Goal: Transaction & Acquisition: Book appointment/travel/reservation

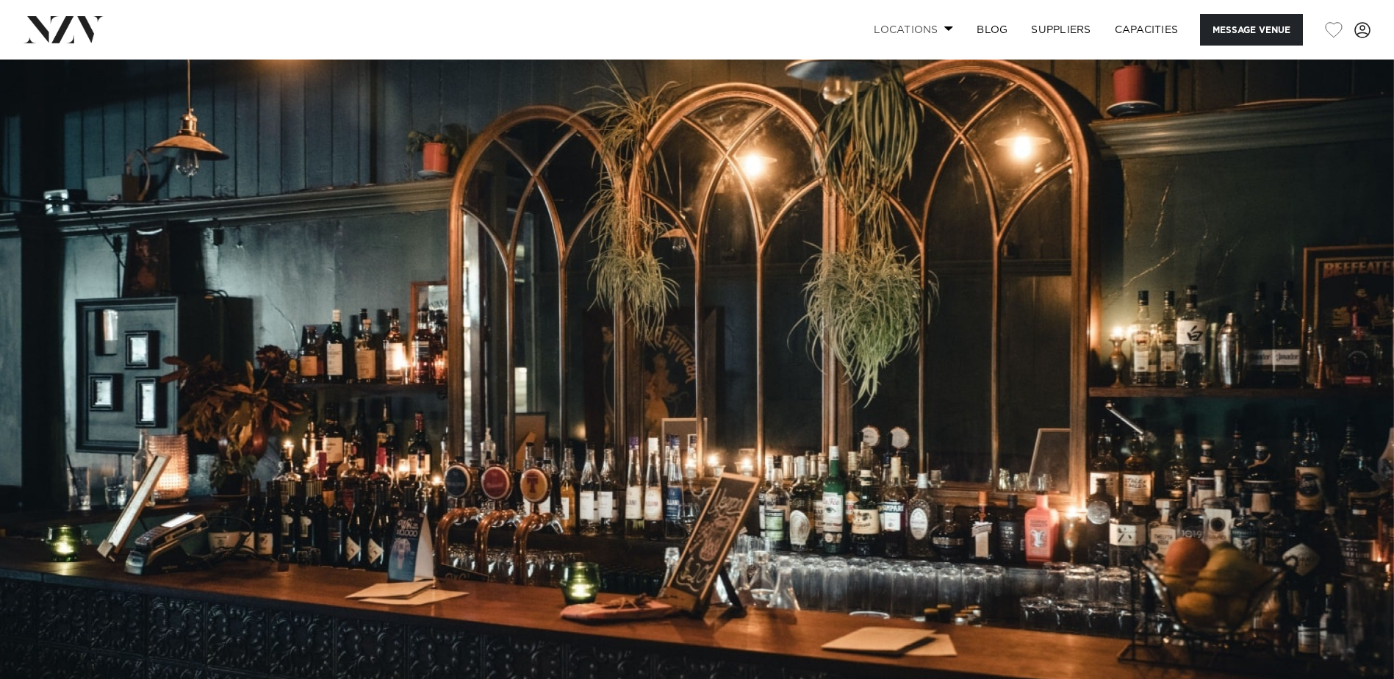
click at [937, 26] on link "Locations" at bounding box center [913, 30] width 103 height 32
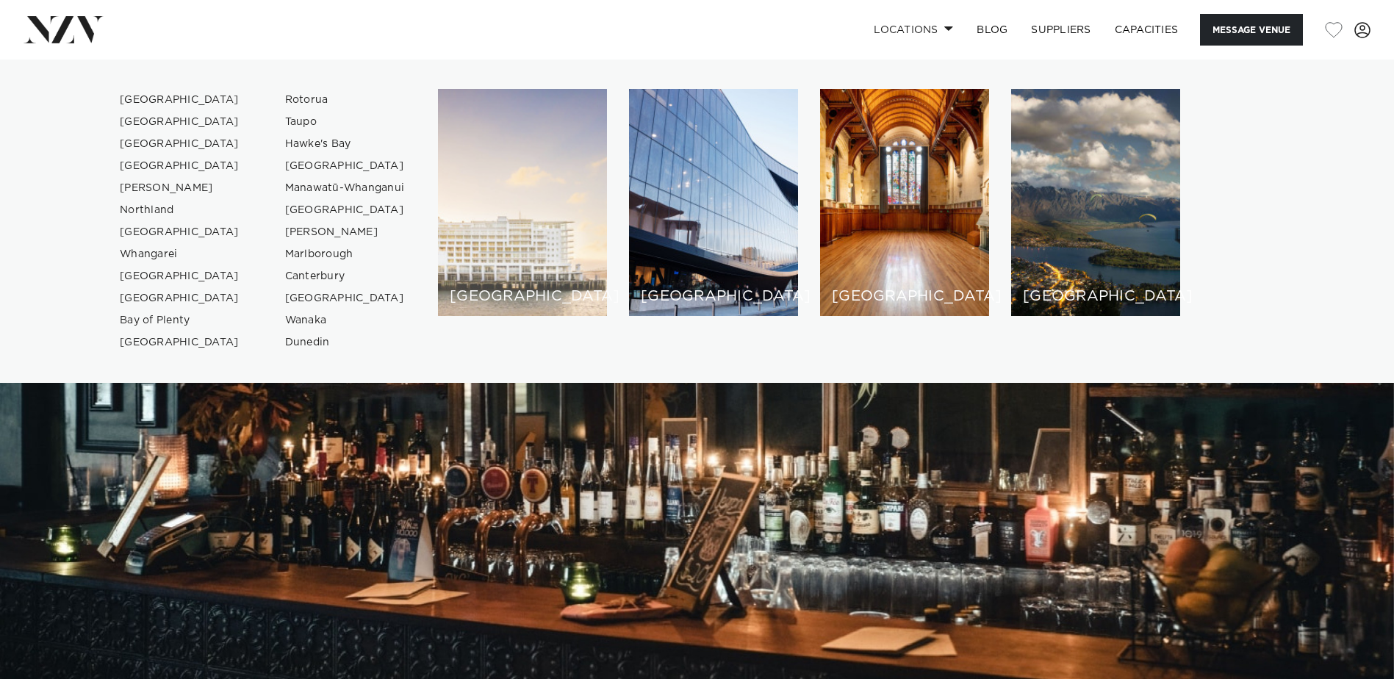
click at [540, 217] on div "[GEOGRAPHIC_DATA]" at bounding box center [522, 202] width 169 height 227
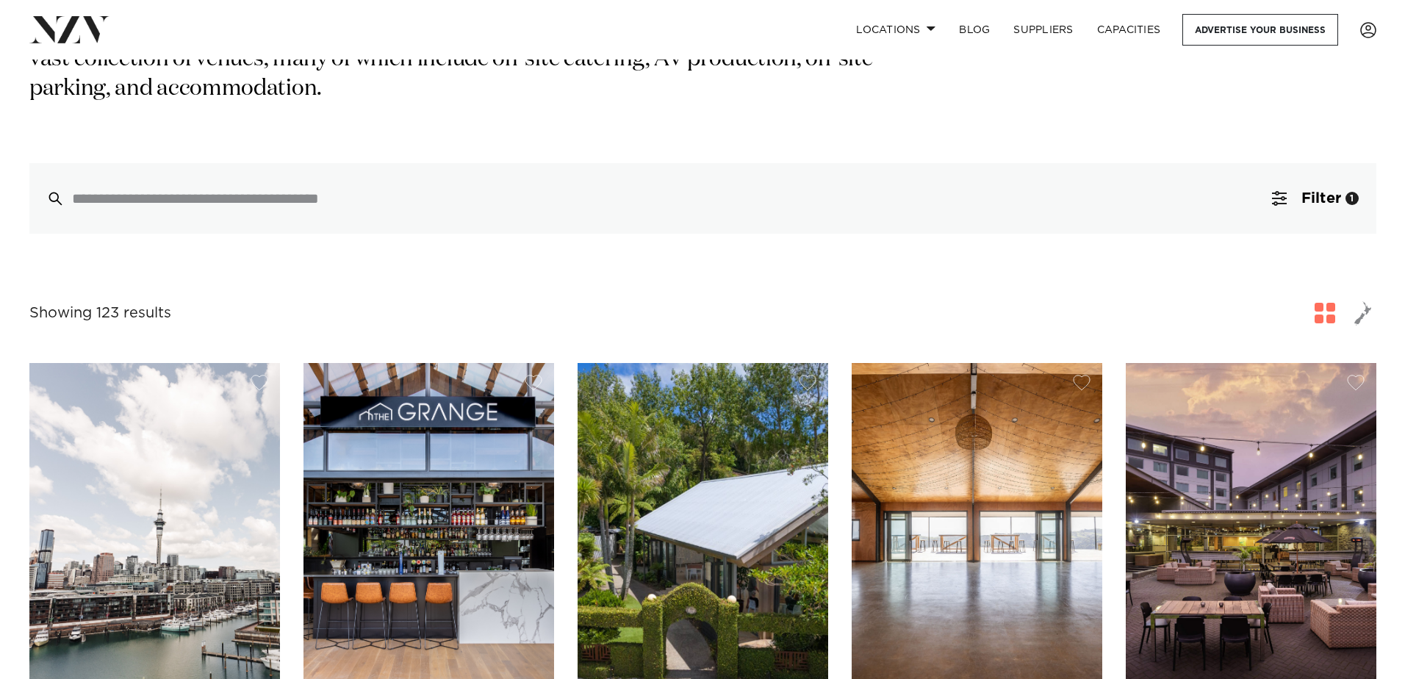
scroll to position [294, 0]
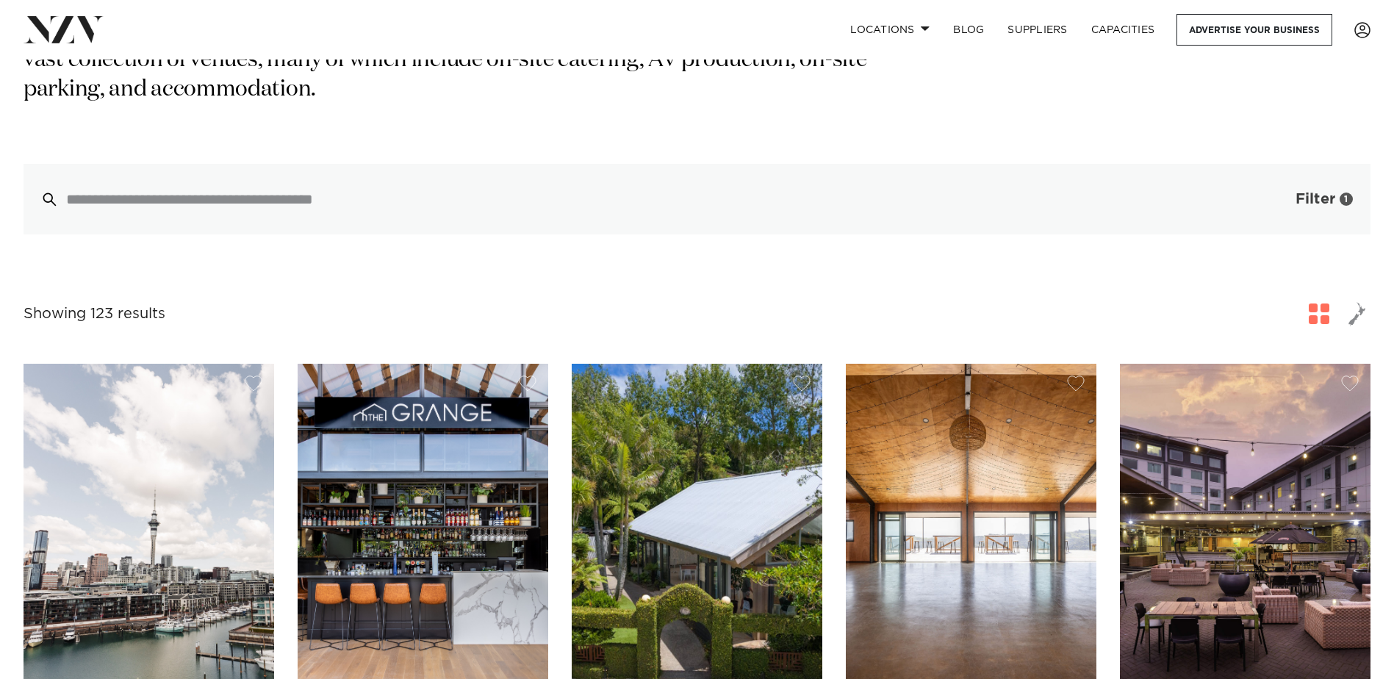
click at [1316, 192] on span "Filter" at bounding box center [1316, 199] width 40 height 15
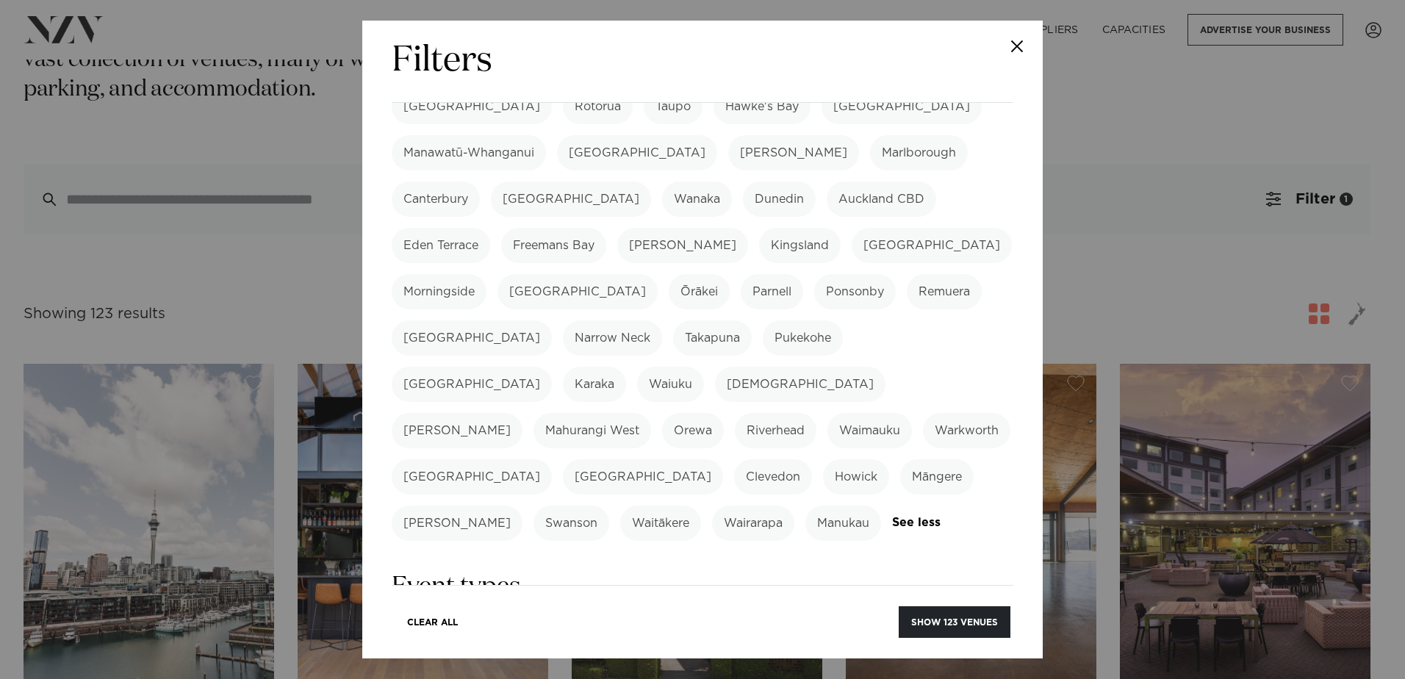
scroll to position [514, 0]
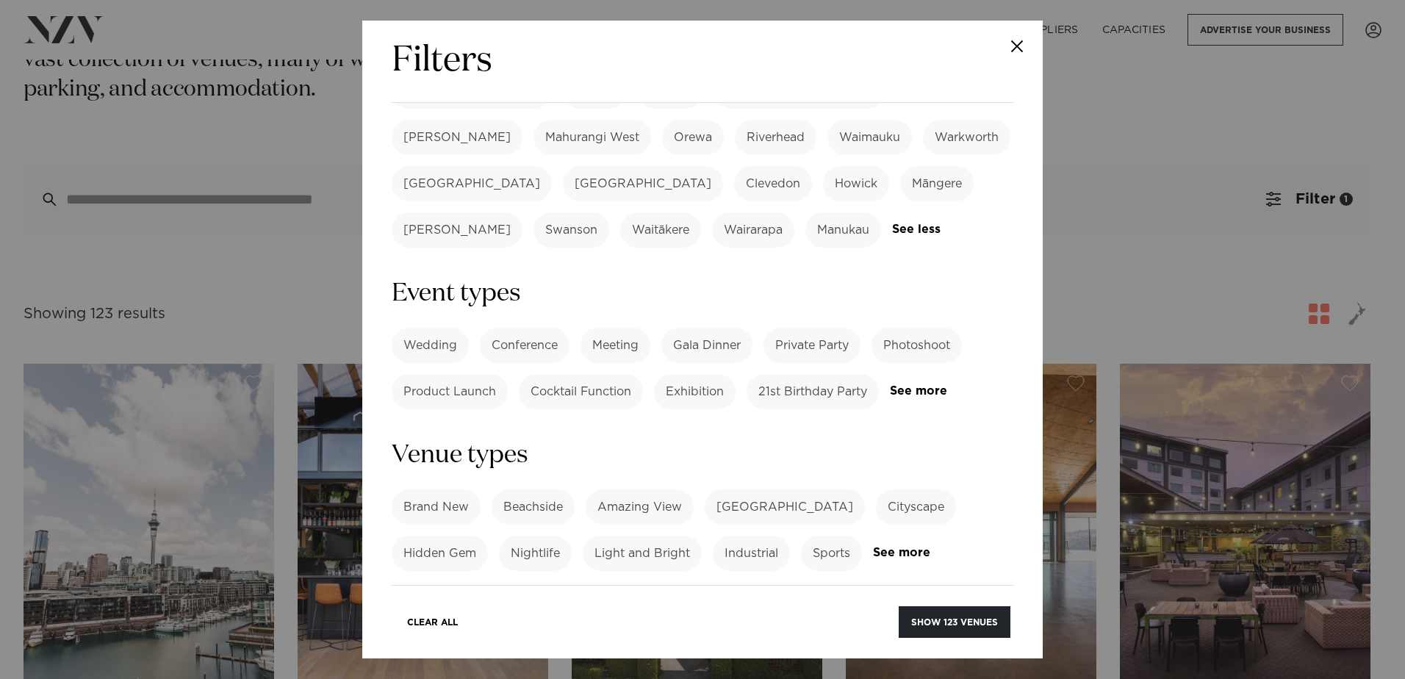
click at [600, 374] on label "Cocktail Function" at bounding box center [581, 391] width 124 height 35
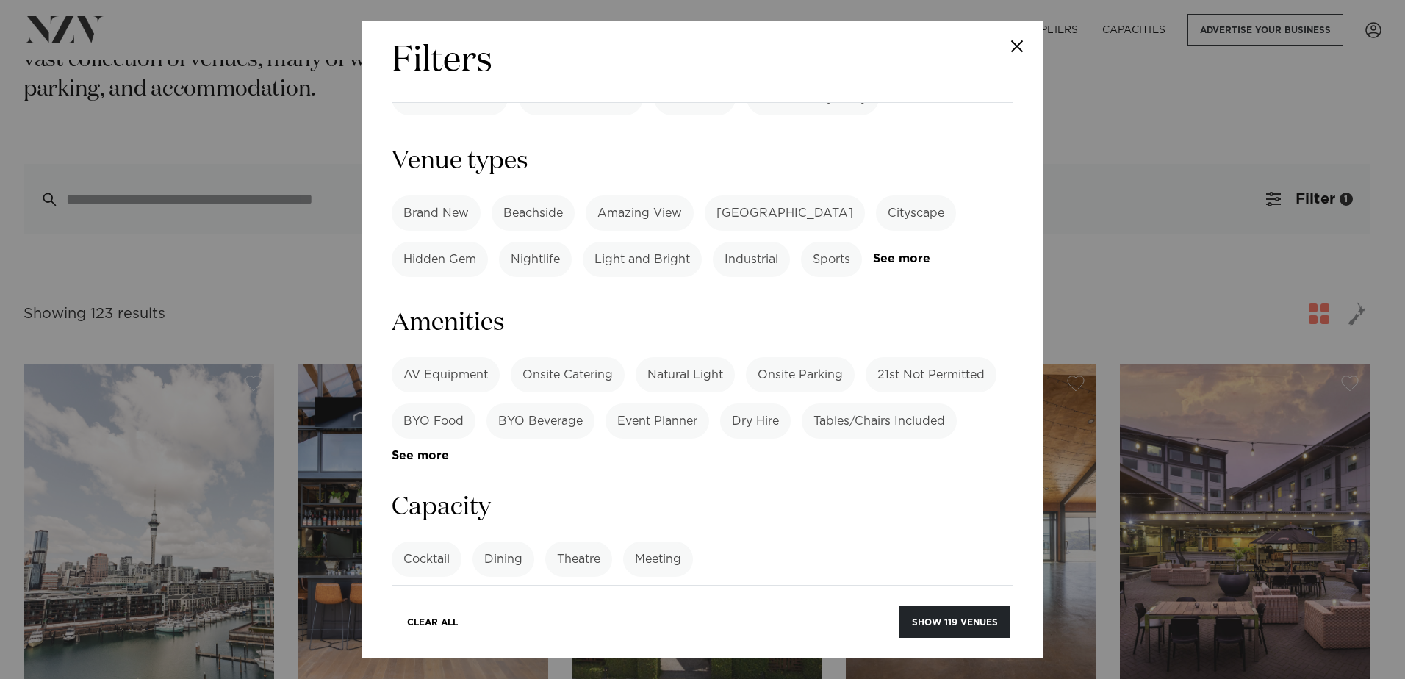
scroll to position [882, 0]
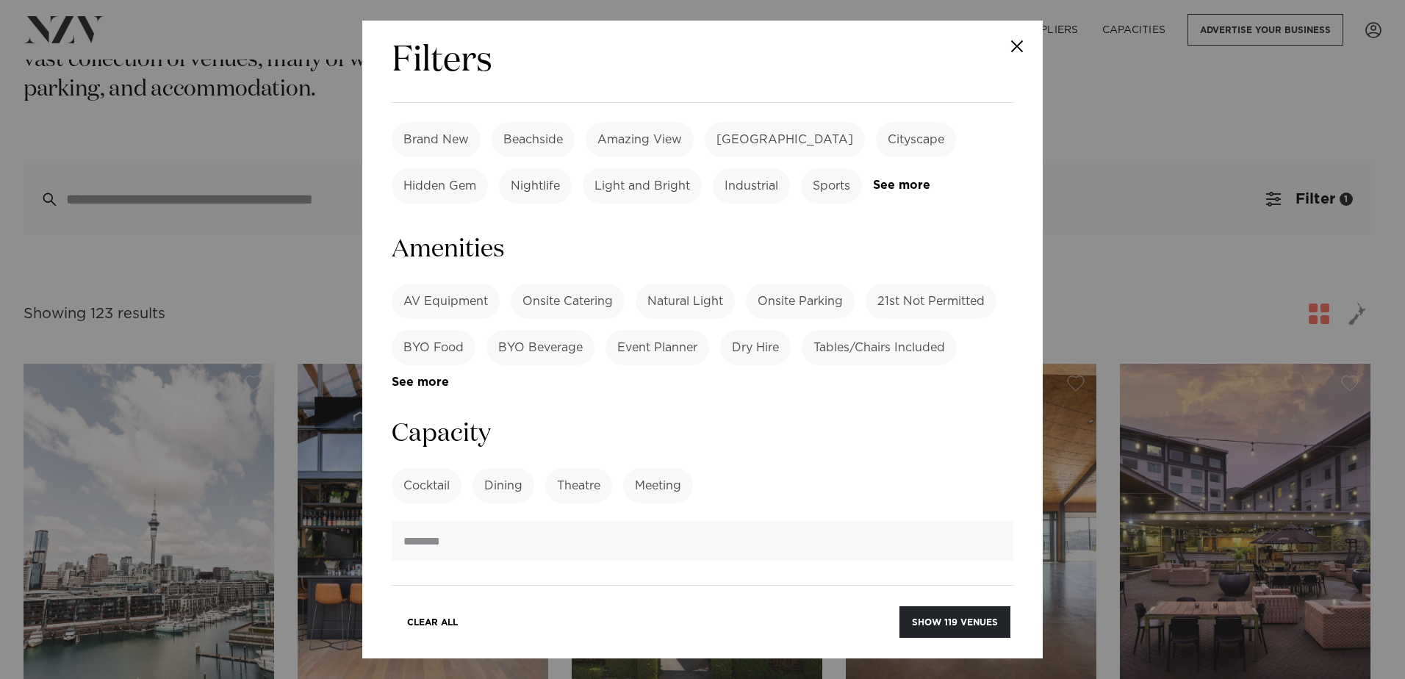
click at [456, 284] on label "AV Equipment" at bounding box center [446, 301] width 108 height 35
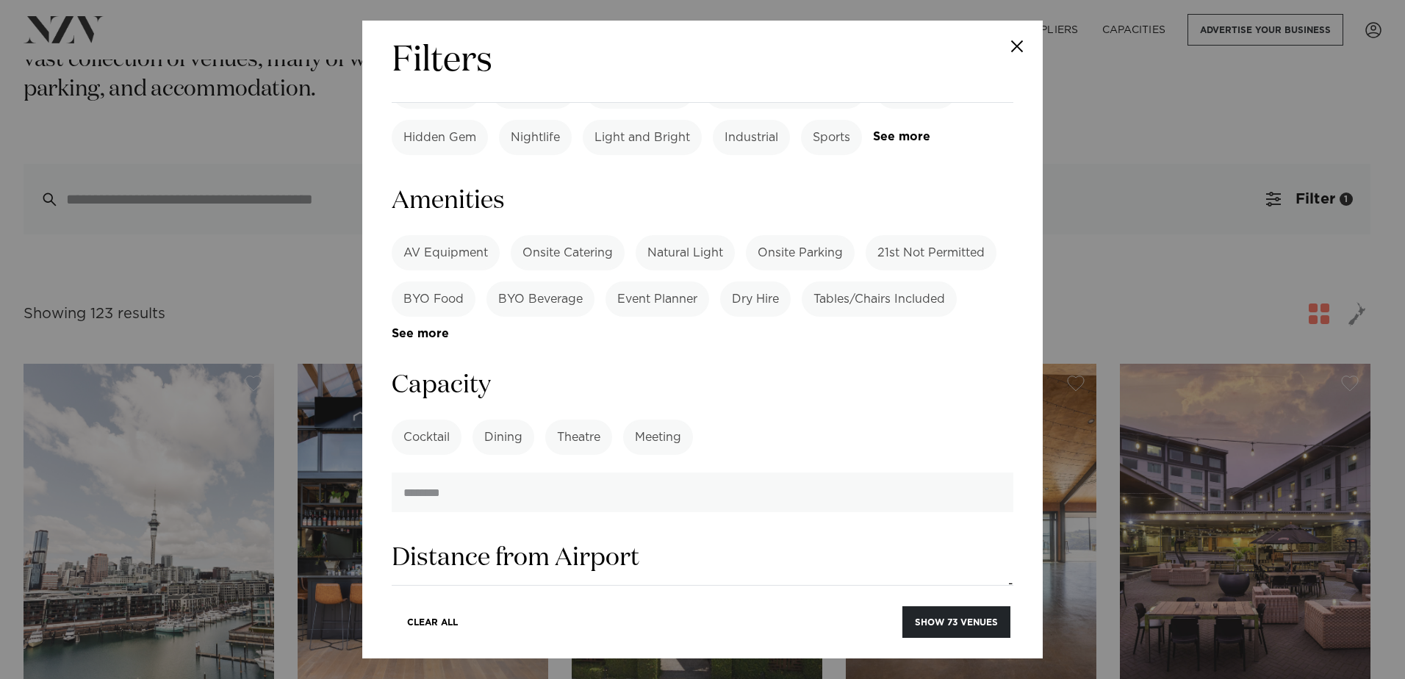
scroll to position [955, 0]
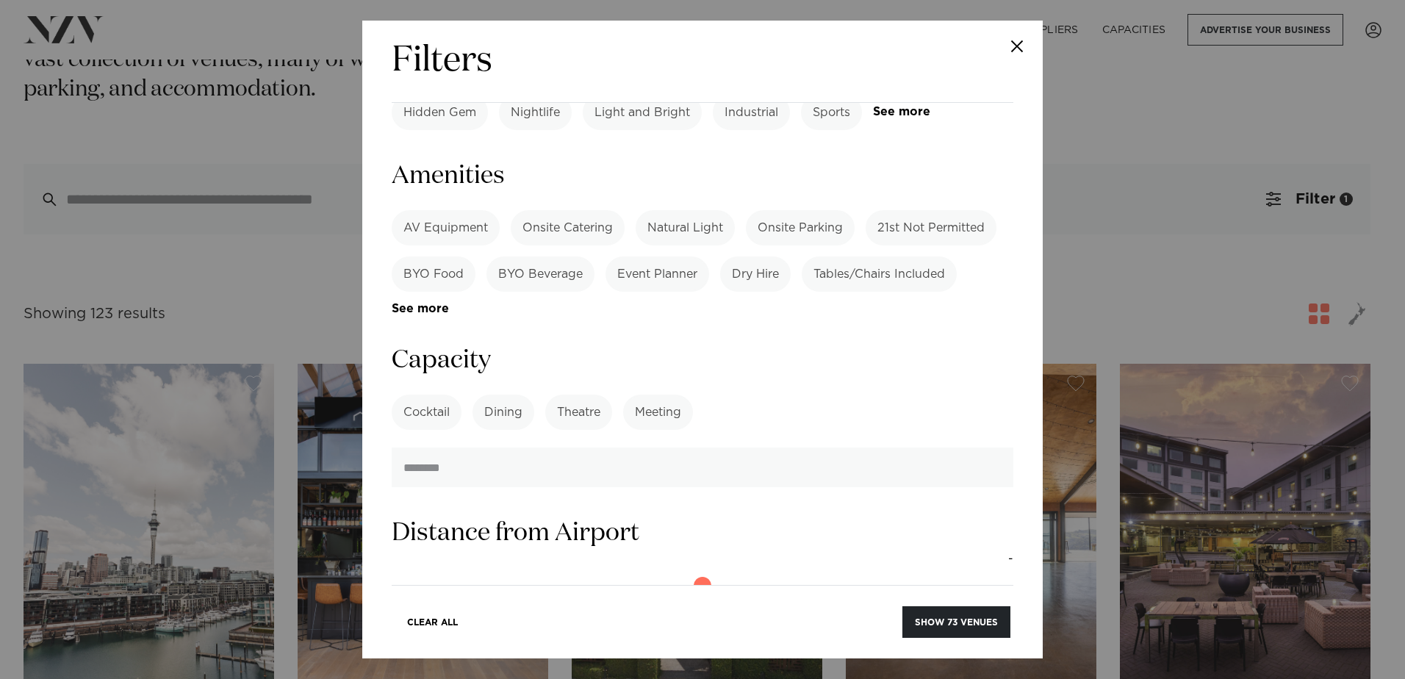
click at [427, 395] on label "Cocktail" at bounding box center [427, 412] width 70 height 35
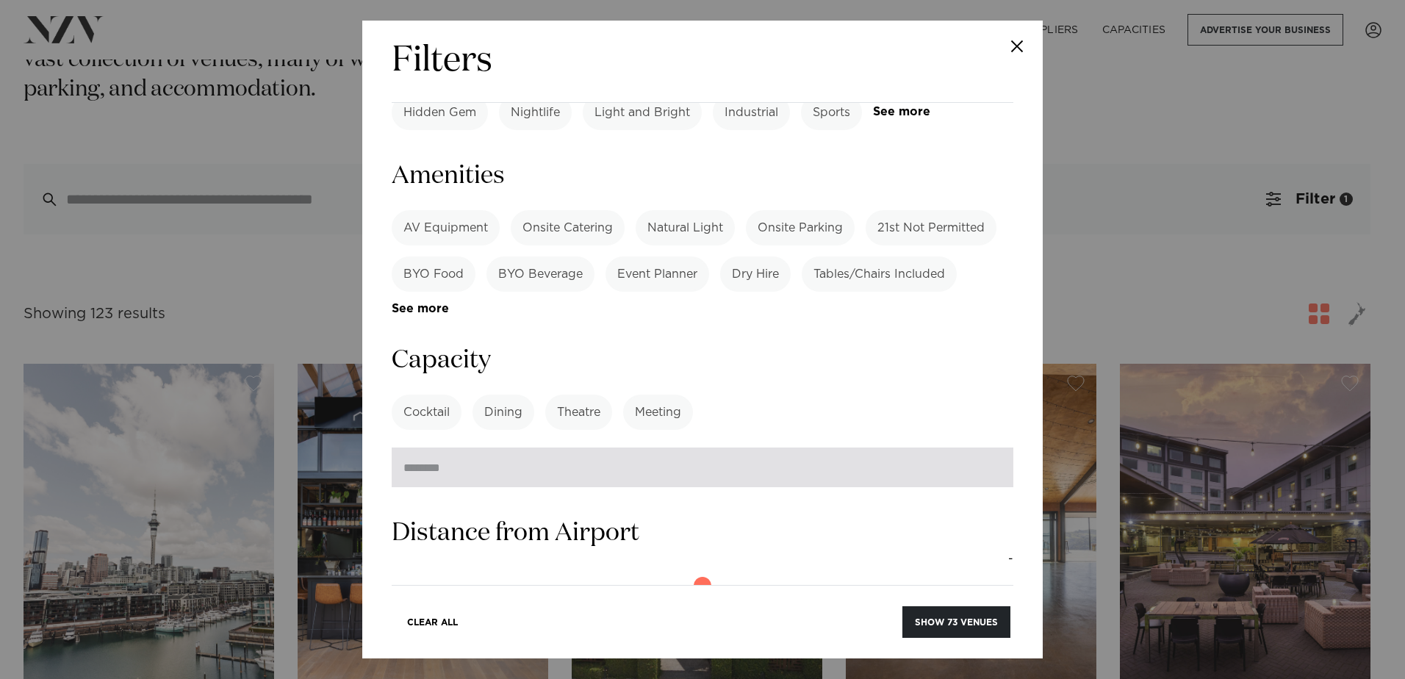
click at [446, 448] on input "number" at bounding box center [703, 468] width 622 height 40
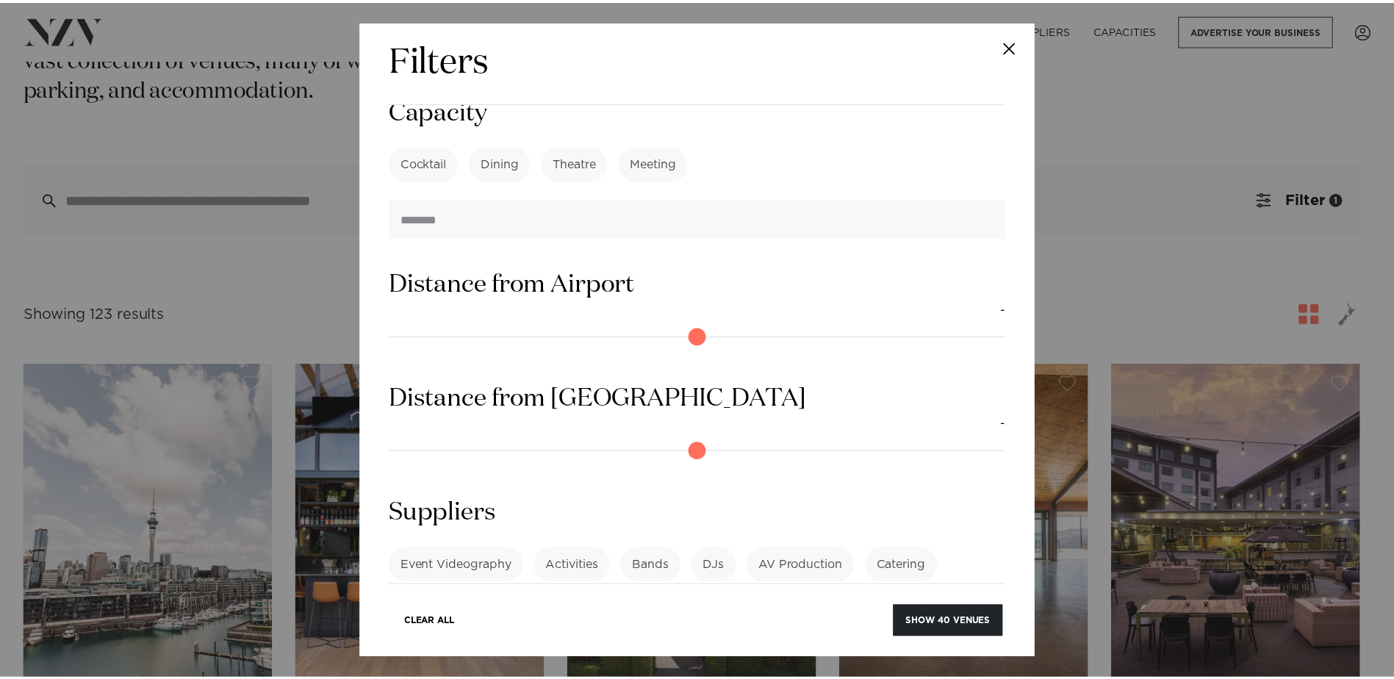
scroll to position [1235, 0]
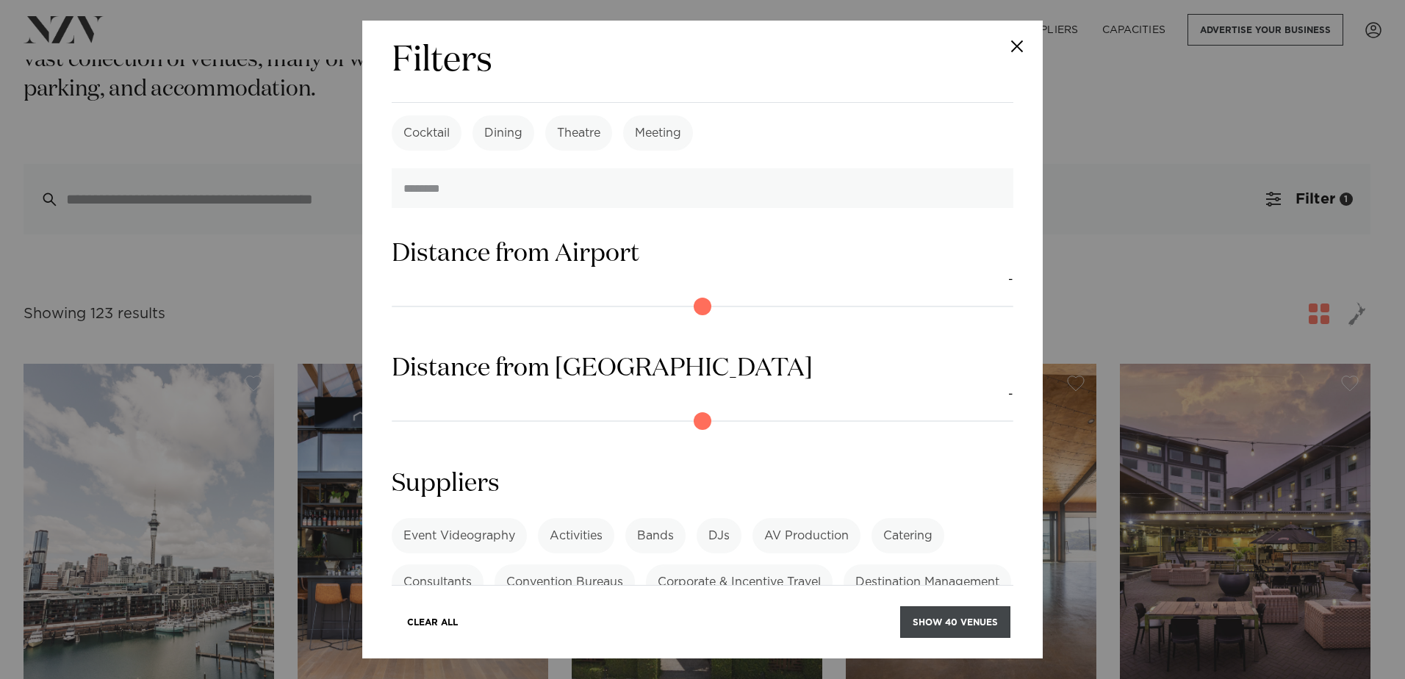
type input "***"
click at [948, 610] on button "Show 40 venues" at bounding box center [955, 622] width 110 height 32
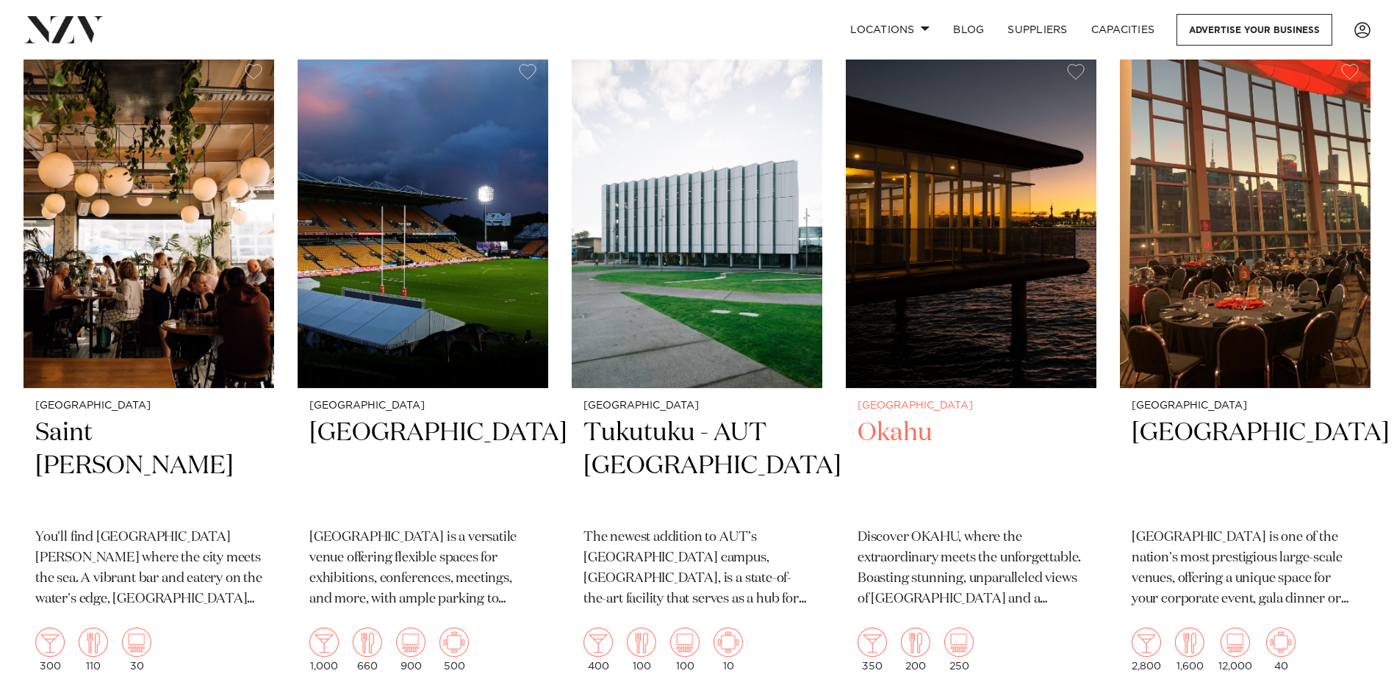
scroll to position [4998, 0]
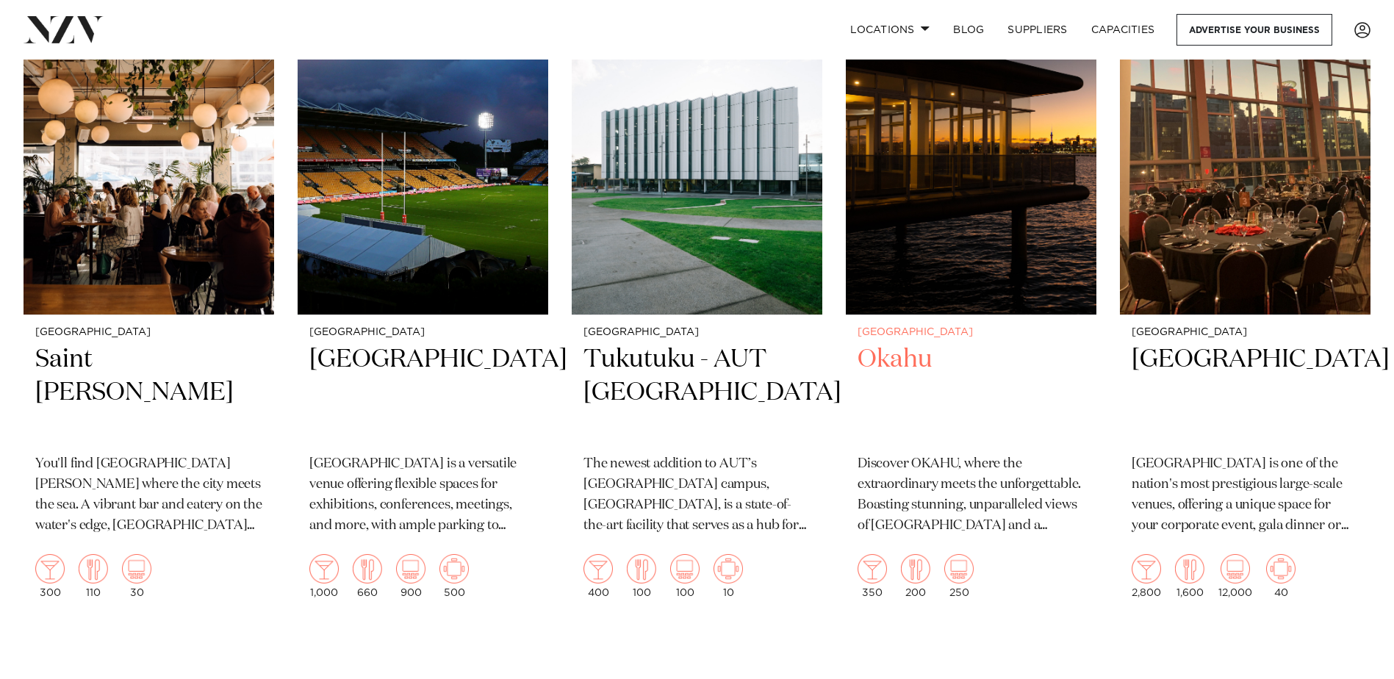
click at [933, 233] on img at bounding box center [971, 147] width 251 height 336
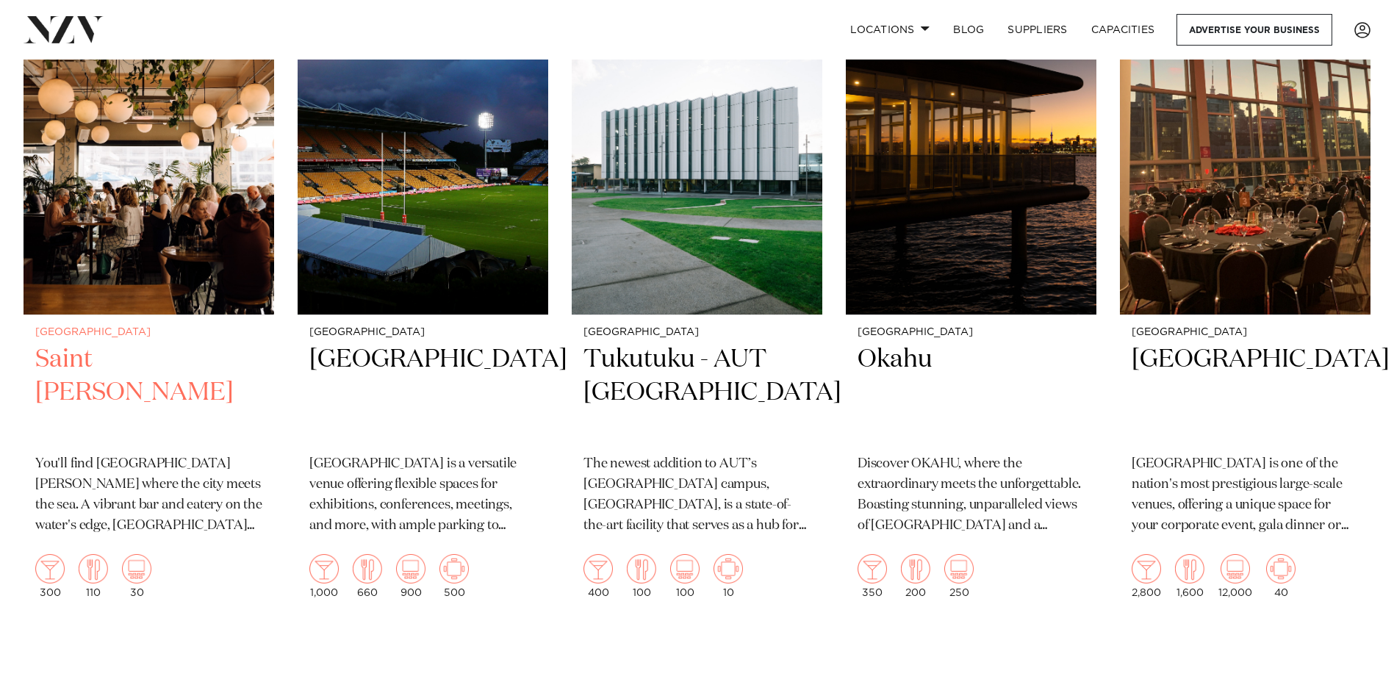
click at [92, 344] on div "Auckland Saint Alice You'll find Saint Alice where the city meets the sea. A vi…" at bounding box center [149, 462] width 251 height 295
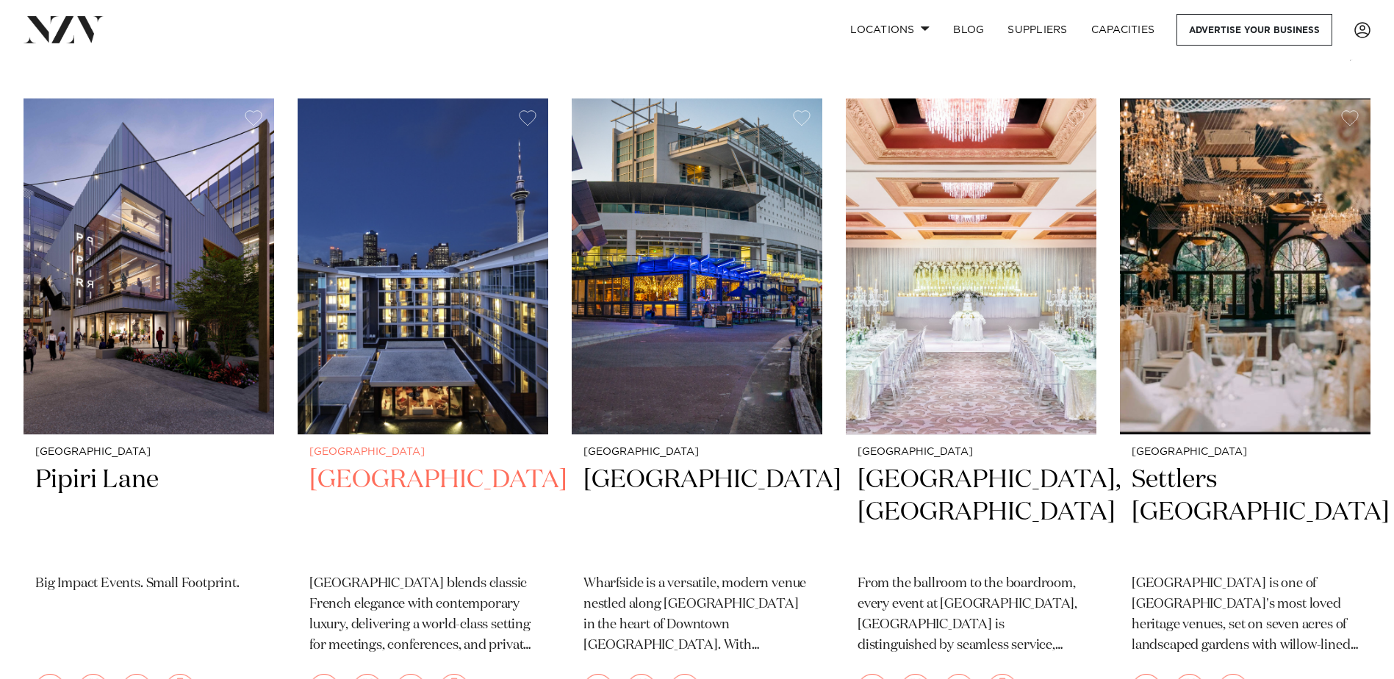
scroll to position [294, 0]
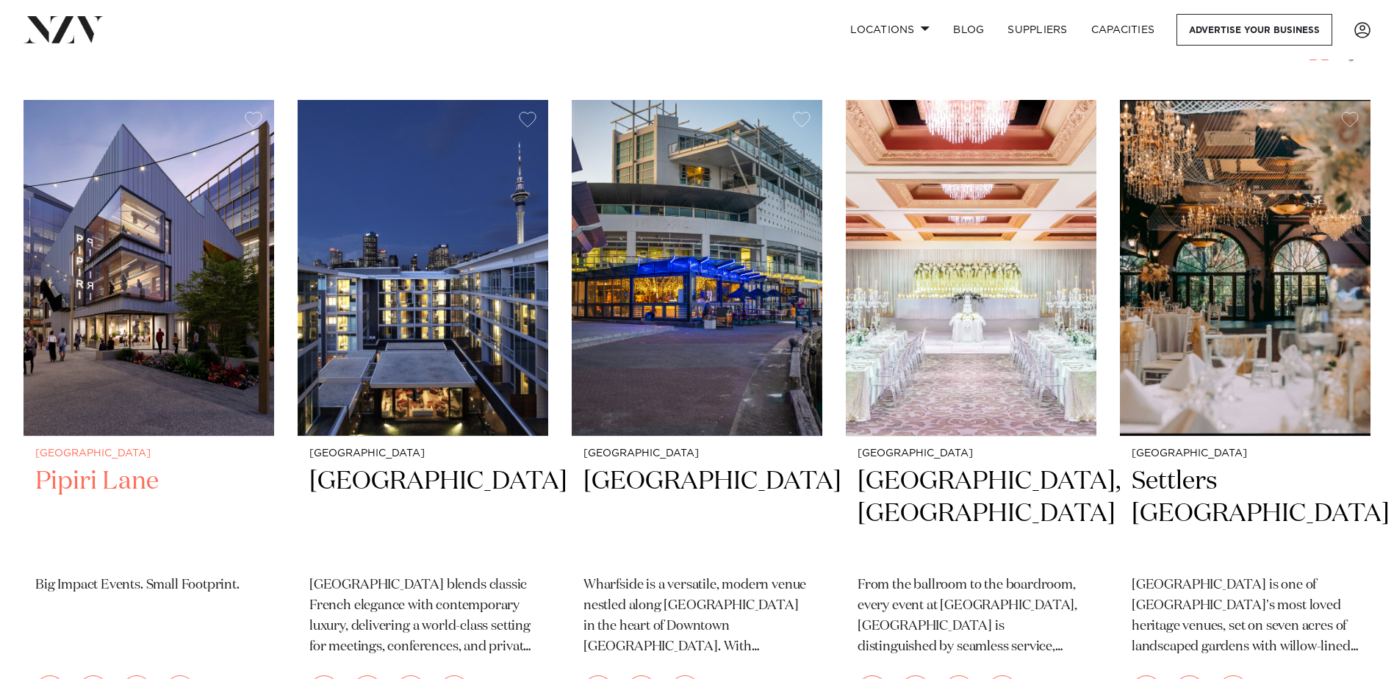
click at [111, 479] on h2 "Pipiri Lane" at bounding box center [148, 514] width 227 height 99
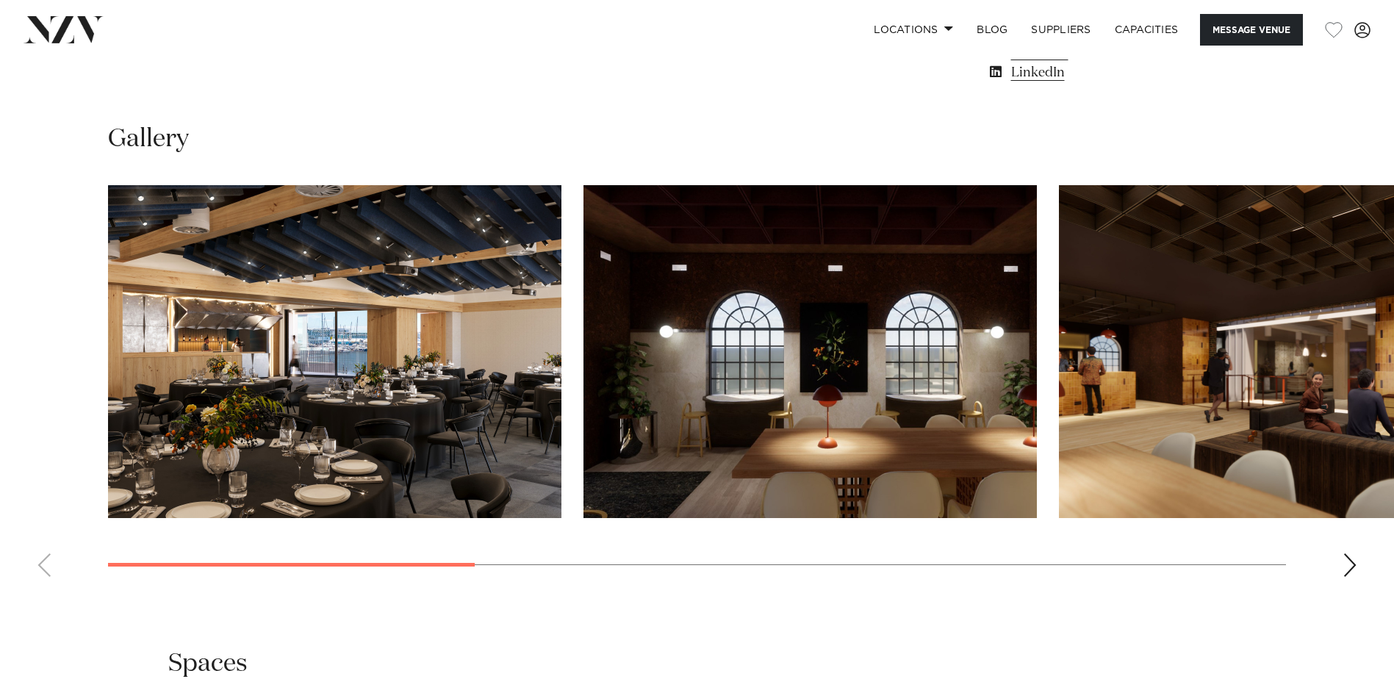
scroll to position [1396, 0]
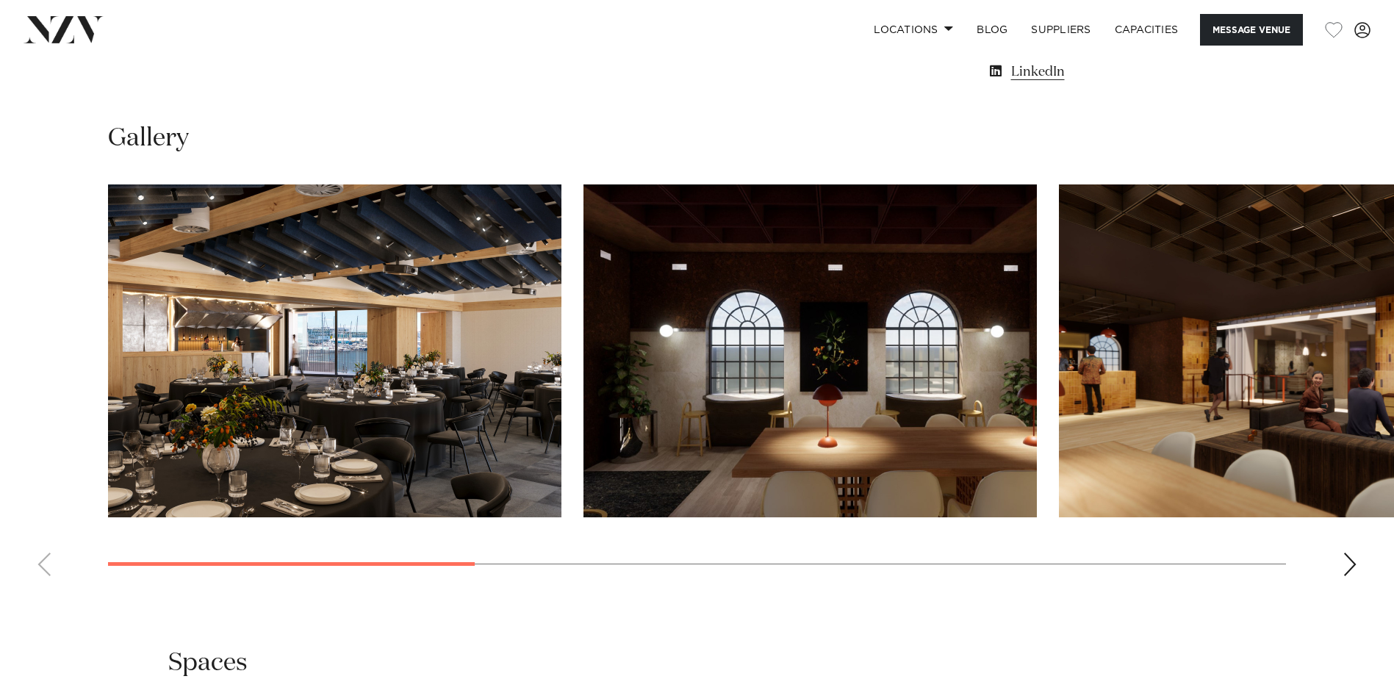
click at [1349, 564] on div "Next slide" at bounding box center [1350, 565] width 15 height 24
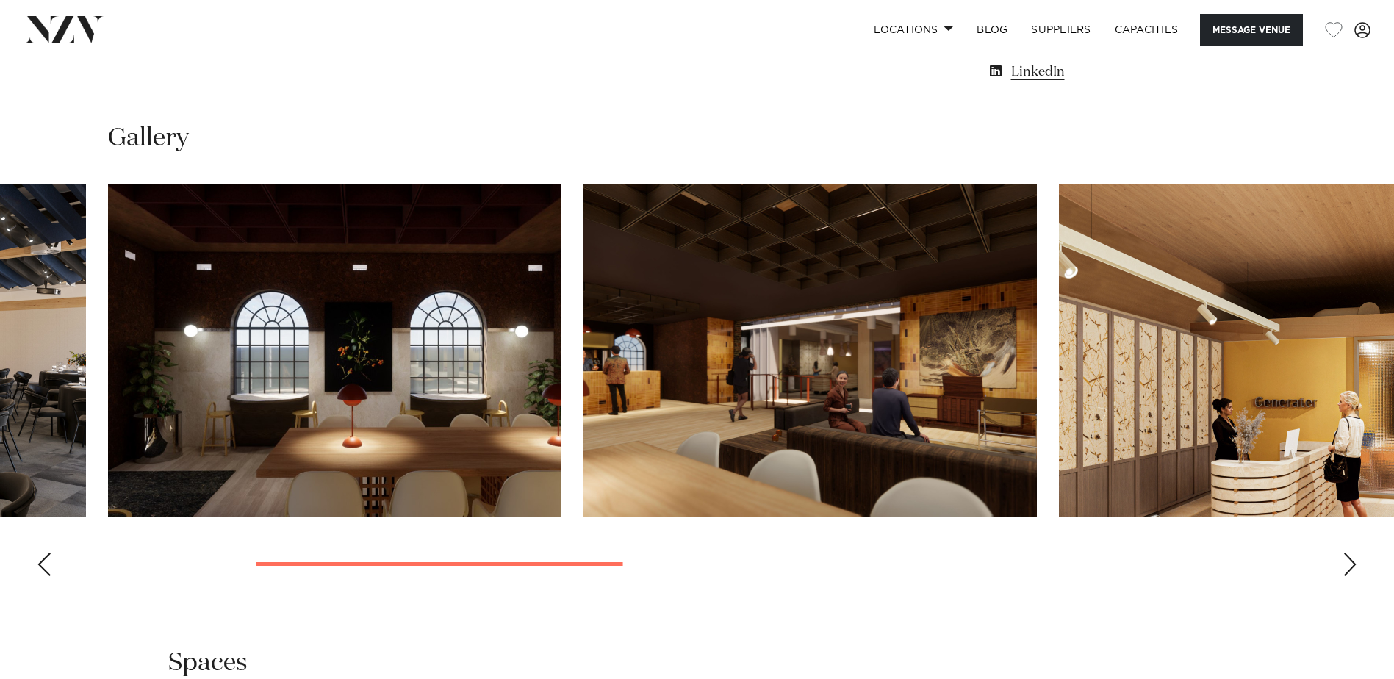
click at [1349, 563] on div "Next slide" at bounding box center [1350, 565] width 15 height 24
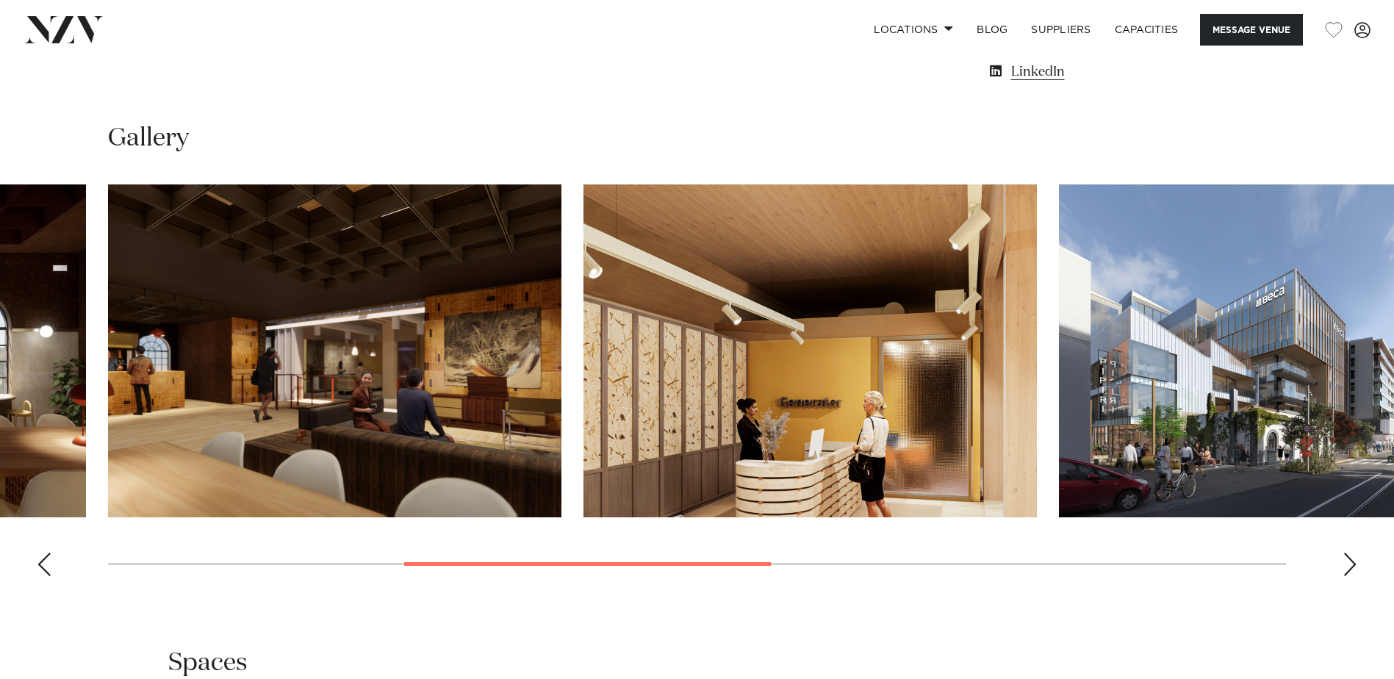
click at [1349, 562] on div "Next slide" at bounding box center [1350, 565] width 15 height 24
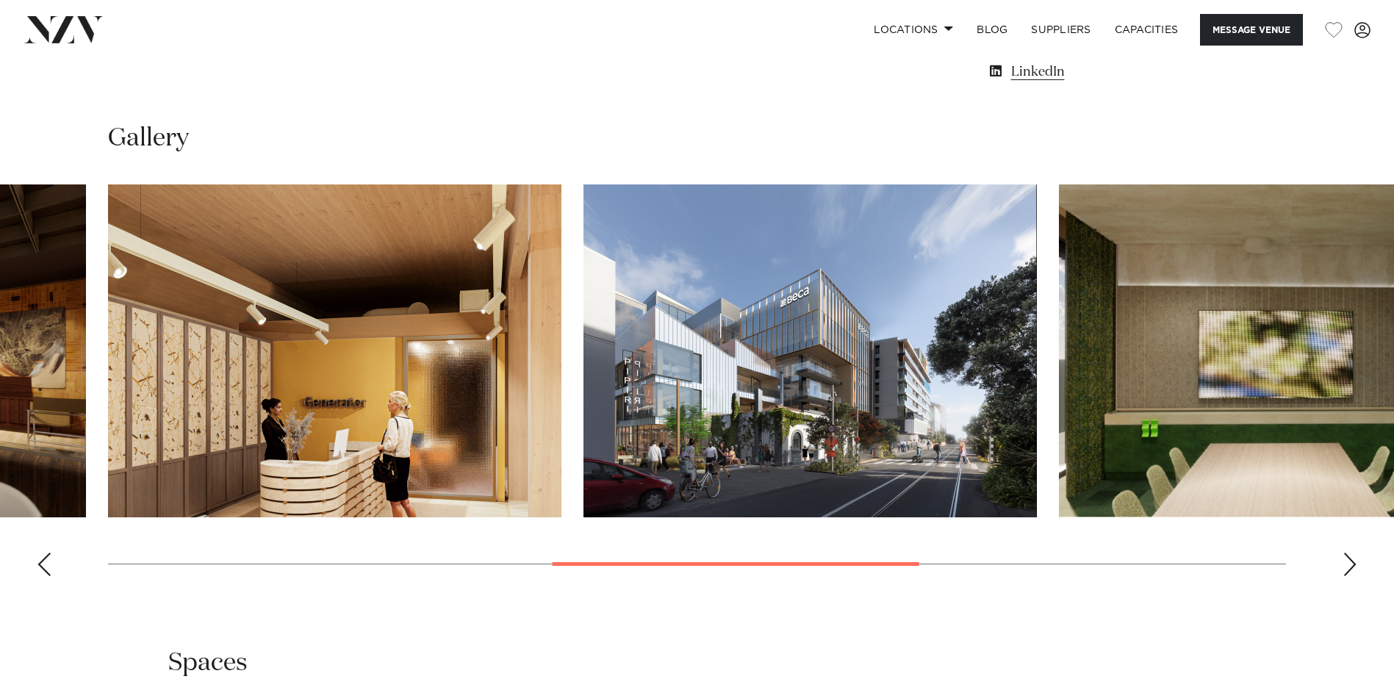
click at [1351, 562] on div "Next slide" at bounding box center [1350, 565] width 15 height 24
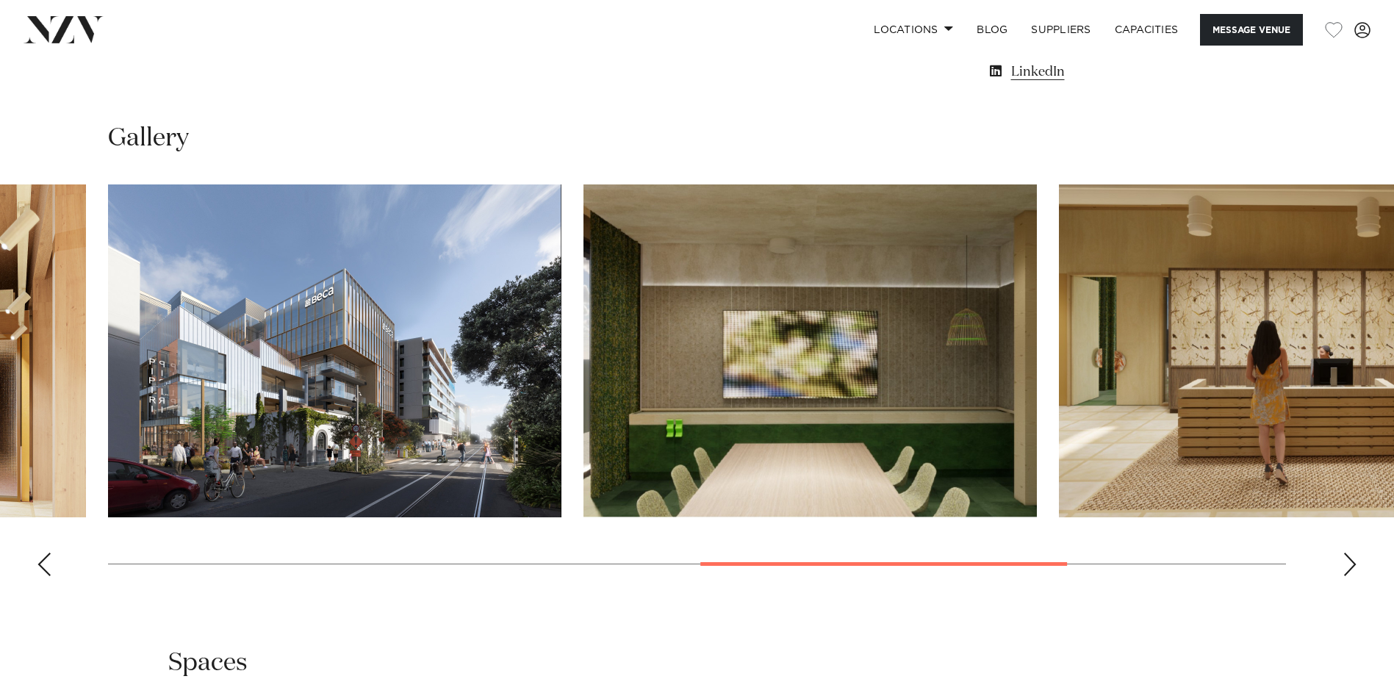
click at [1352, 562] on div "Next slide" at bounding box center [1350, 565] width 15 height 24
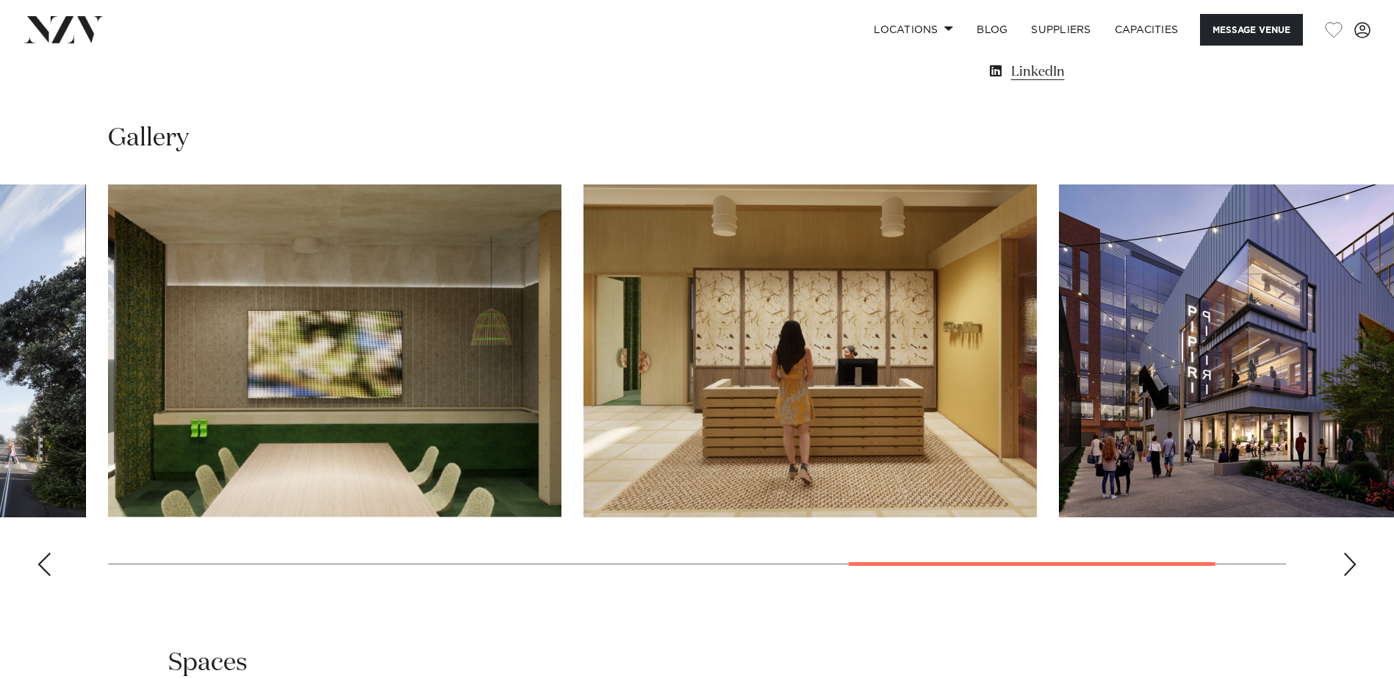
click at [1352, 562] on div "Next slide" at bounding box center [1350, 565] width 15 height 24
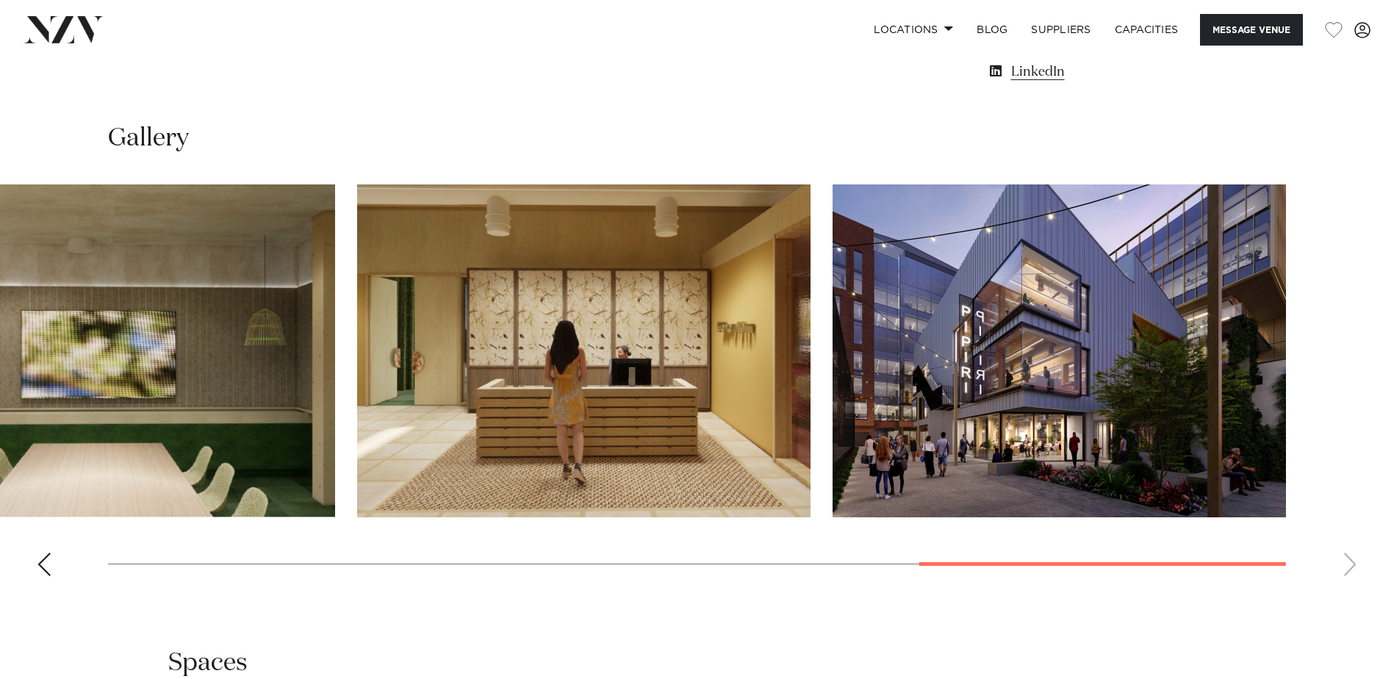
click at [1352, 562] on swiper-container at bounding box center [697, 385] width 1394 height 403
click at [43, 574] on div "Previous slide" at bounding box center [44, 565] width 15 height 24
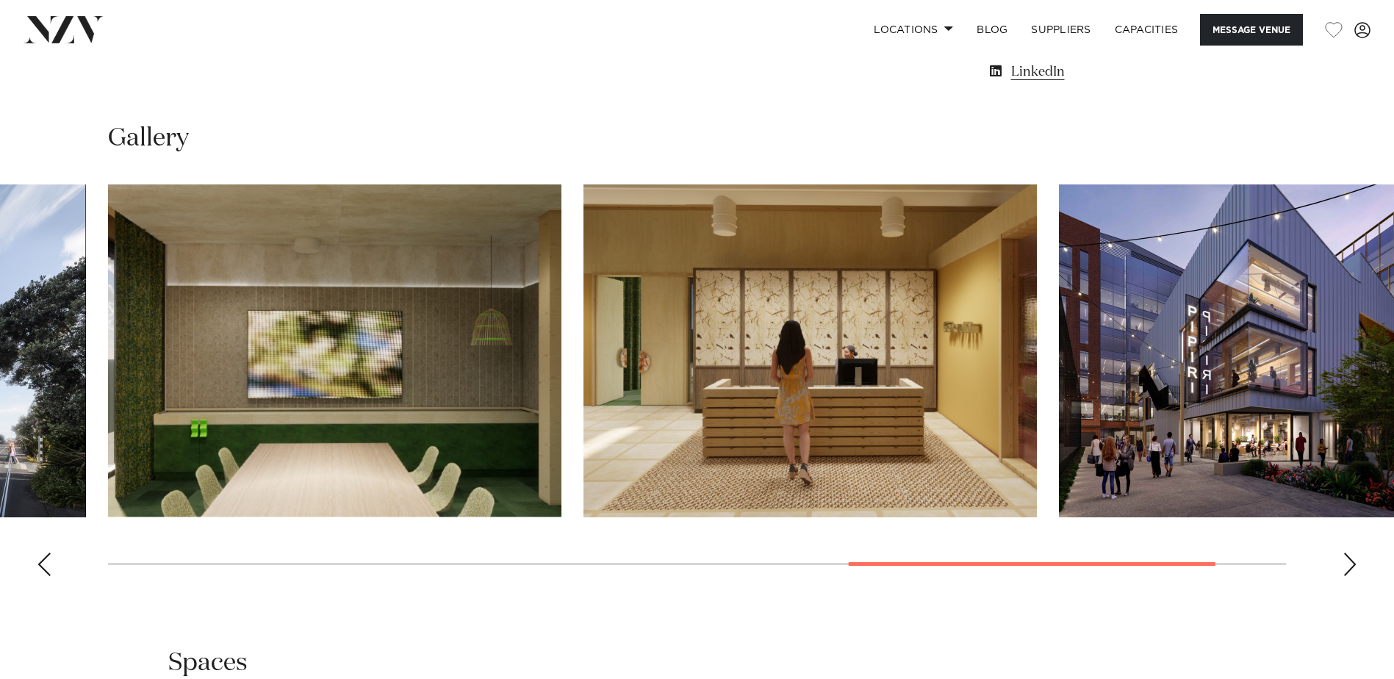
click at [44, 570] on div "Previous slide" at bounding box center [44, 565] width 15 height 24
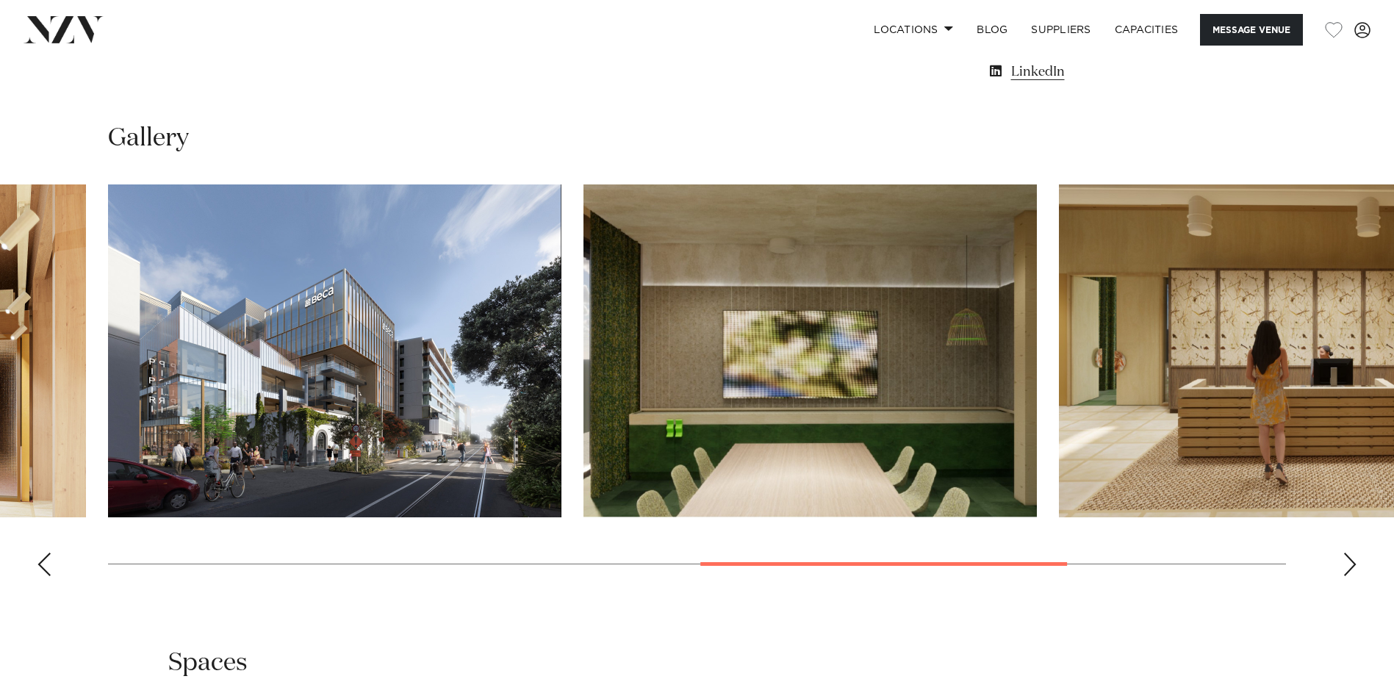
click at [45, 570] on div "Previous slide" at bounding box center [44, 565] width 15 height 24
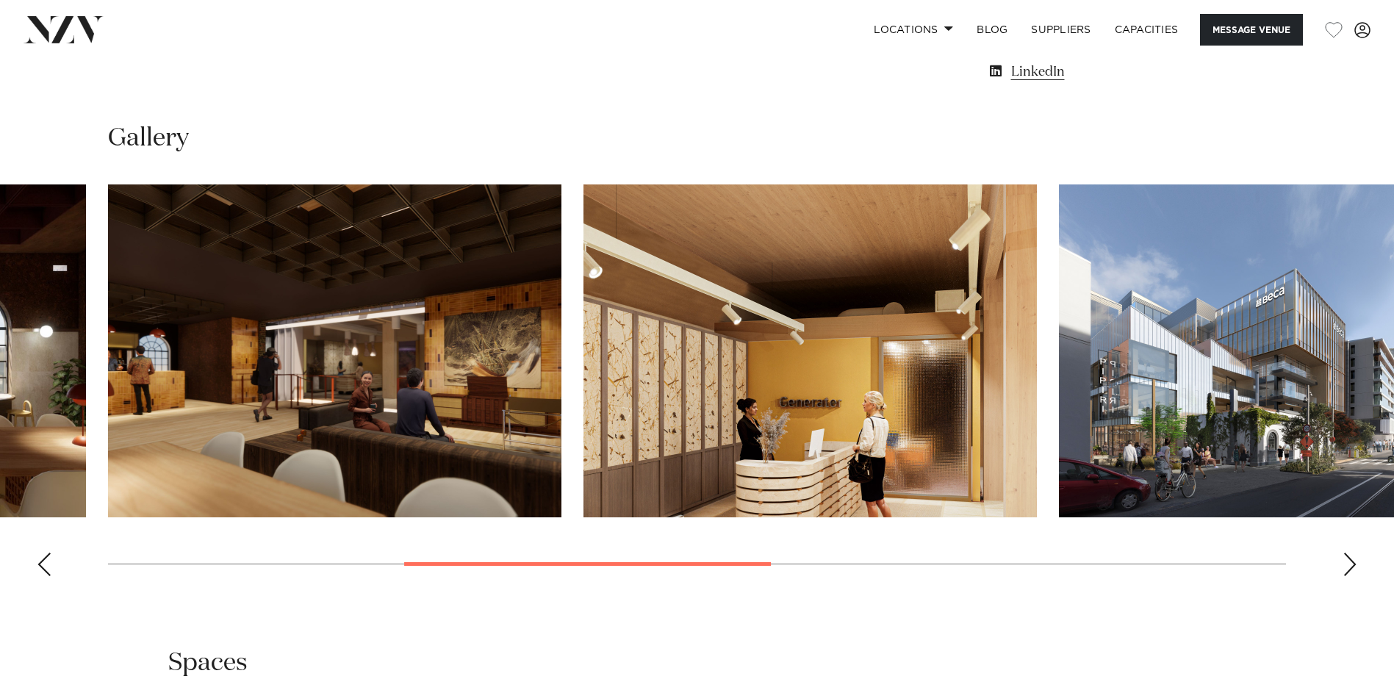
click at [38, 558] on div "Previous slide" at bounding box center [44, 565] width 15 height 24
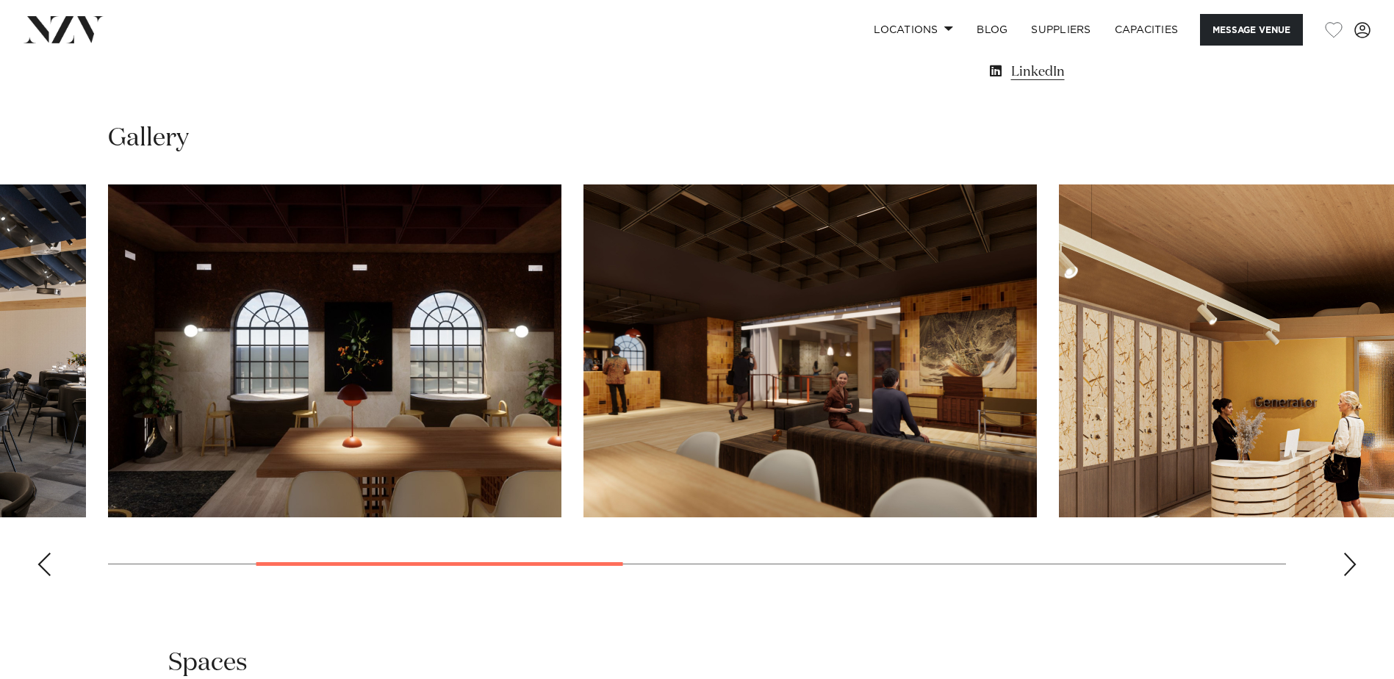
click at [38, 559] on div "Previous slide" at bounding box center [44, 565] width 15 height 24
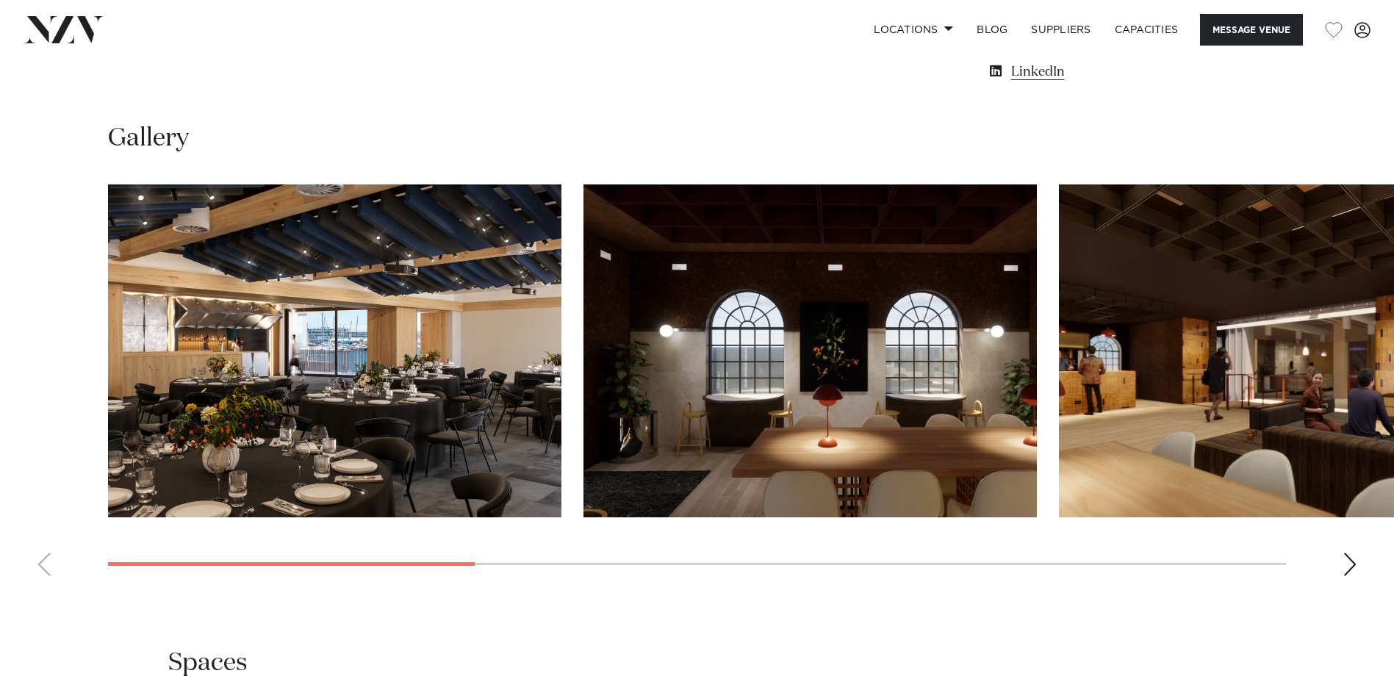
click at [313, 390] on img "1 / 8" at bounding box center [334, 350] width 453 height 333
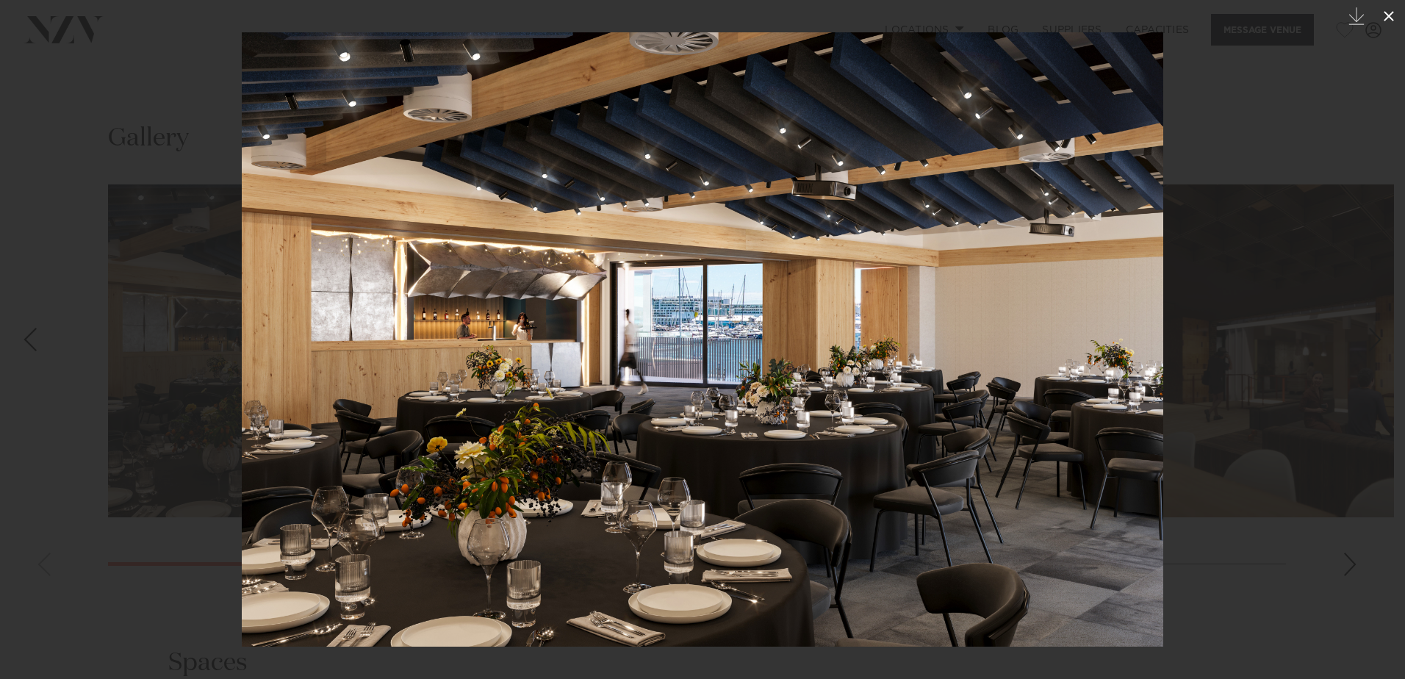
click at [1393, 21] on icon at bounding box center [1389, 16] width 18 height 18
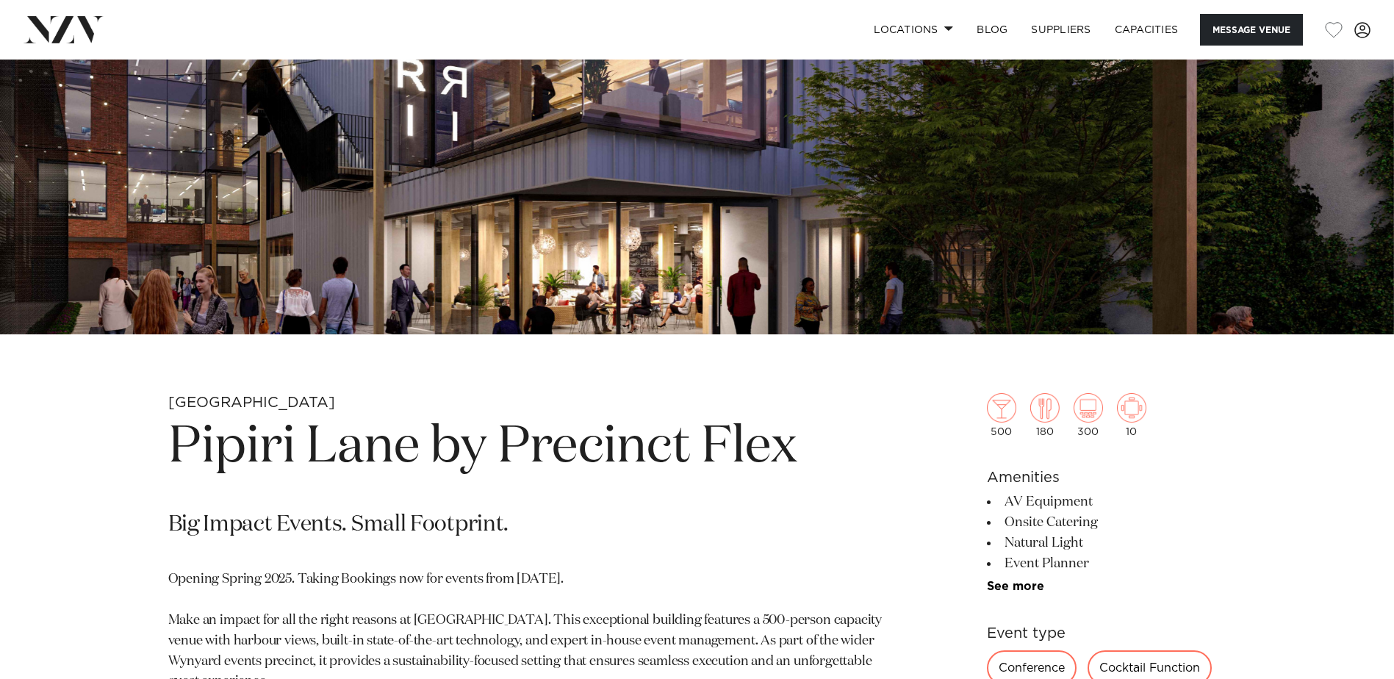
scroll to position [367, 0]
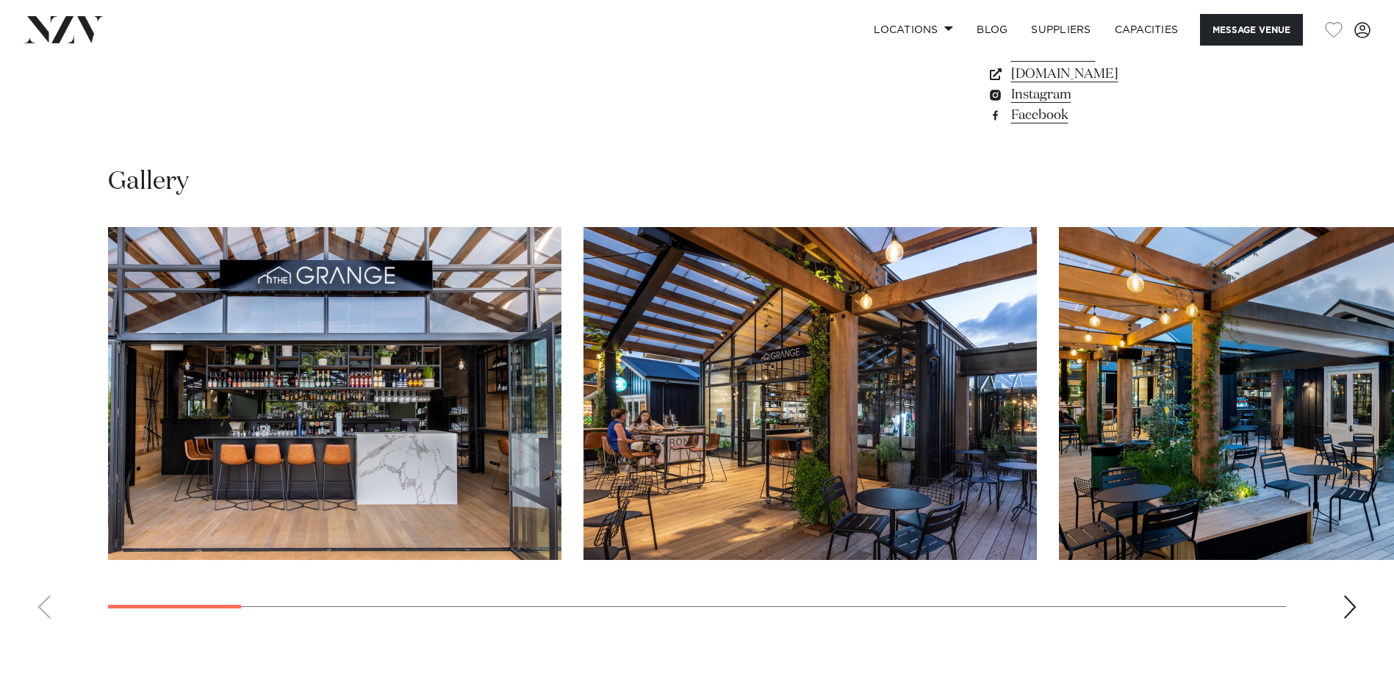
scroll to position [1396, 0]
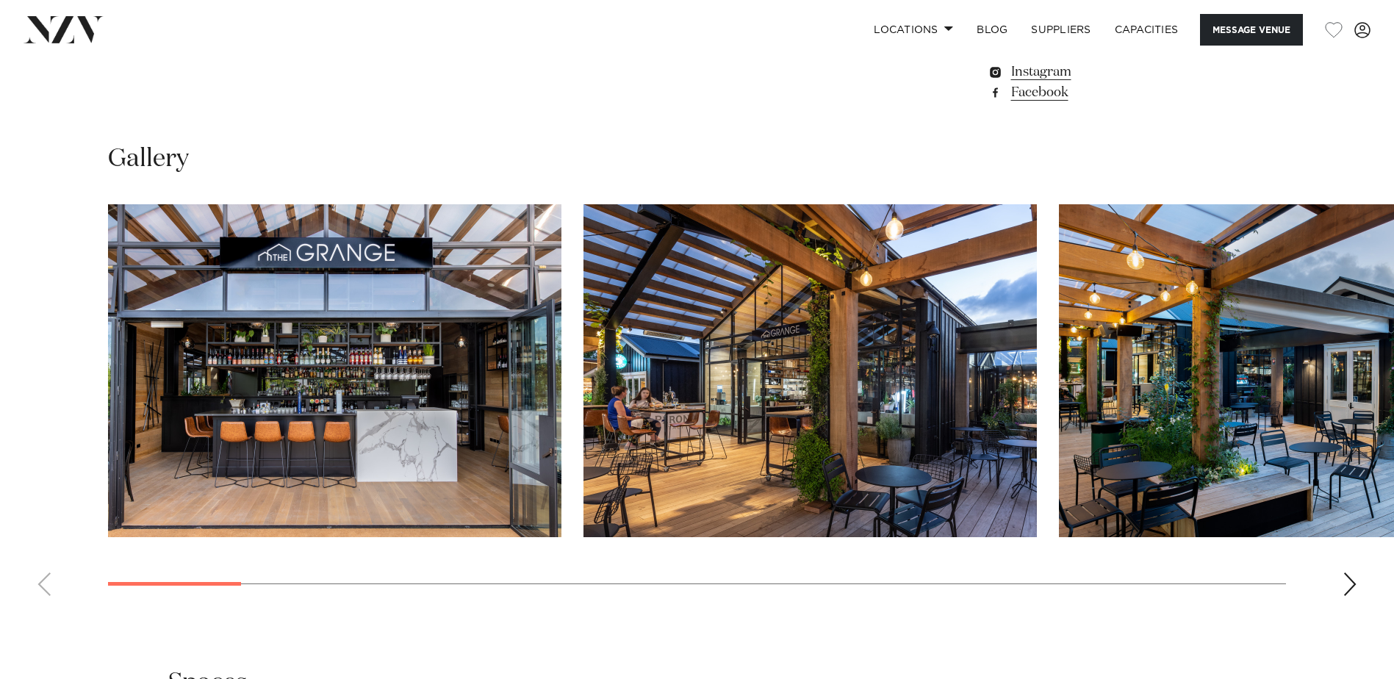
click at [500, 362] on img "1 / 22" at bounding box center [334, 370] width 453 height 333
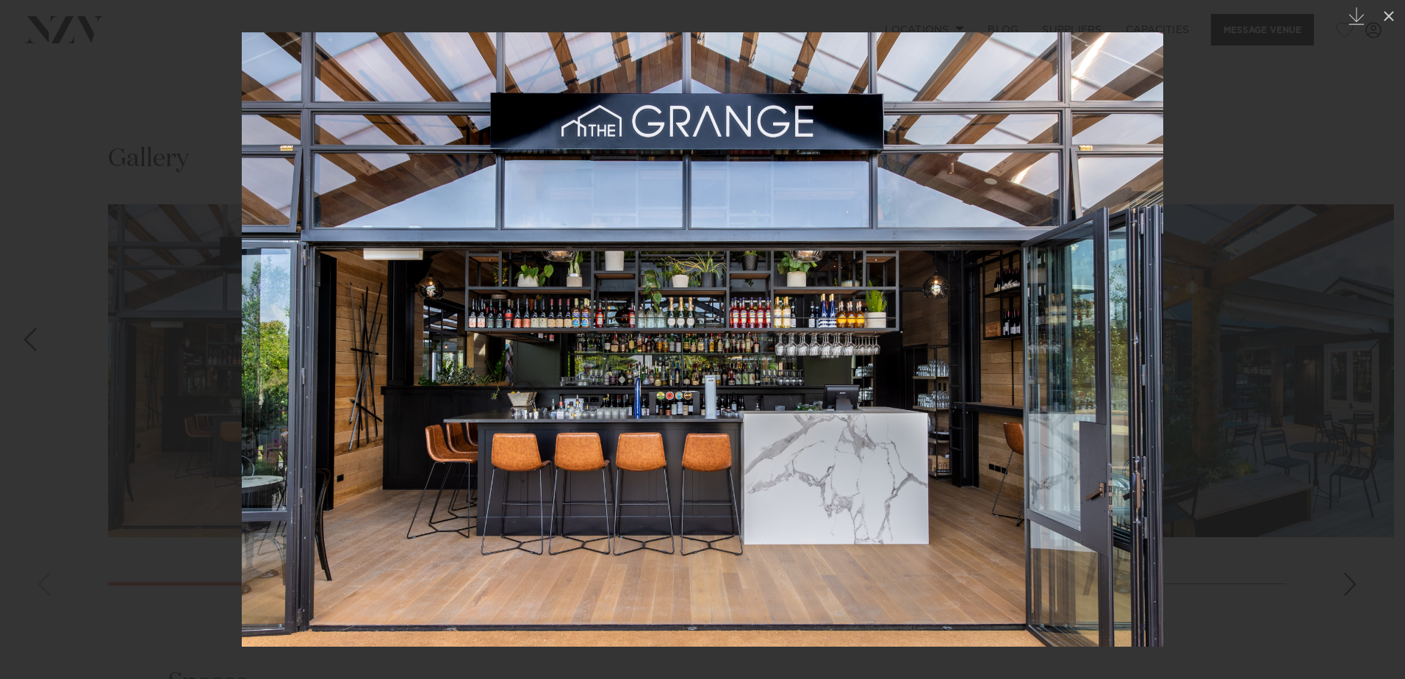
click at [1353, 544] on div at bounding box center [702, 339] width 1405 height 679
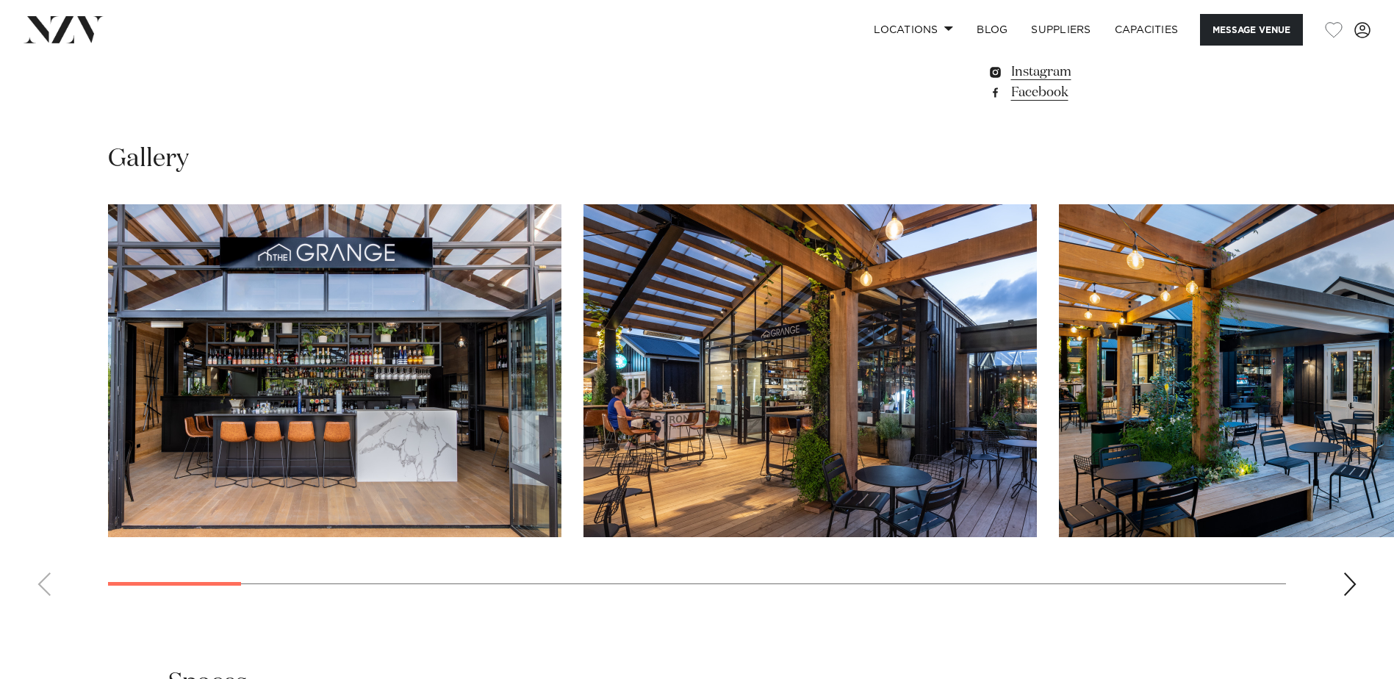
click at [1352, 573] on div "Next slide" at bounding box center [1350, 585] width 15 height 24
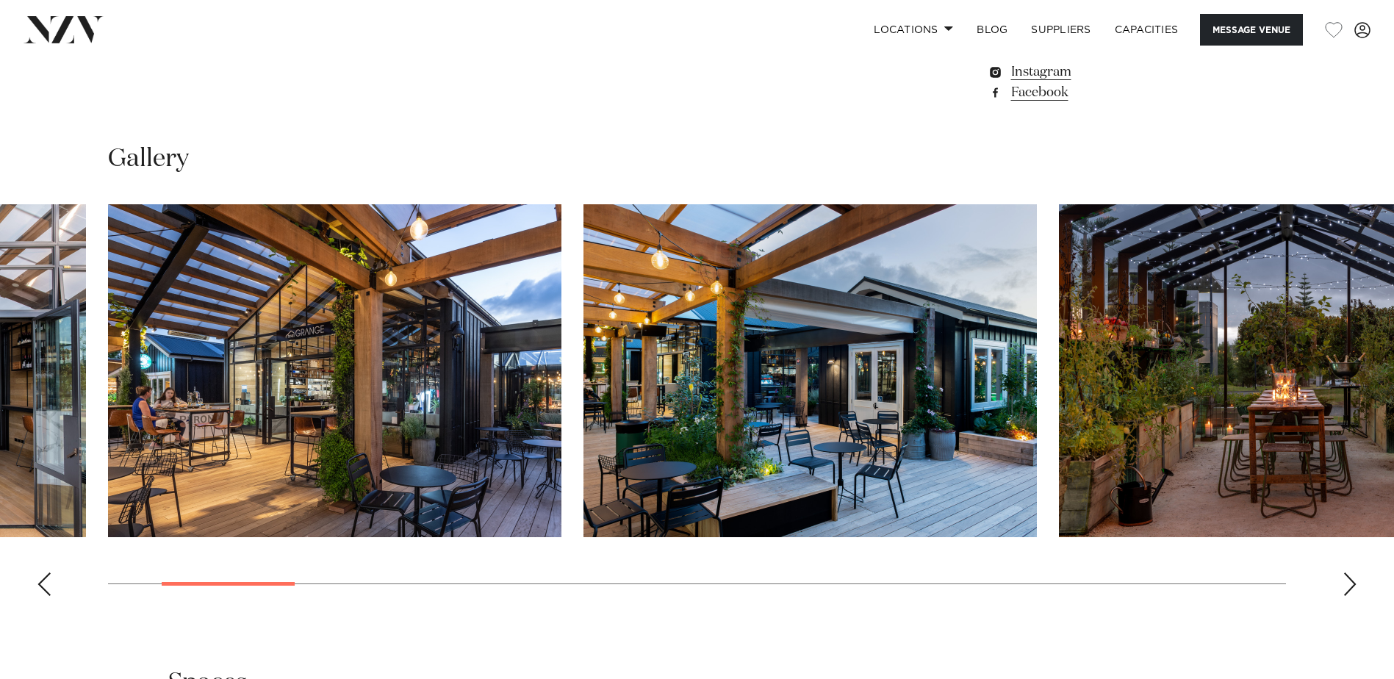
click at [1352, 573] on div "Next slide" at bounding box center [1350, 585] width 15 height 24
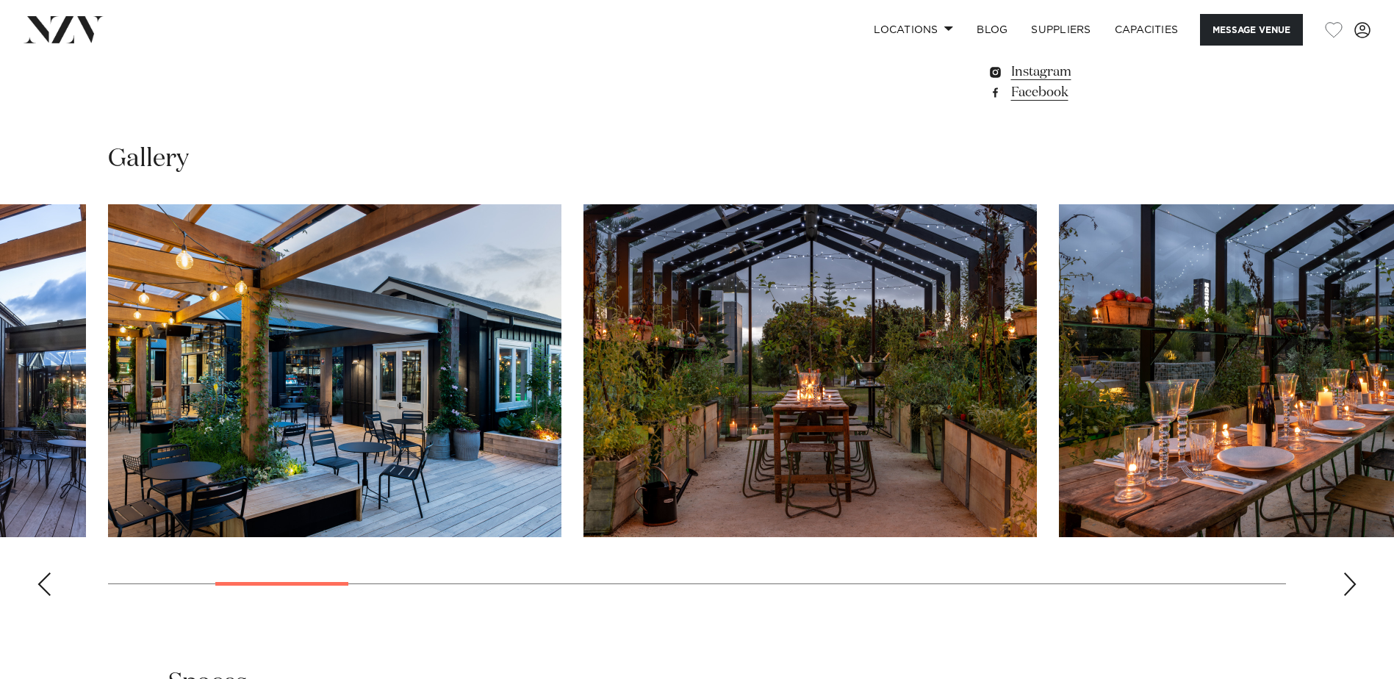
click at [1352, 573] on div "Next slide" at bounding box center [1350, 585] width 15 height 24
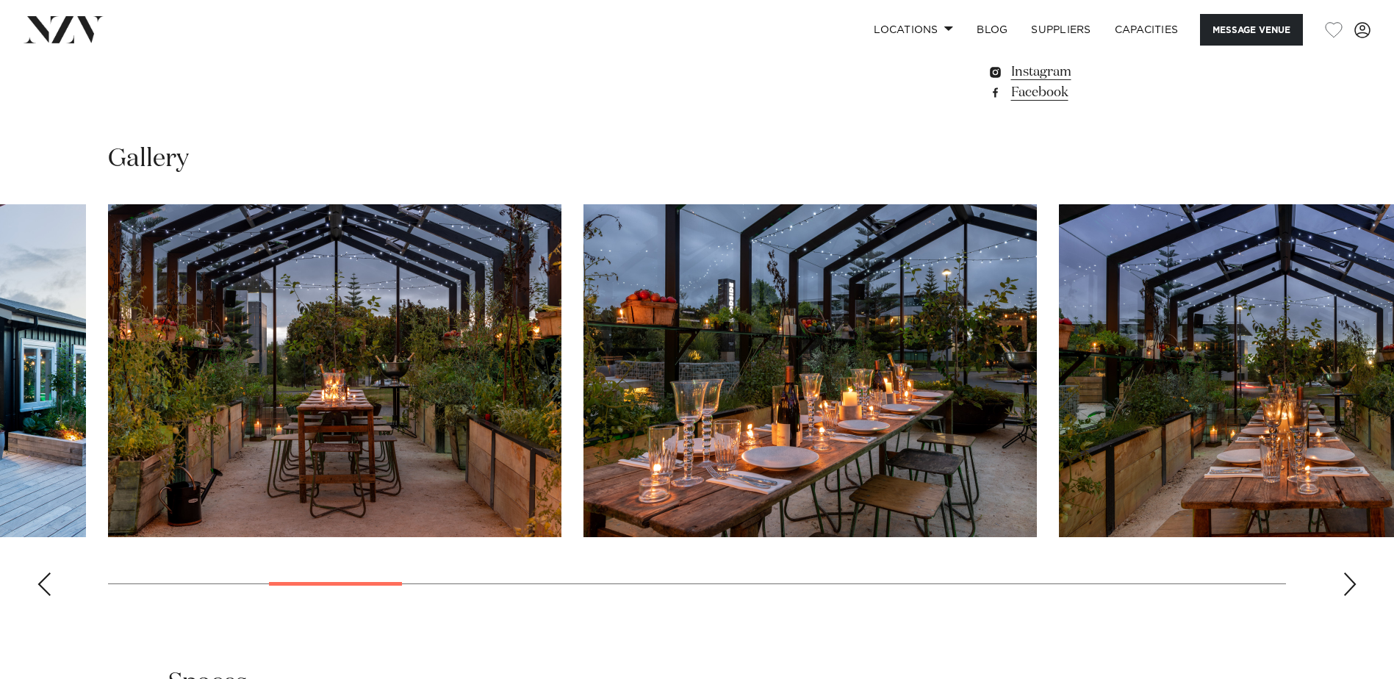
click at [1352, 573] on div "Next slide" at bounding box center [1350, 585] width 15 height 24
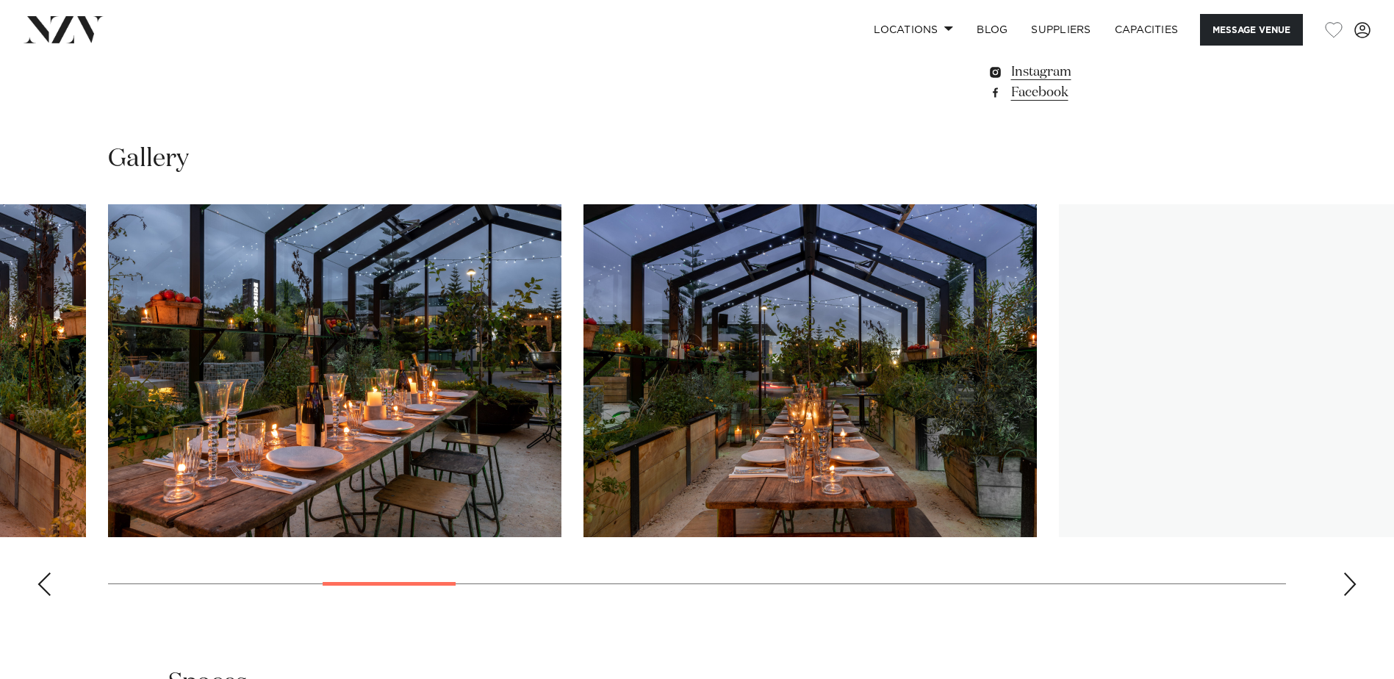
click at [1352, 573] on div "Next slide" at bounding box center [1350, 585] width 15 height 24
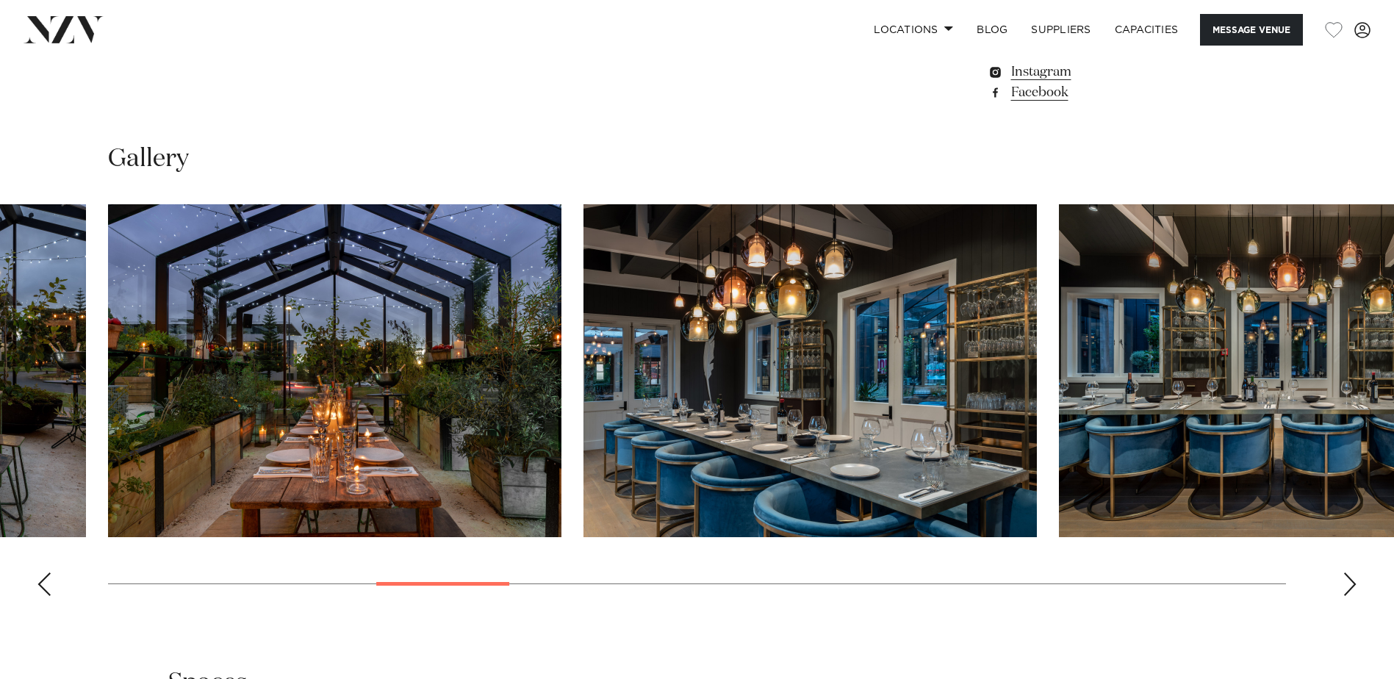
click at [1352, 573] on div "Next slide" at bounding box center [1350, 585] width 15 height 24
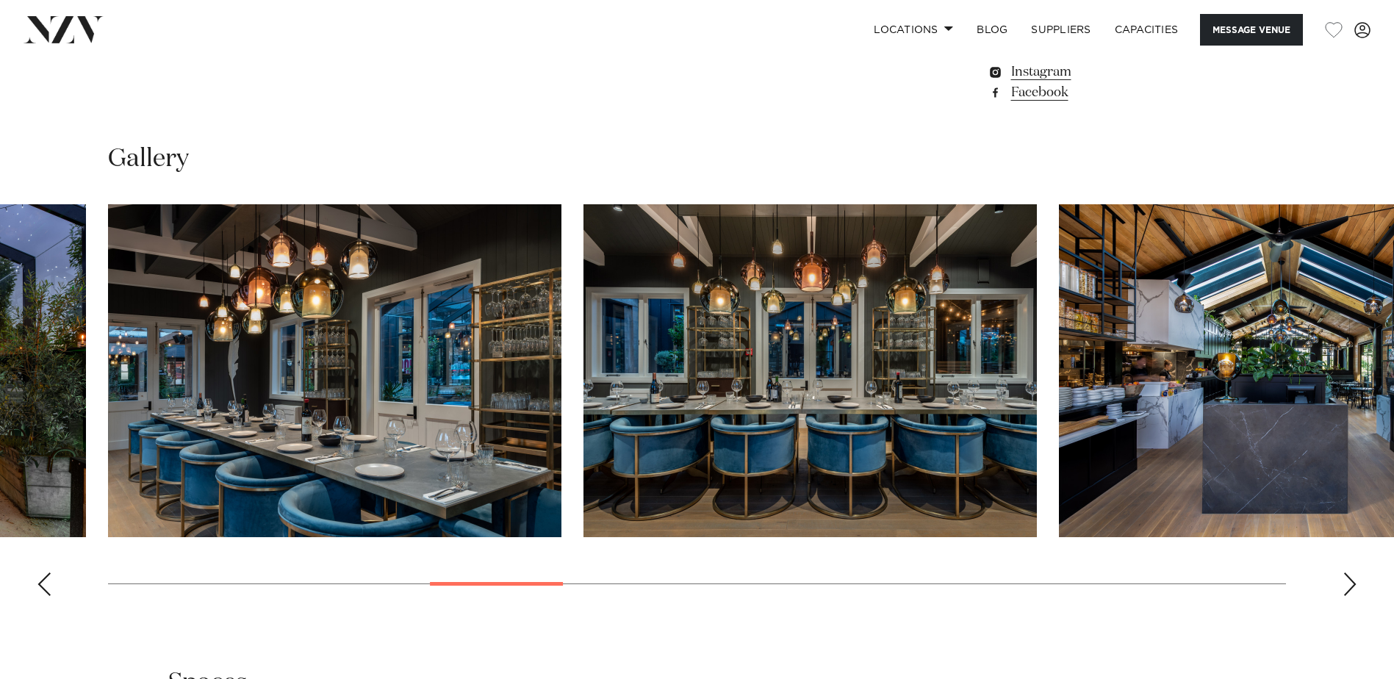
click at [1352, 573] on div "Next slide" at bounding box center [1350, 585] width 15 height 24
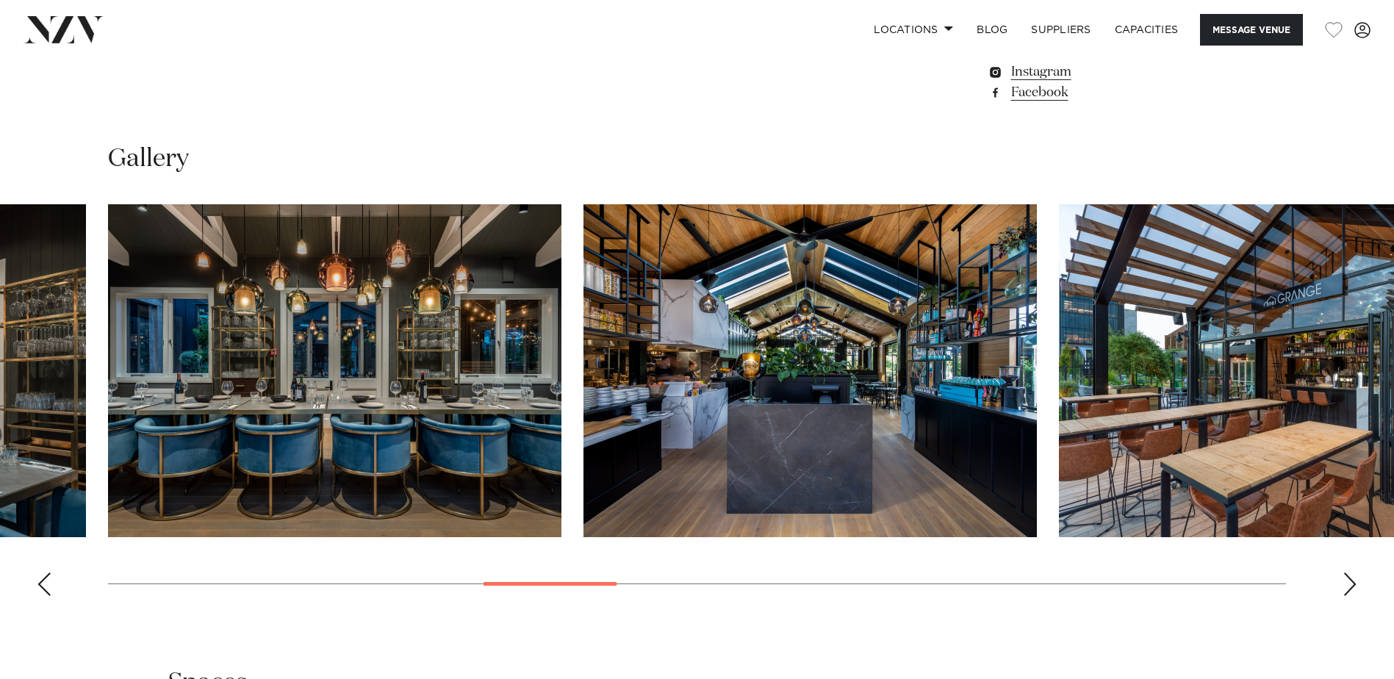
click at [1352, 573] on div "Next slide" at bounding box center [1350, 585] width 15 height 24
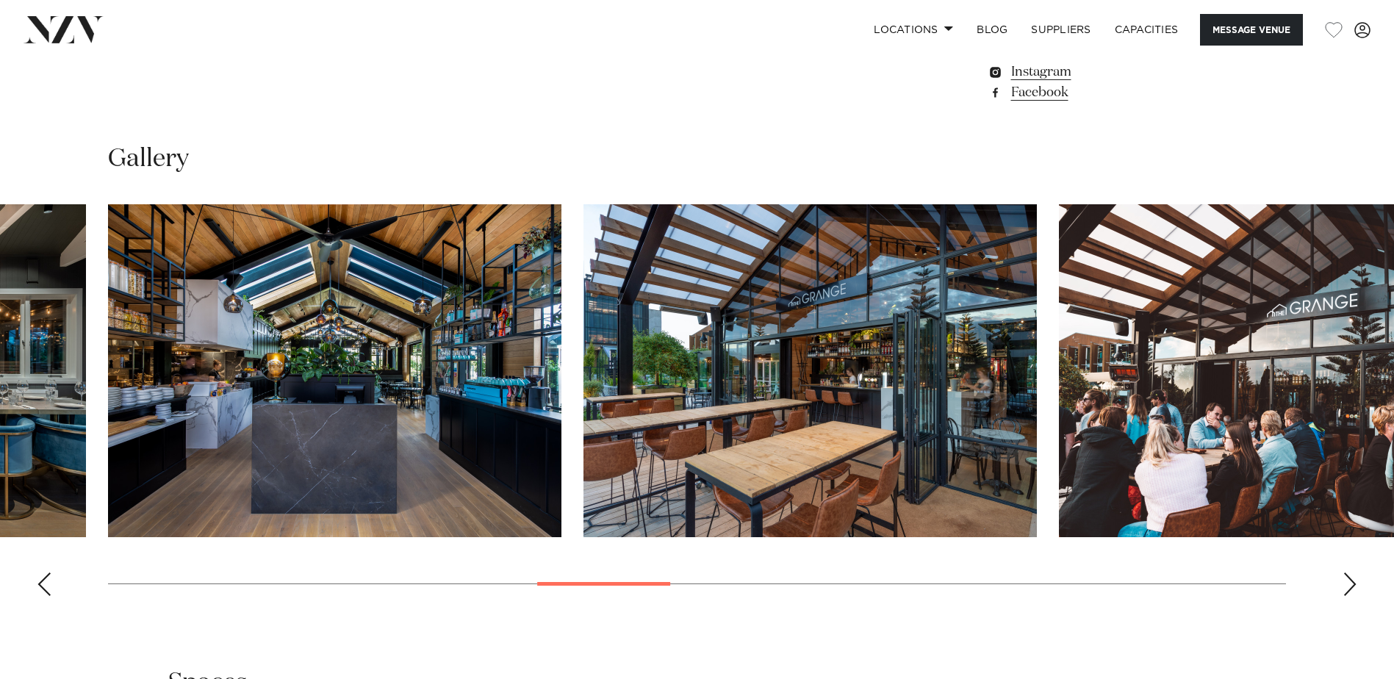
click at [1352, 573] on div "Next slide" at bounding box center [1350, 585] width 15 height 24
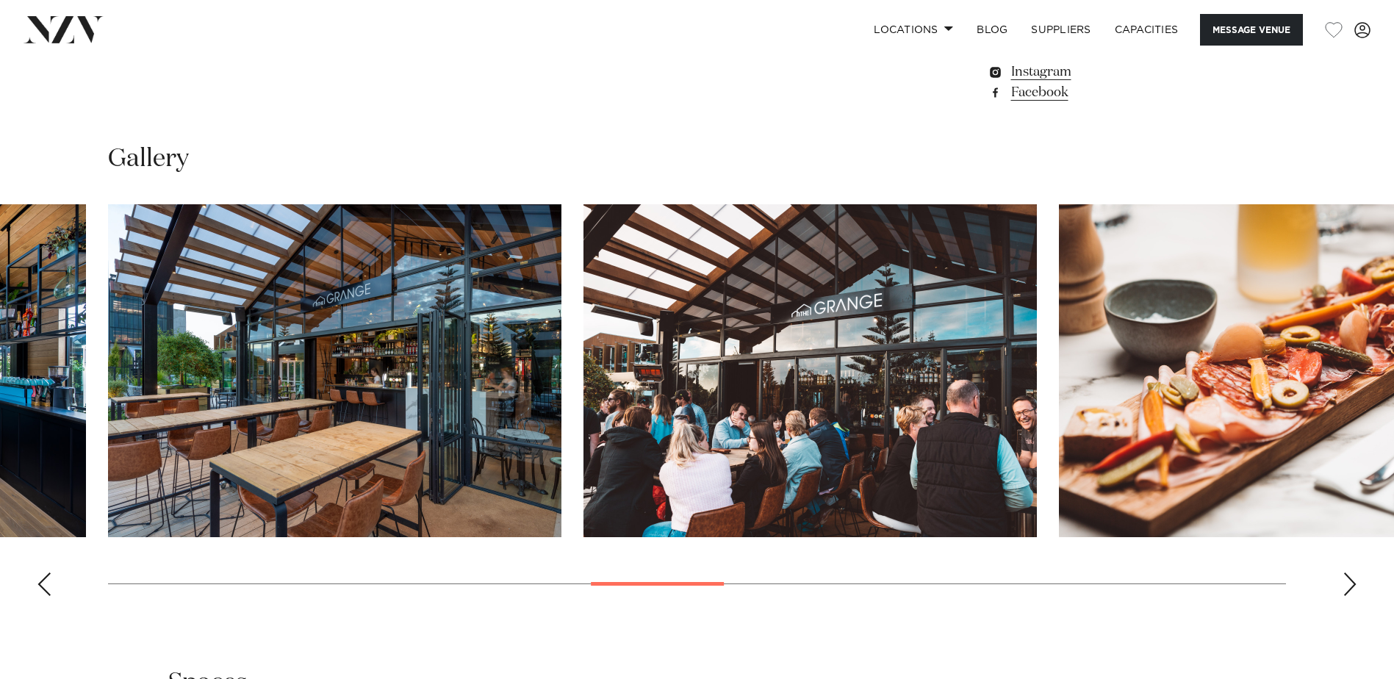
click at [1352, 573] on div "Next slide" at bounding box center [1350, 585] width 15 height 24
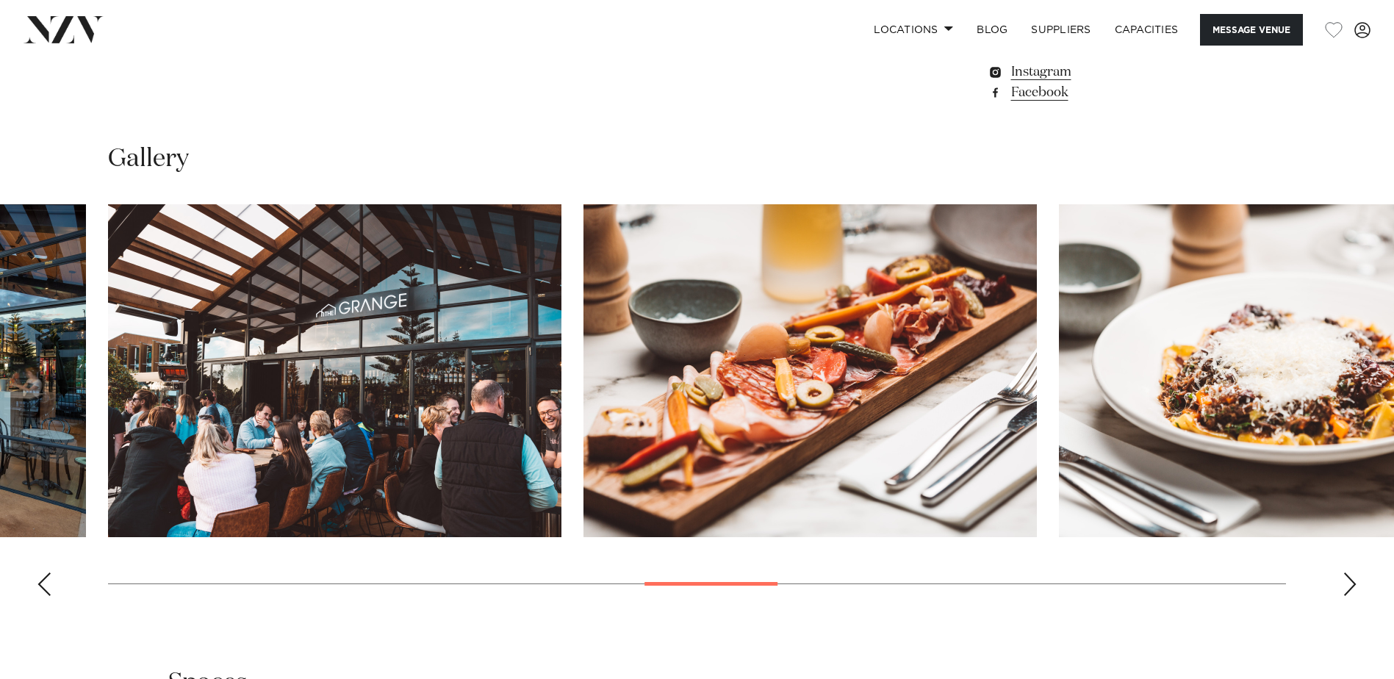
click at [1352, 573] on div "Next slide" at bounding box center [1350, 585] width 15 height 24
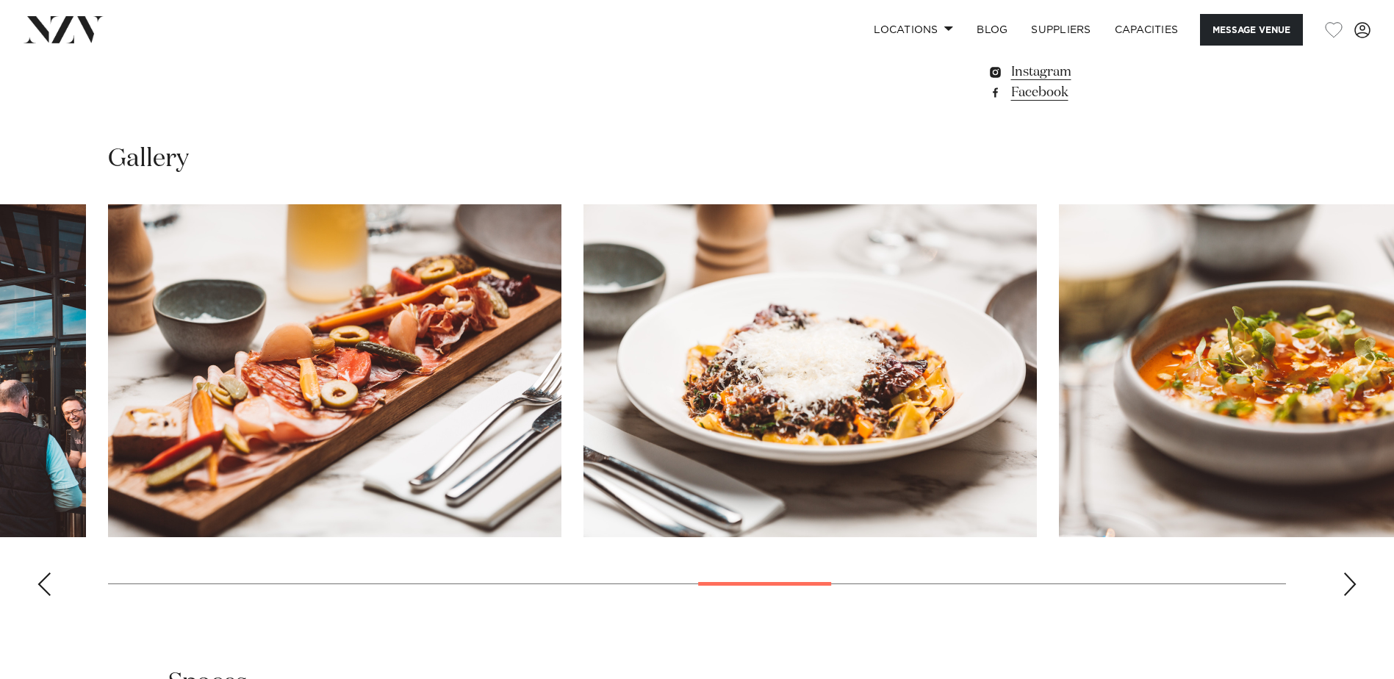
click at [1352, 573] on div "Next slide" at bounding box center [1350, 585] width 15 height 24
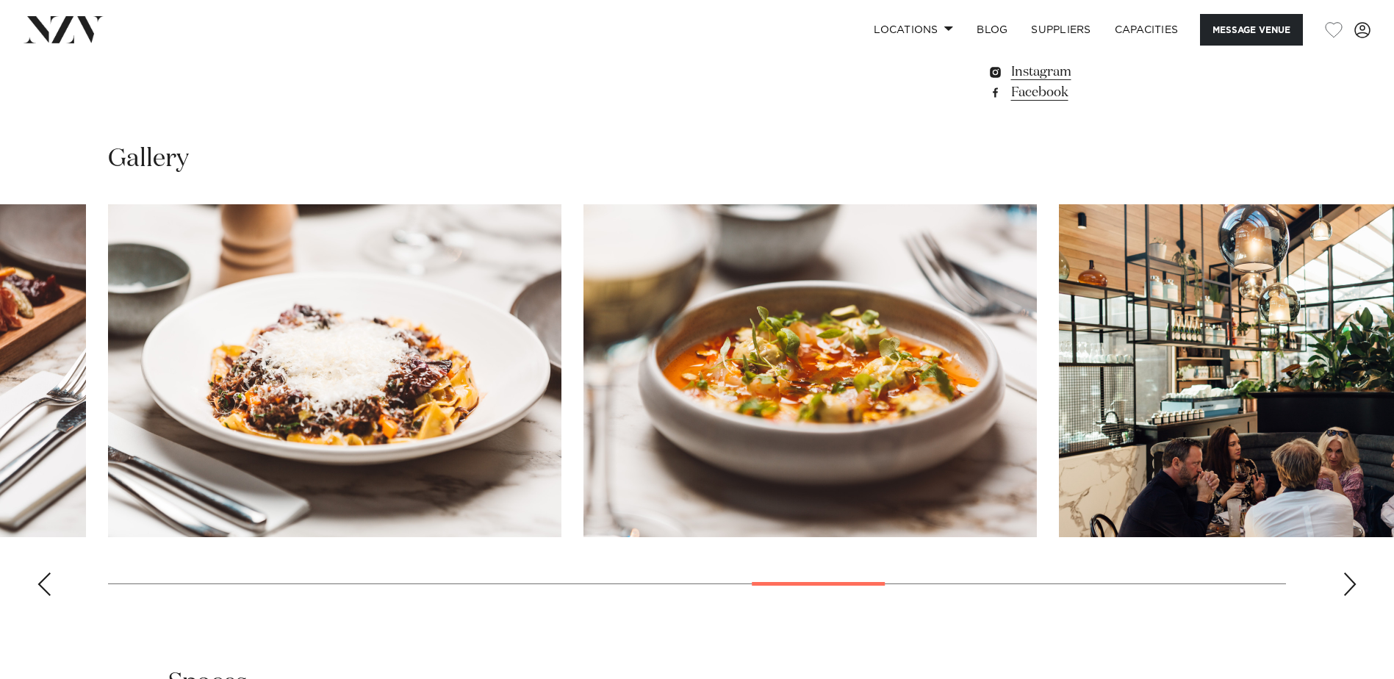
click at [1352, 573] on div "Next slide" at bounding box center [1350, 585] width 15 height 24
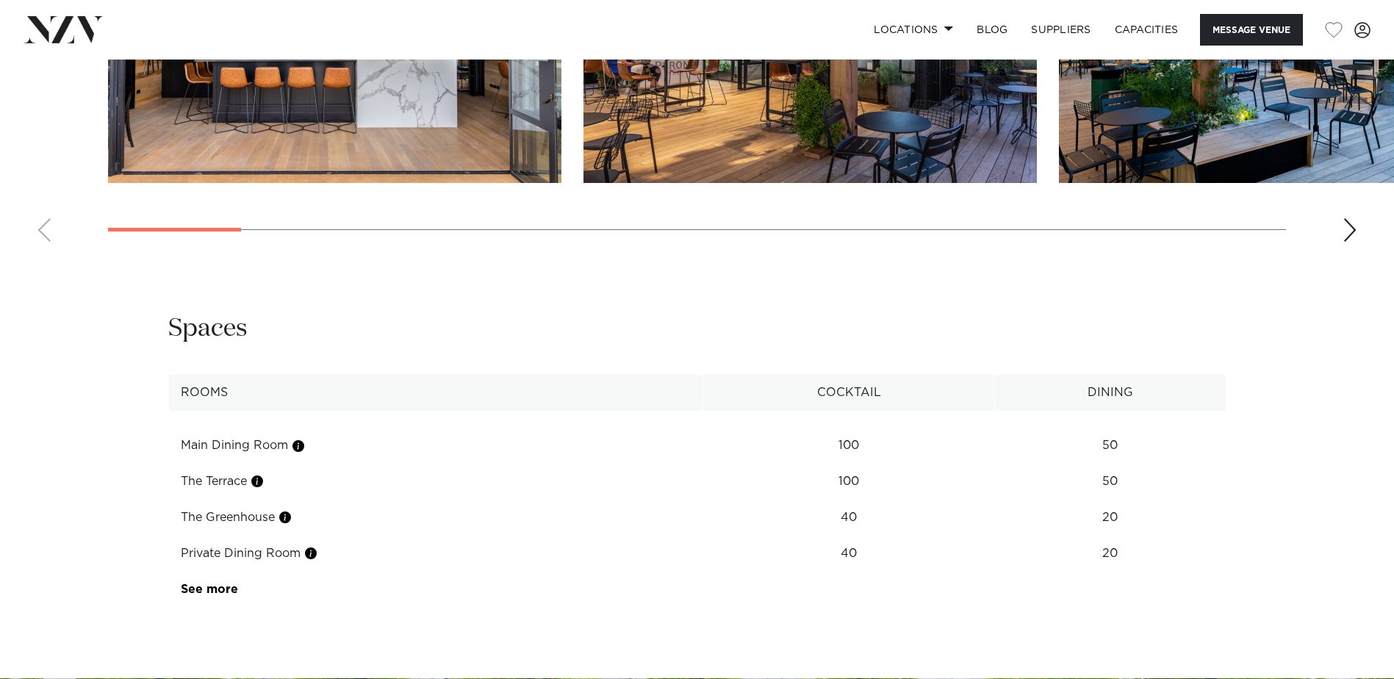
scroll to position [1870, 0]
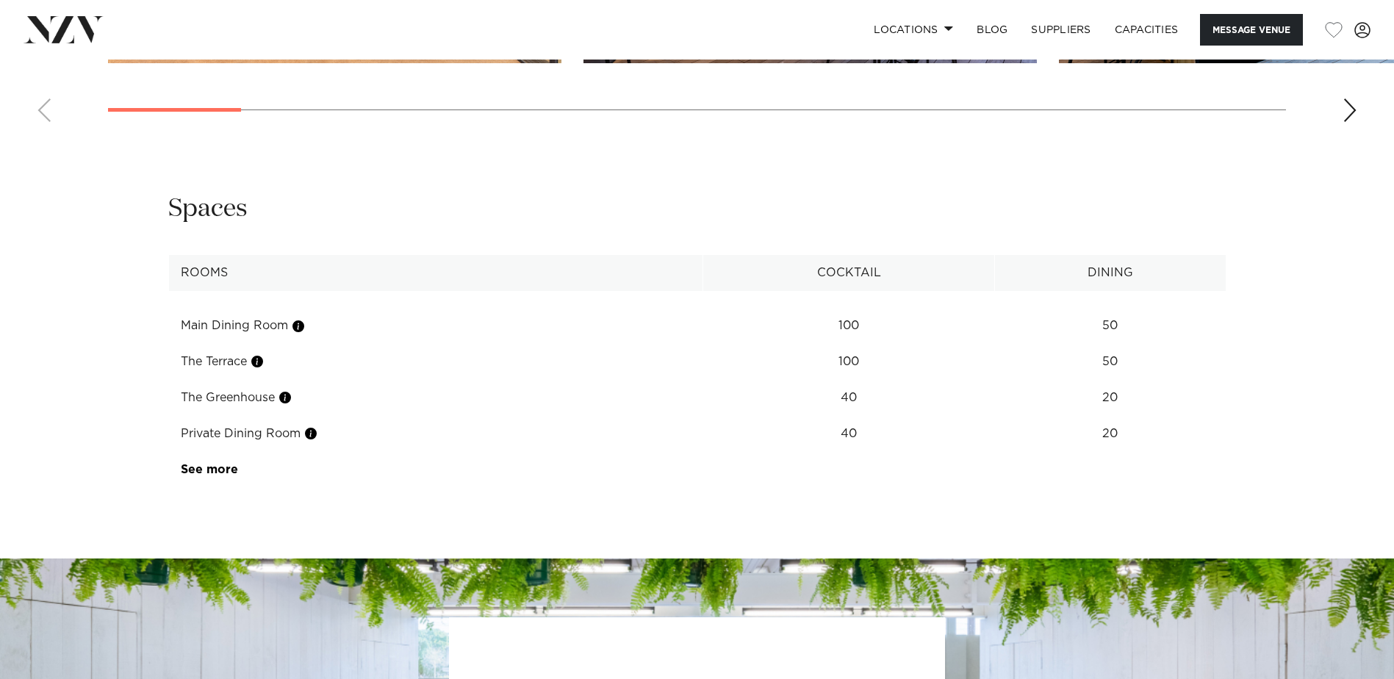
click at [223, 464] on link "See more" at bounding box center [238, 470] width 115 height 12
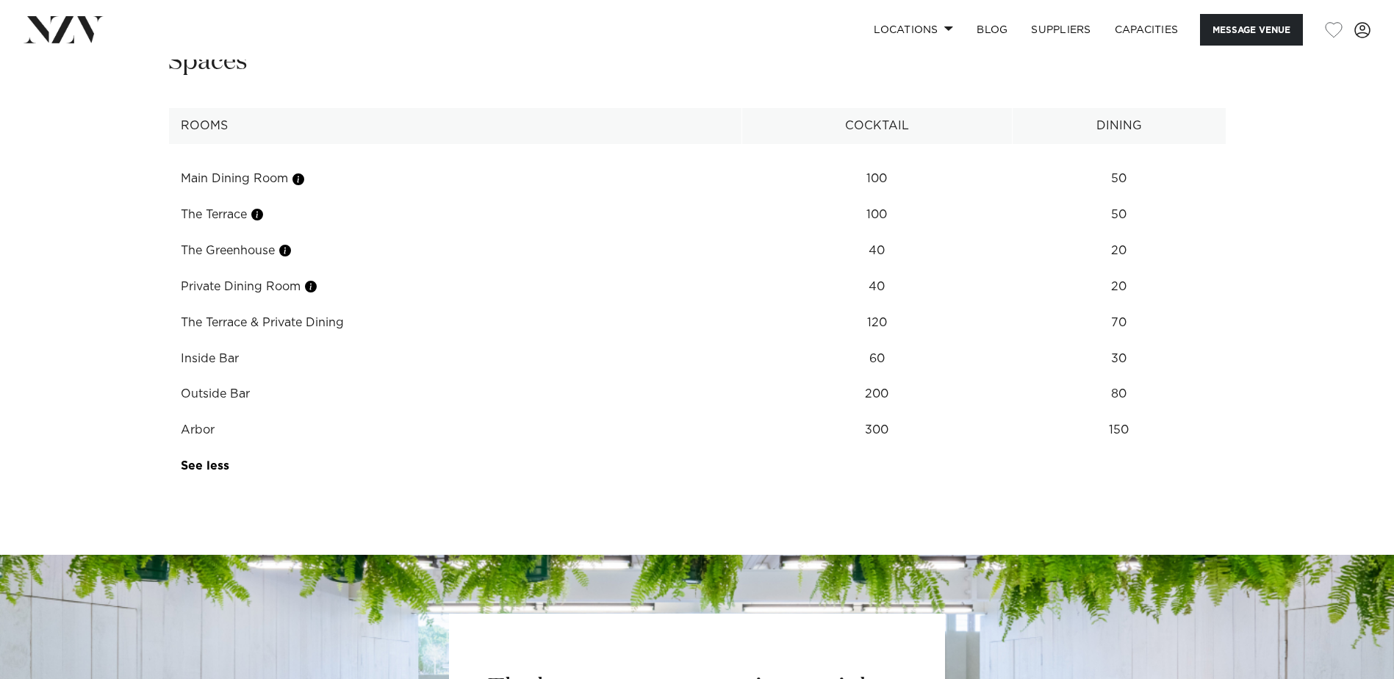
scroll to position [1944, 0]
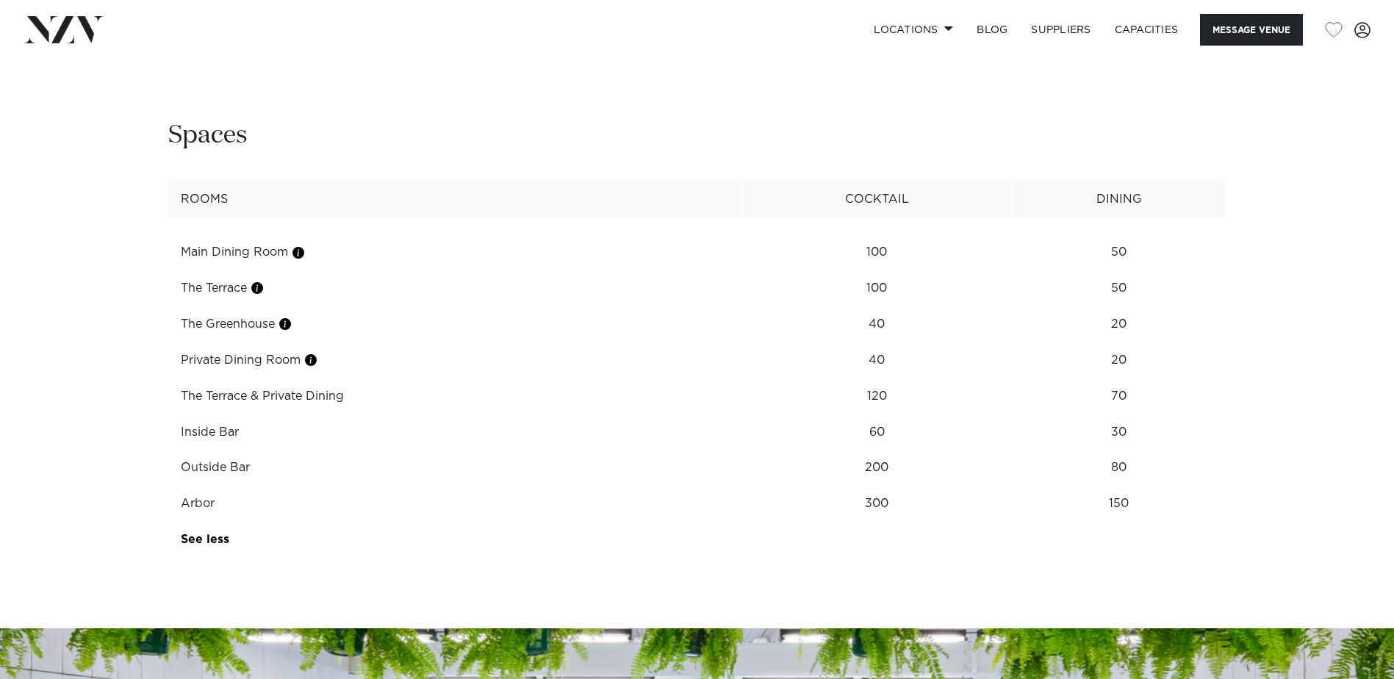
click at [207, 486] on td "Arbor" at bounding box center [455, 504] width 574 height 36
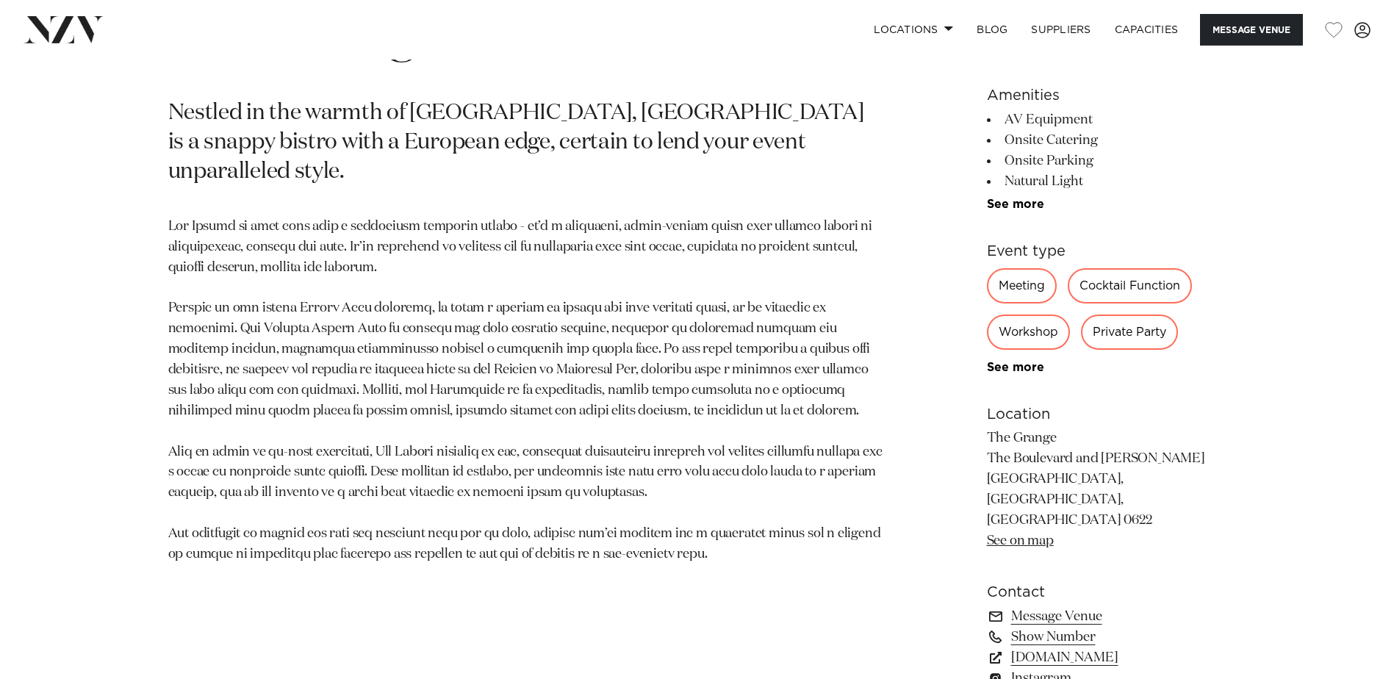
scroll to position [842, 0]
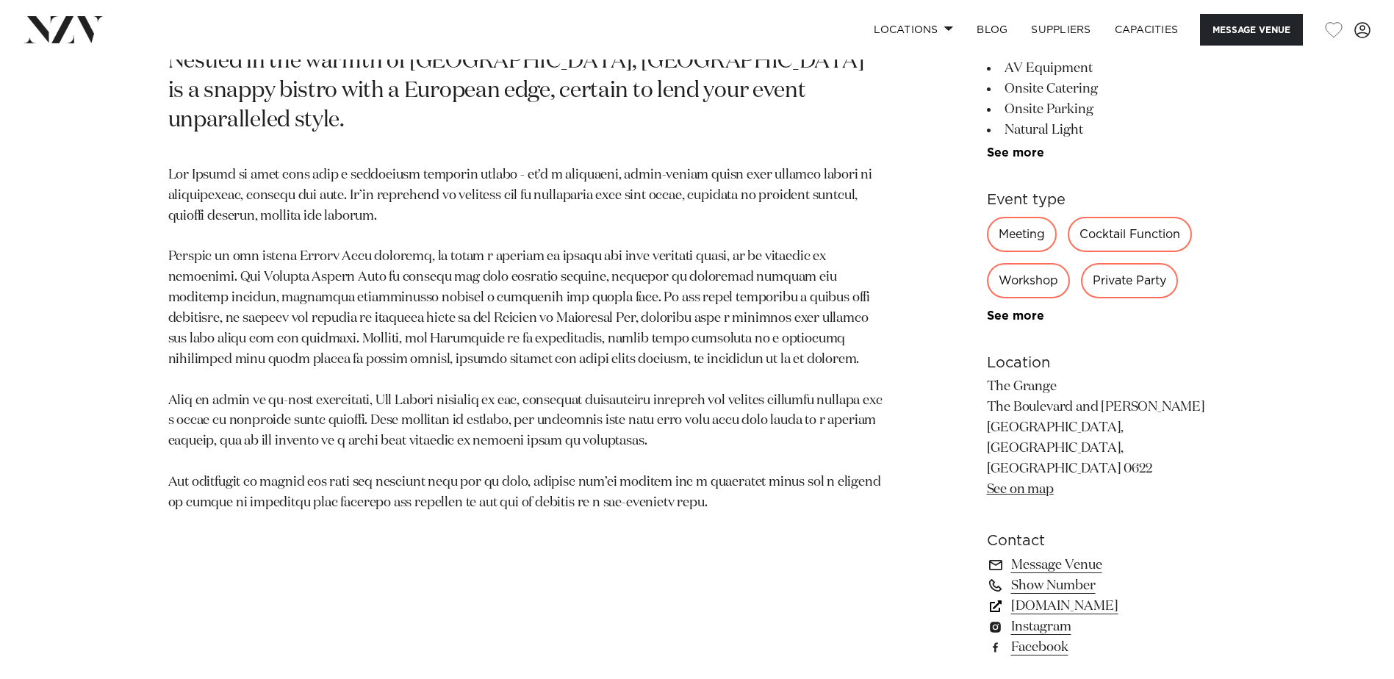
click at [1085, 596] on link "thegrangetakapuna.co.nz" at bounding box center [1107, 606] width 240 height 21
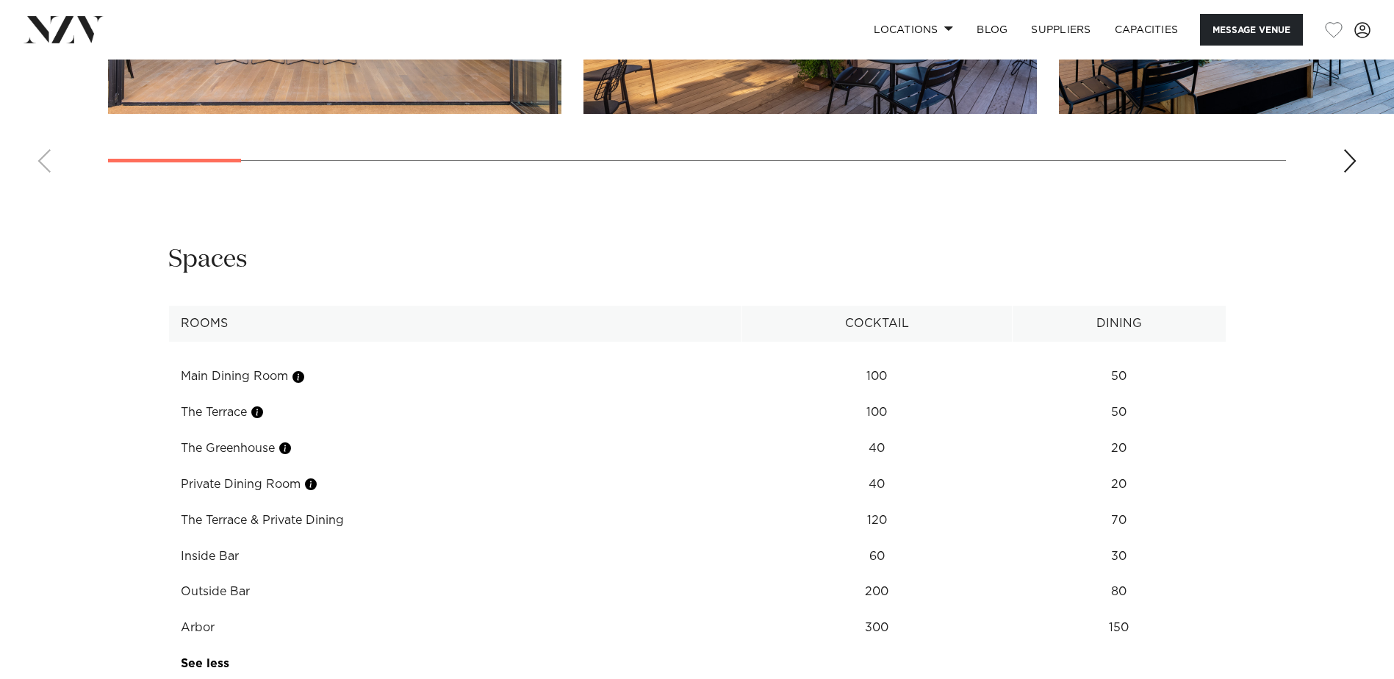
scroll to position [1797, 0]
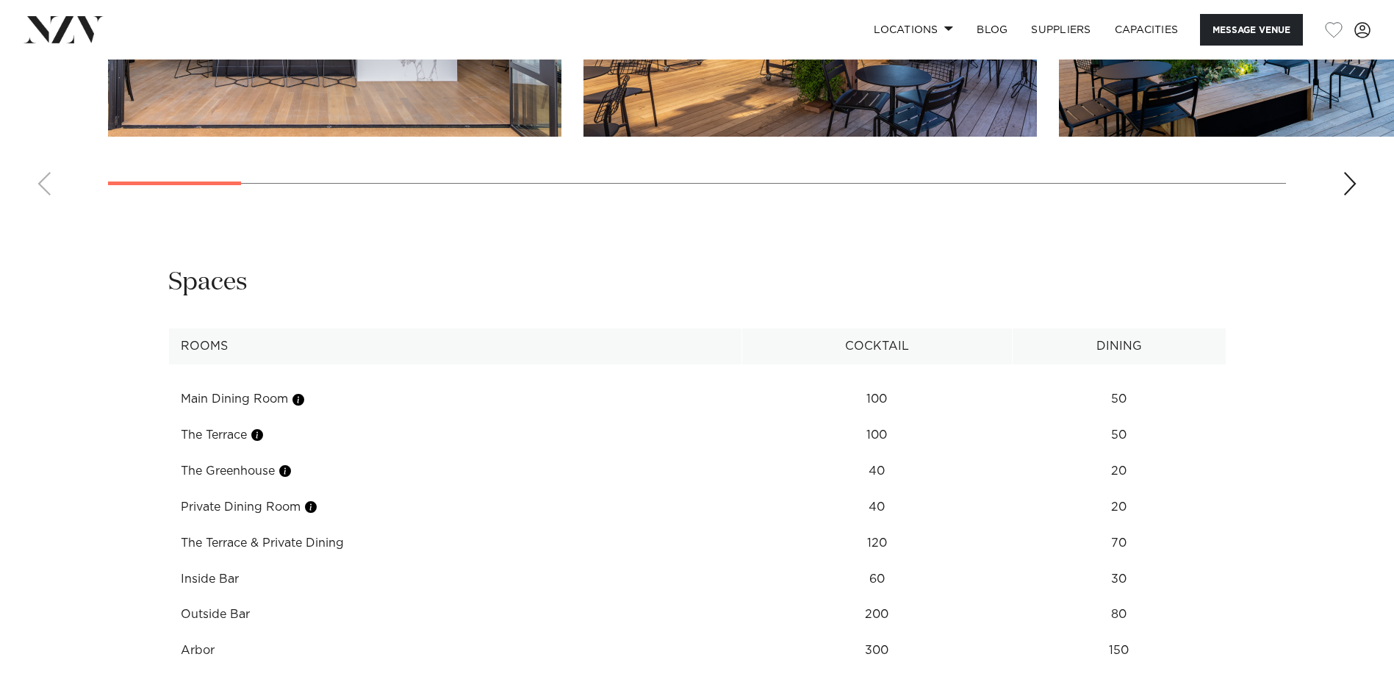
click at [199, 678] on link "See more" at bounding box center [234, 687] width 106 height 12
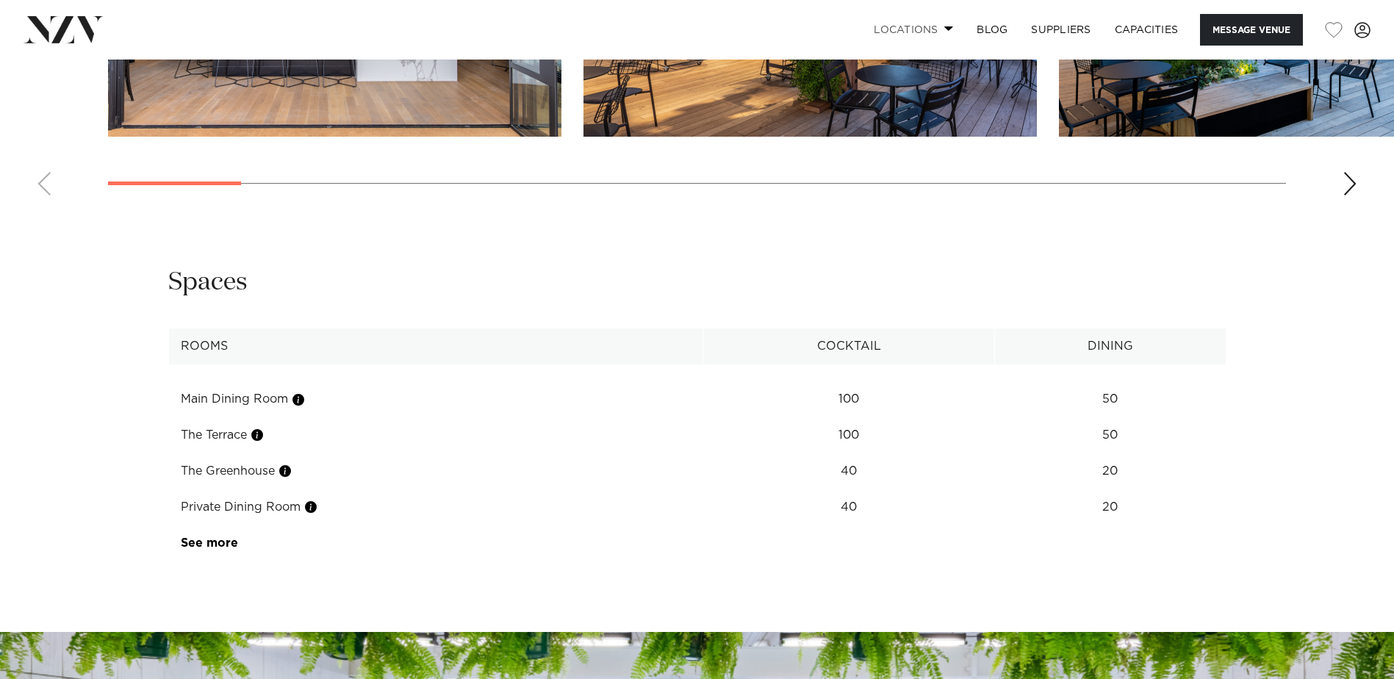
click at [927, 33] on link "Locations" at bounding box center [913, 30] width 103 height 32
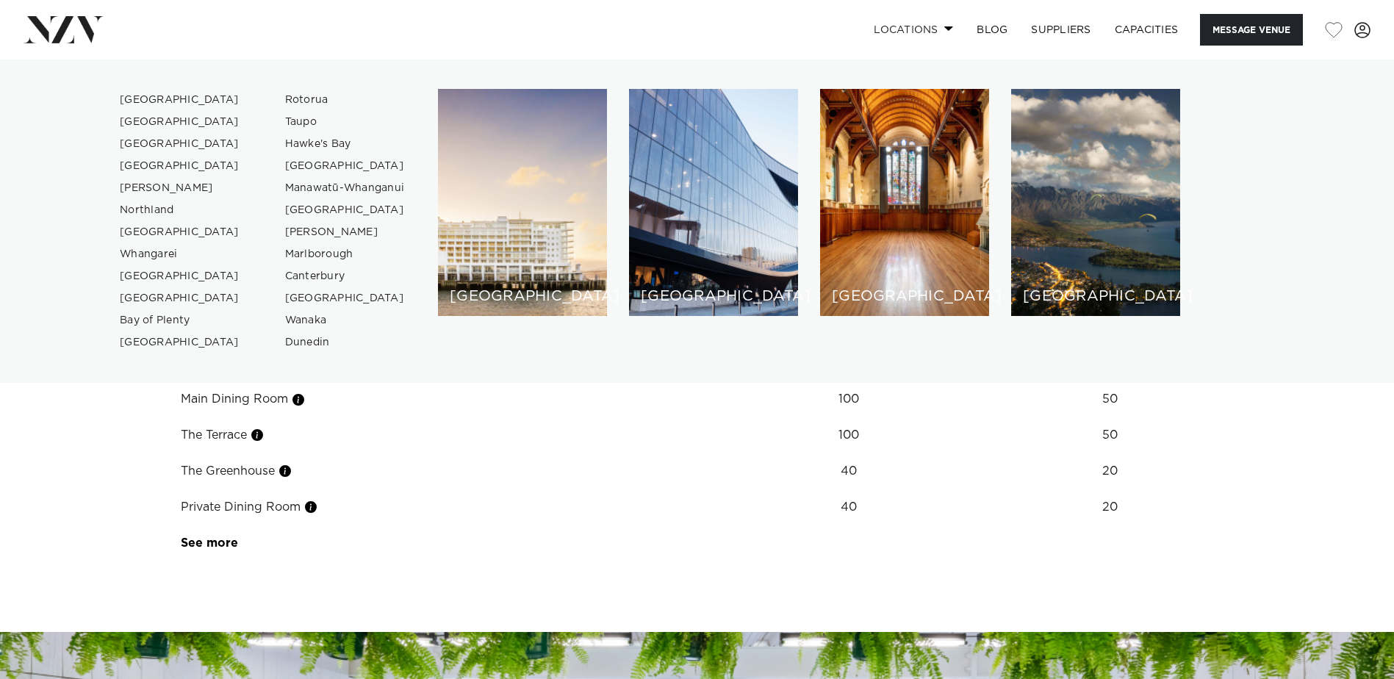
click at [927, 33] on link "Locations" at bounding box center [913, 30] width 103 height 32
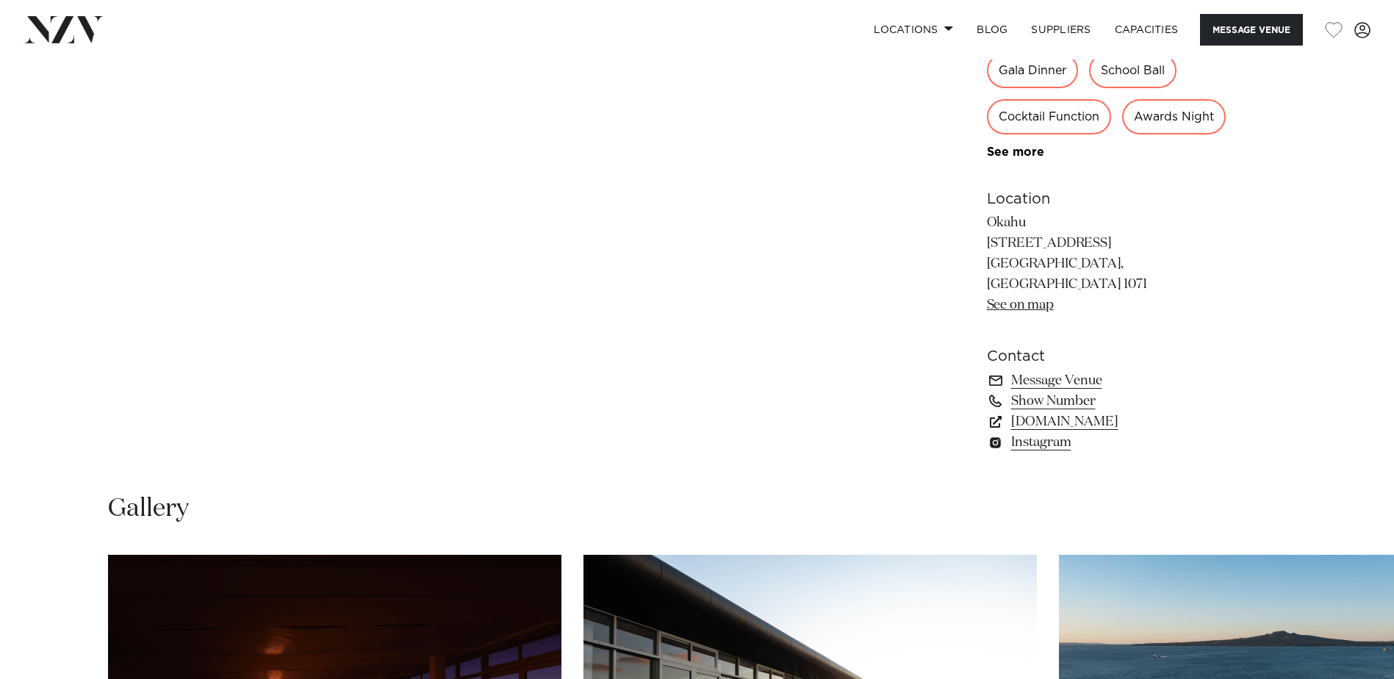
scroll to position [1029, 0]
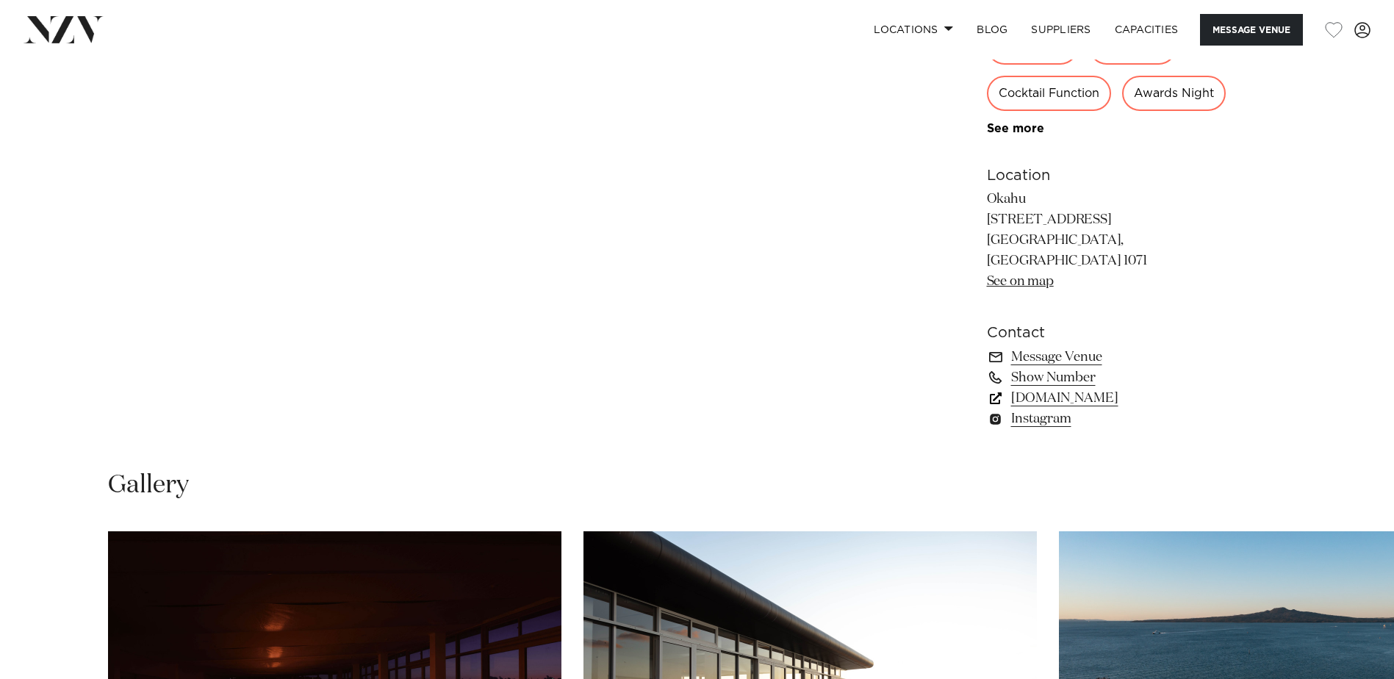
click at [1050, 409] on link "[DOMAIN_NAME]" at bounding box center [1107, 398] width 240 height 21
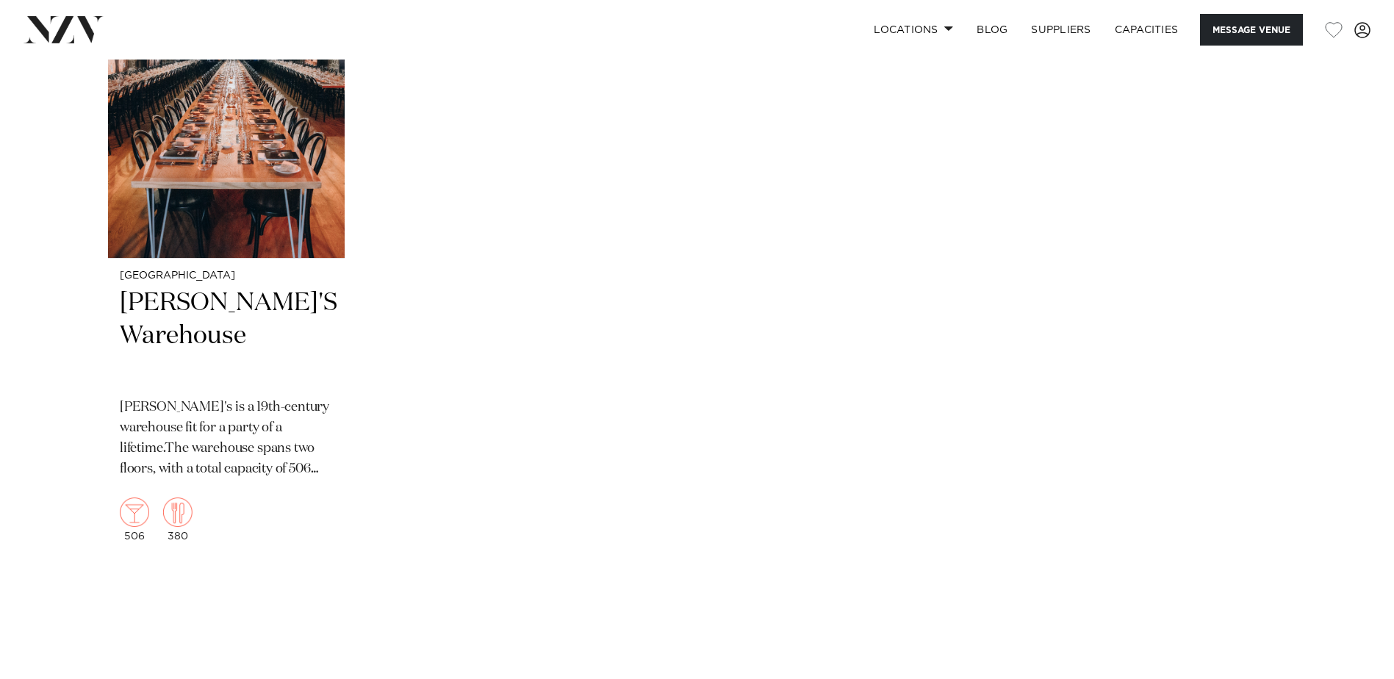
scroll to position [2131, 0]
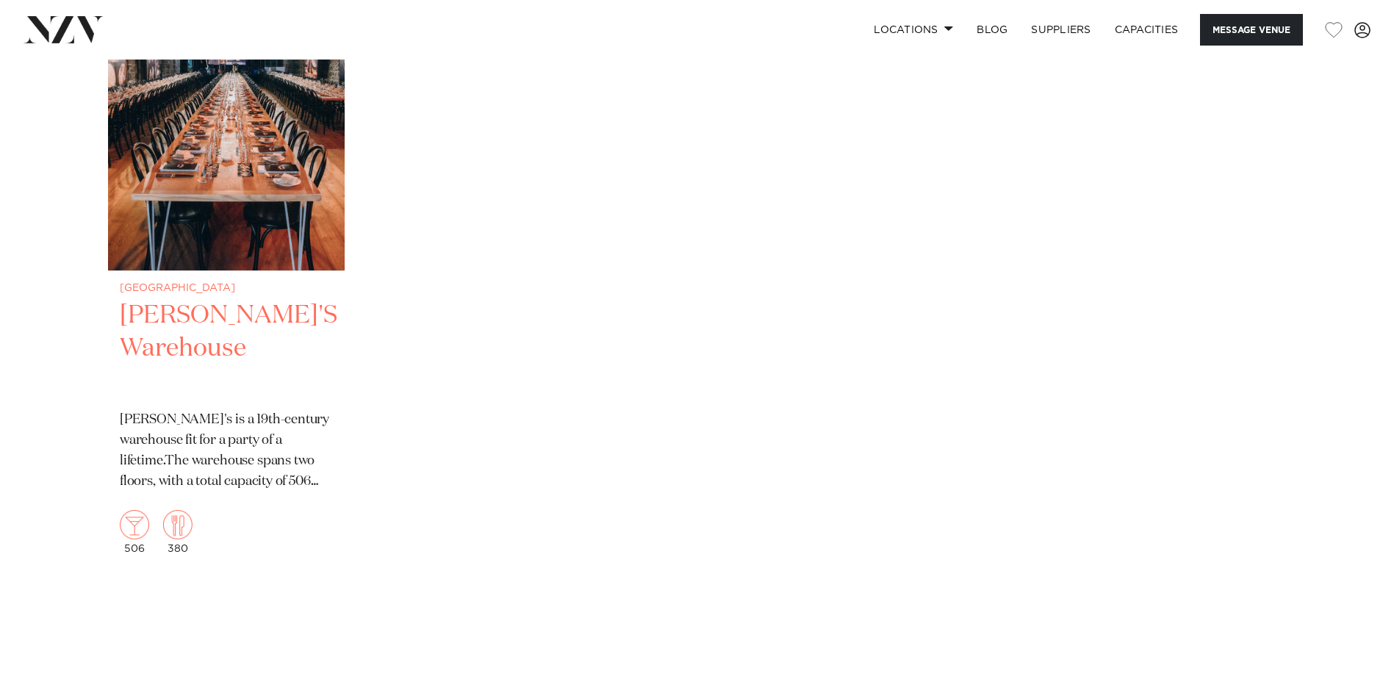
click at [170, 362] on h2 "[PERSON_NAME]'S Warehouse" at bounding box center [226, 348] width 213 height 99
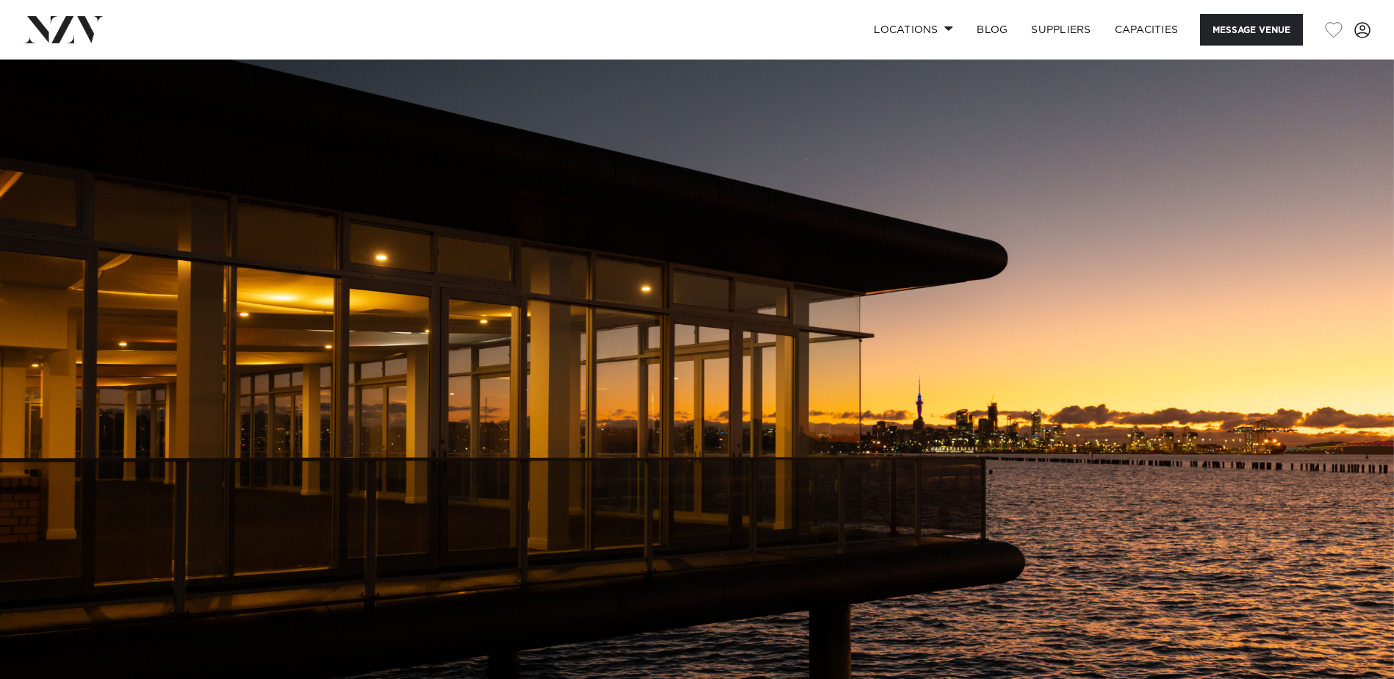
scroll to position [0, 0]
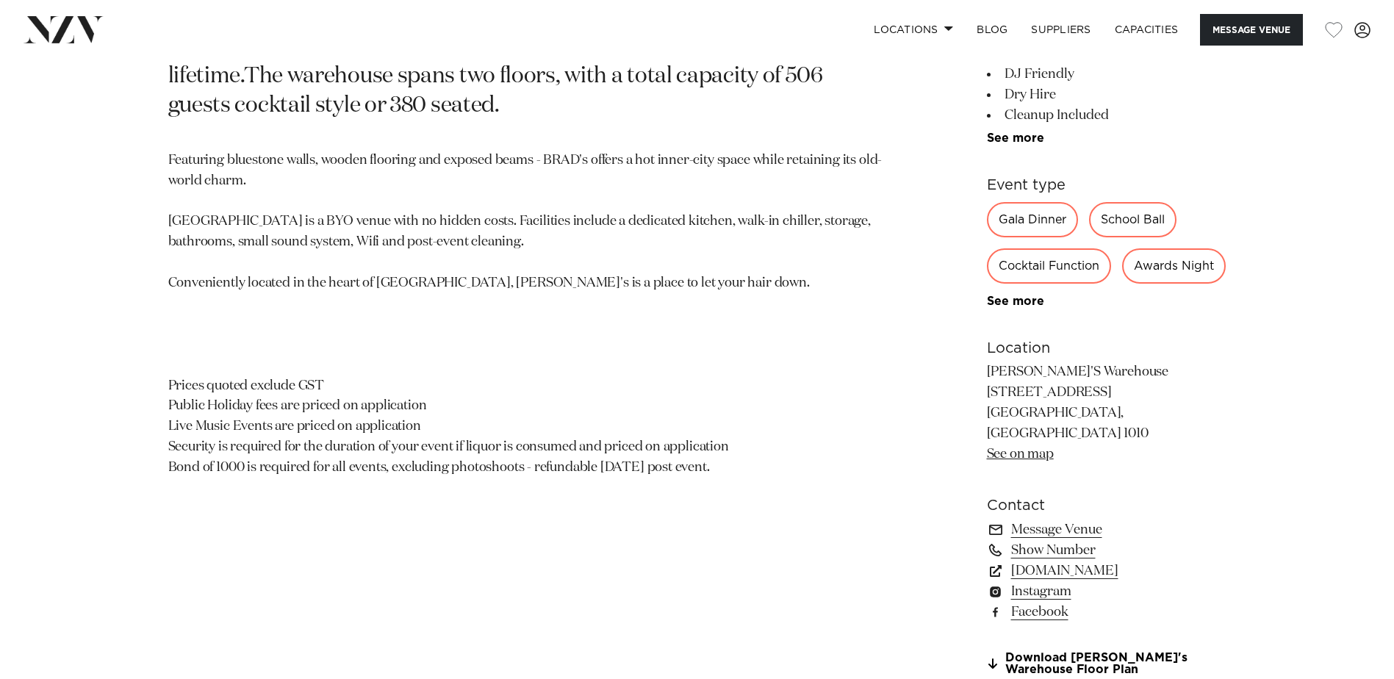
scroll to position [882, 0]
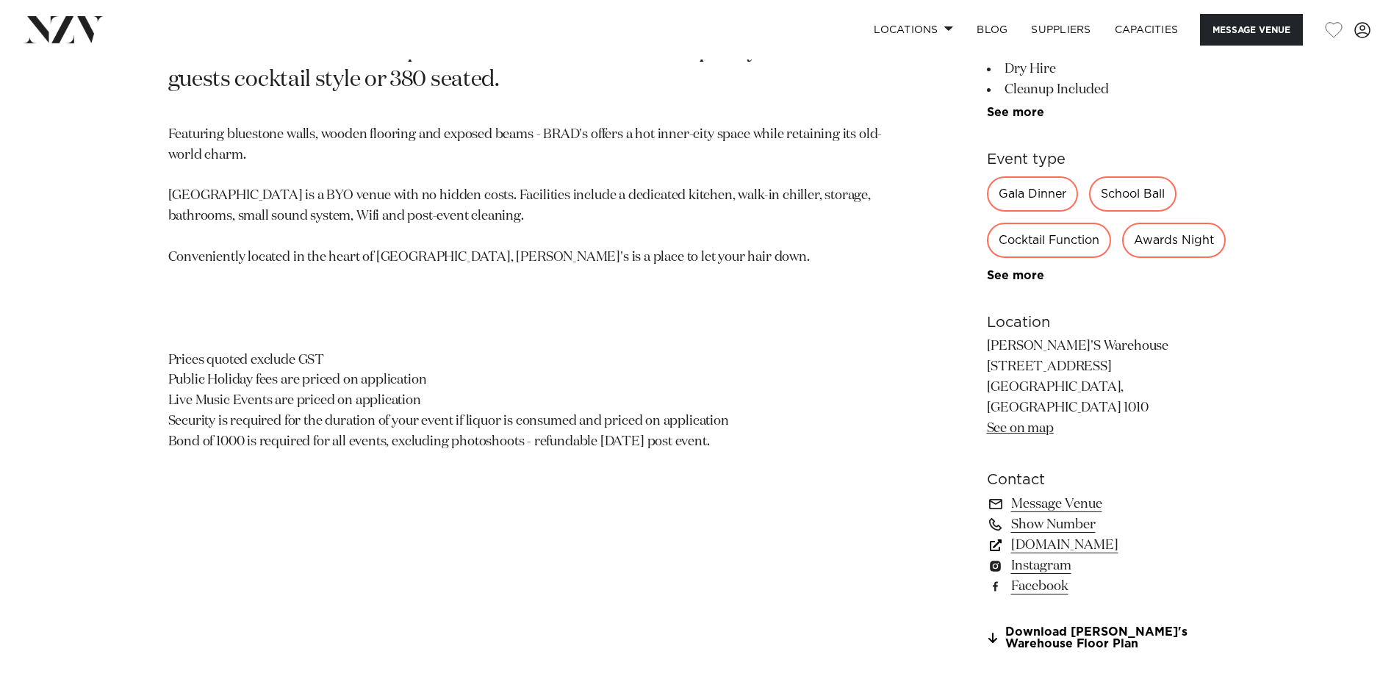
click at [1098, 556] on link "brads-warehouse.com" at bounding box center [1107, 545] width 240 height 21
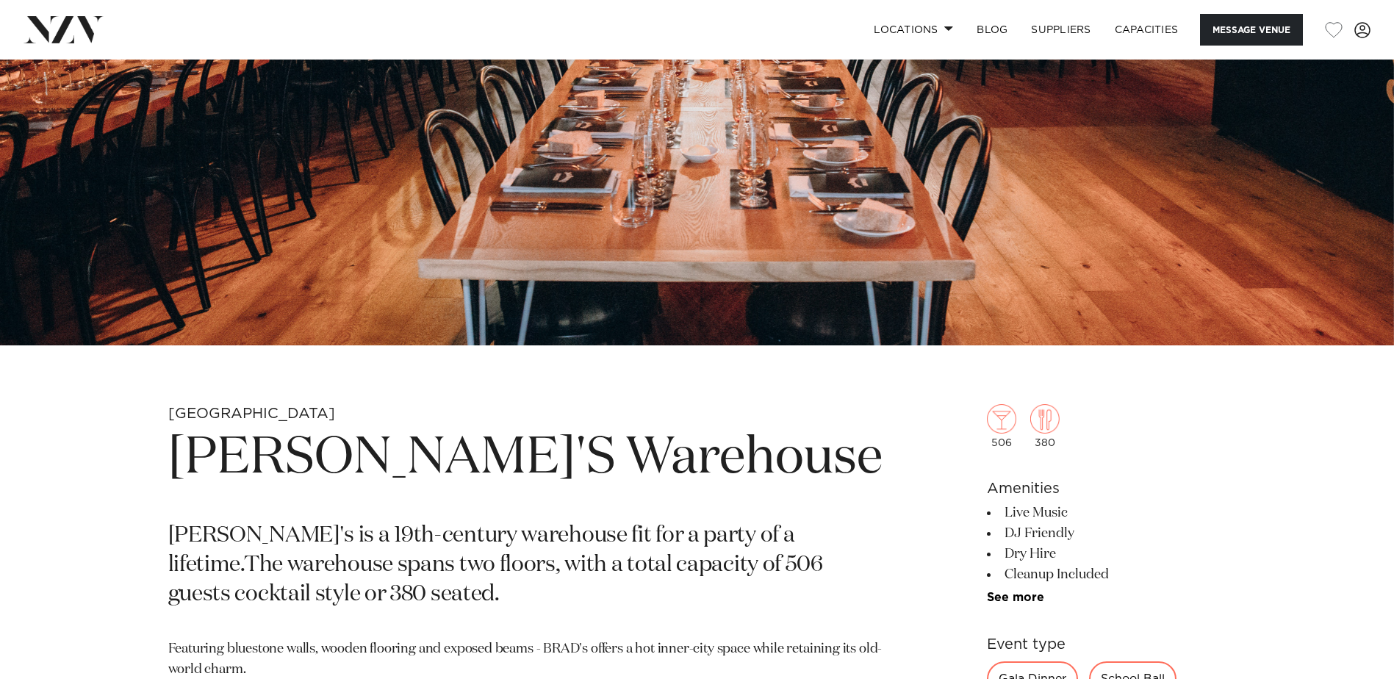
scroll to position [0, 0]
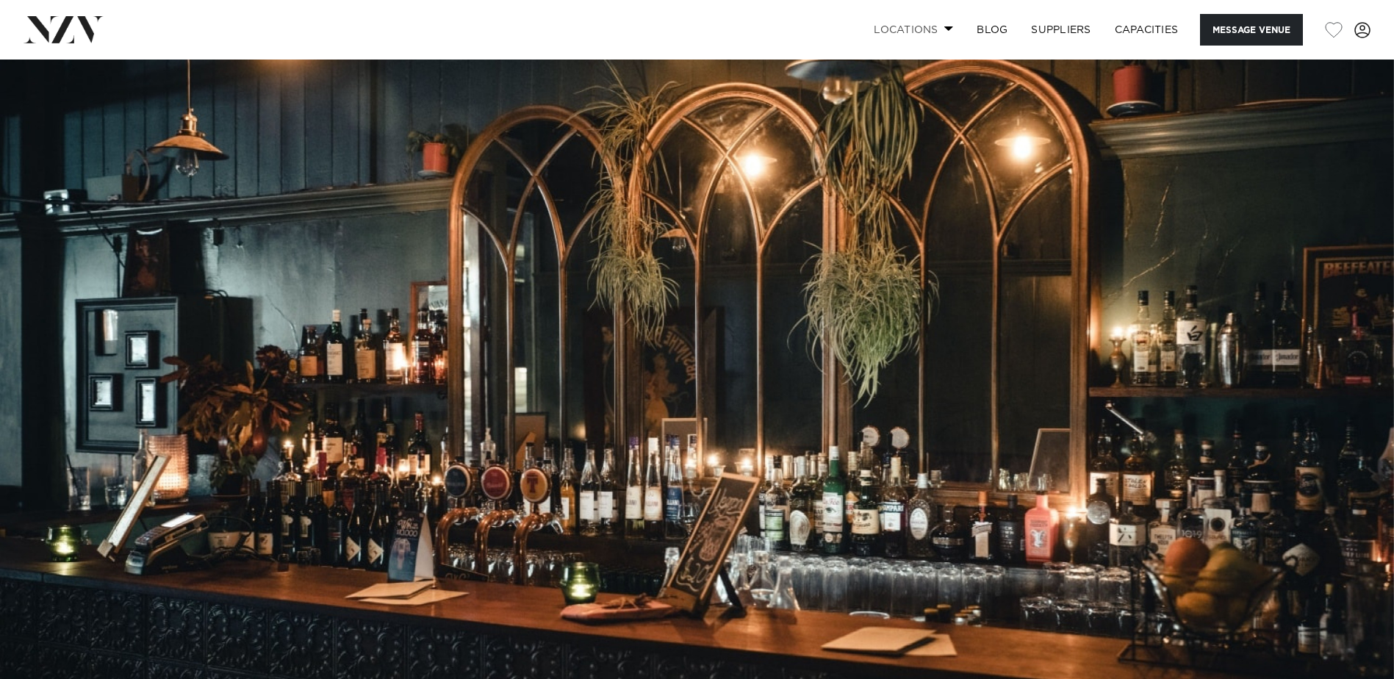
click at [926, 29] on link "Locations" at bounding box center [913, 30] width 103 height 32
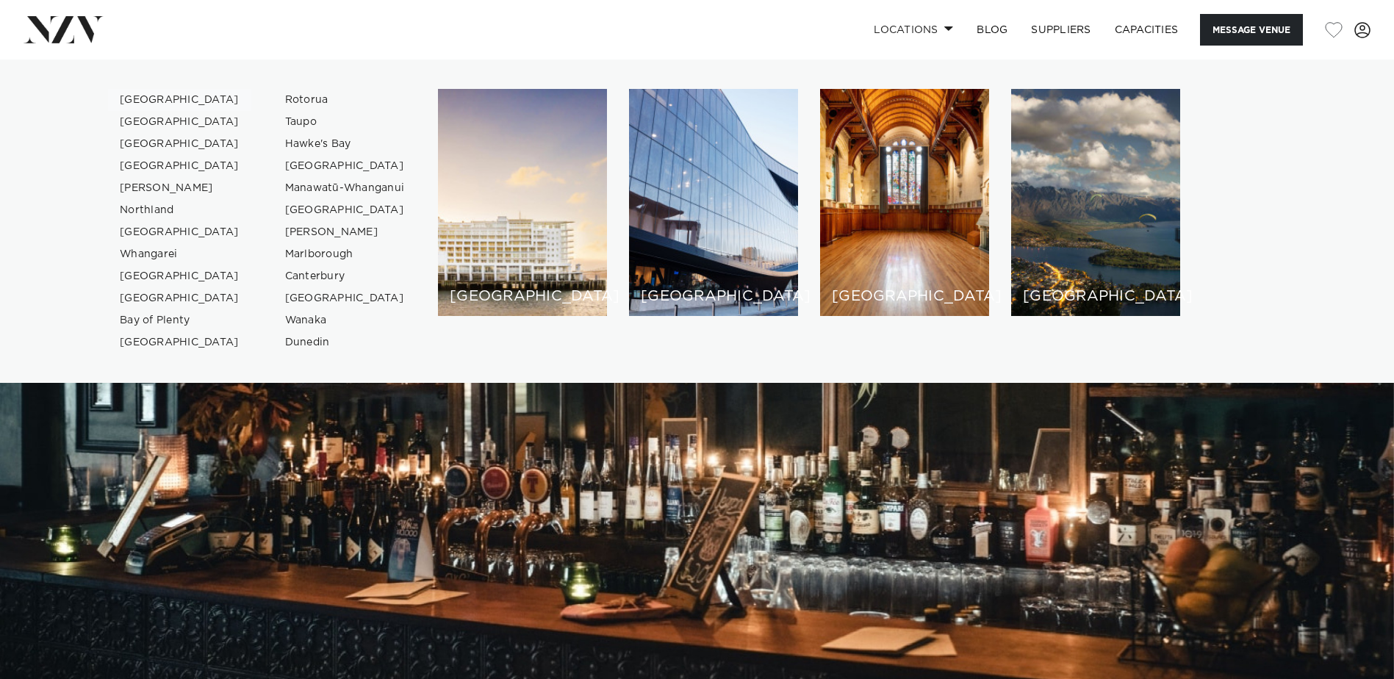
click at [154, 103] on link "[GEOGRAPHIC_DATA]" at bounding box center [179, 100] width 143 height 22
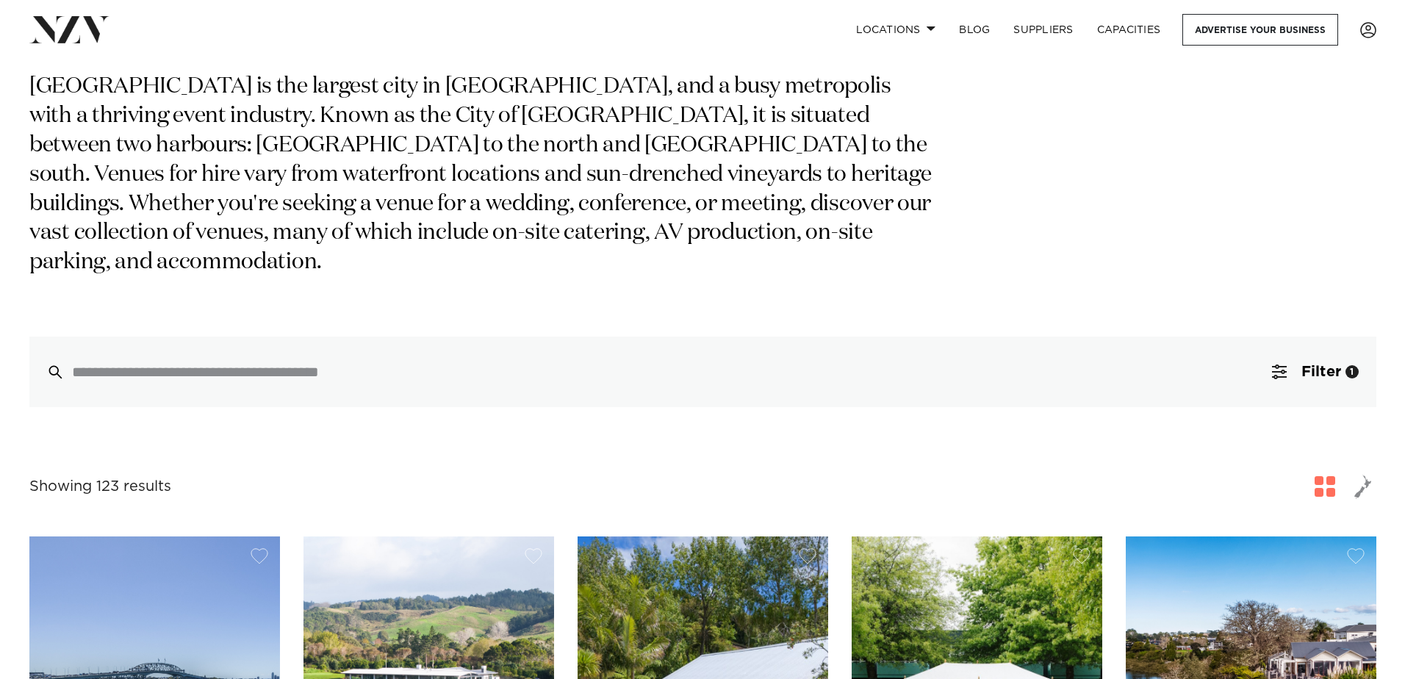
scroll to position [147, 0]
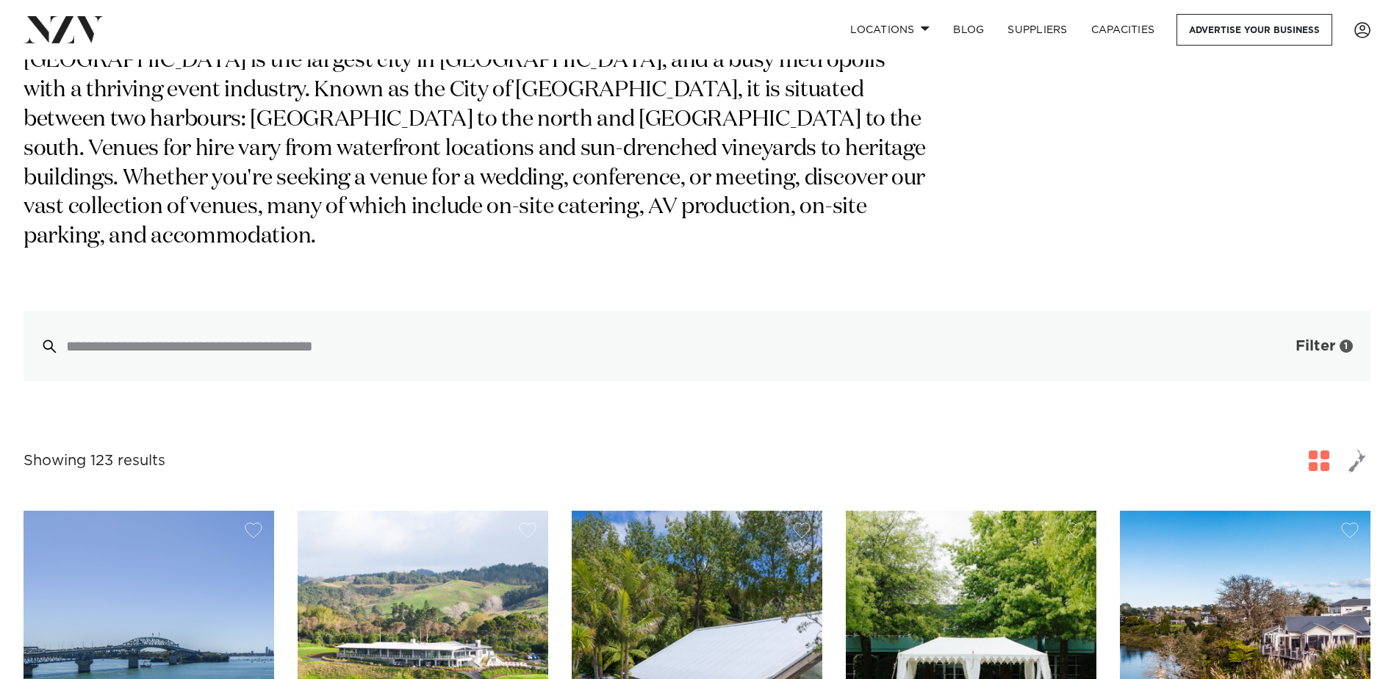
click at [1337, 318] on button "Filter 1" at bounding box center [1310, 346] width 122 height 71
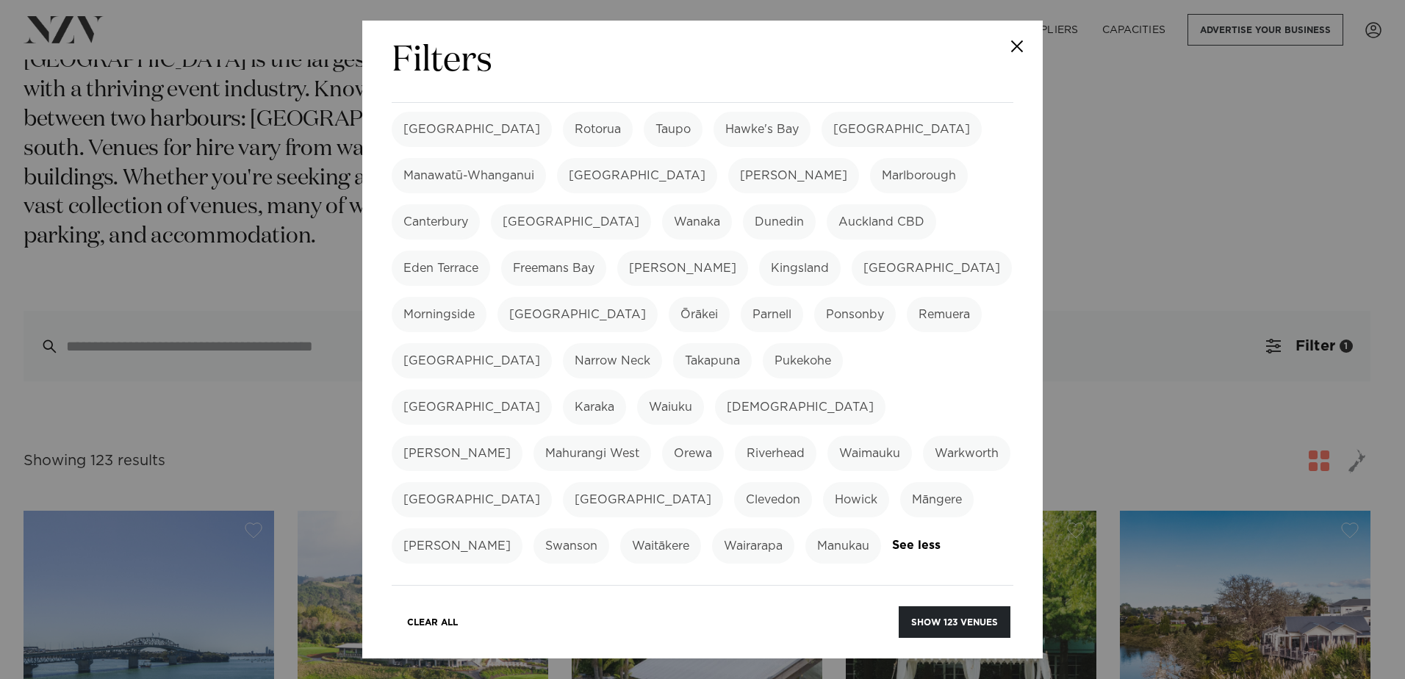
scroll to position [514, 0]
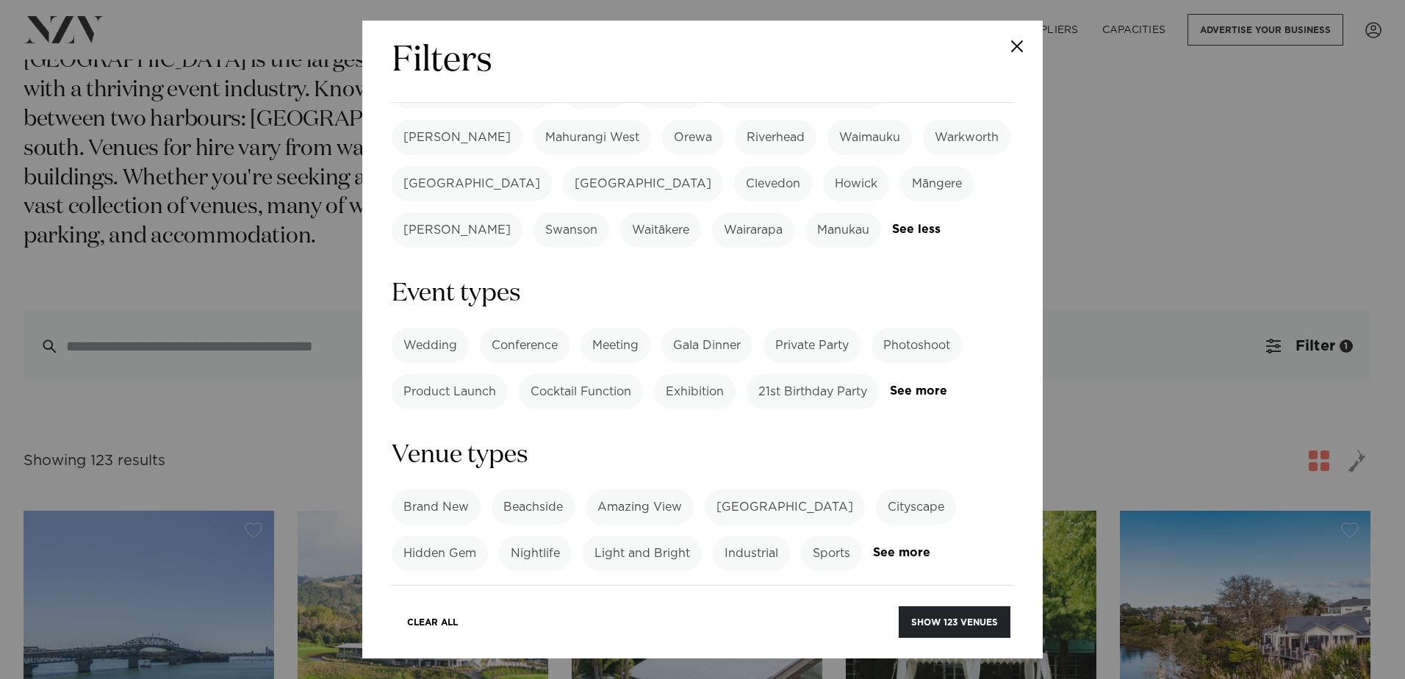
click at [565, 374] on label "Cocktail Function" at bounding box center [581, 391] width 124 height 35
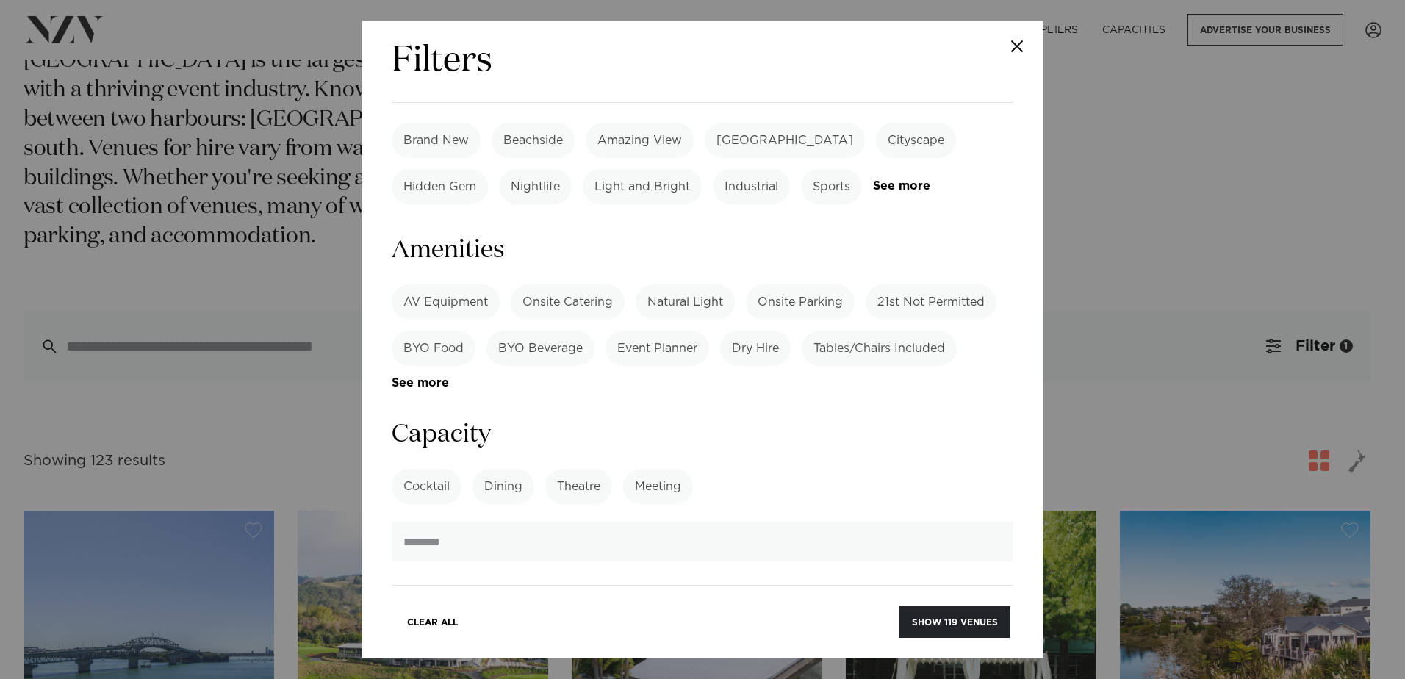
scroll to position [882, 0]
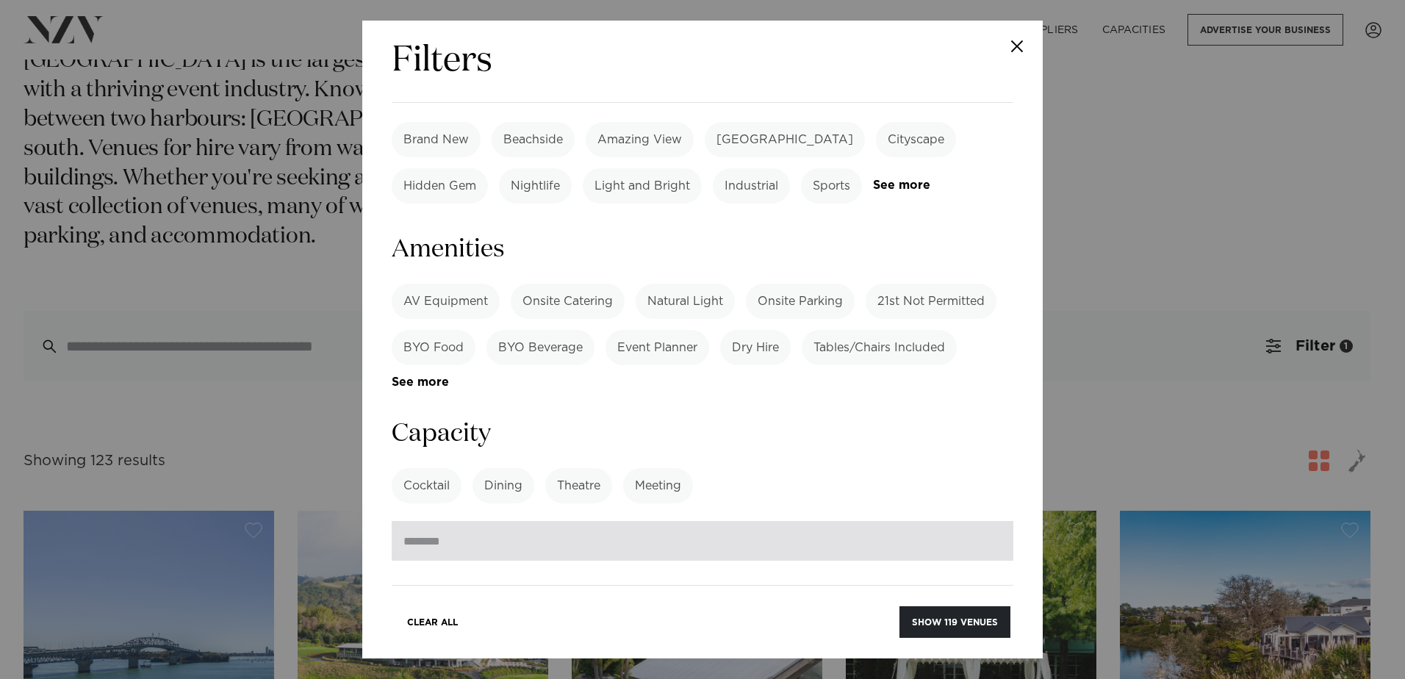
click at [461, 521] on input "number" at bounding box center [703, 541] width 622 height 40
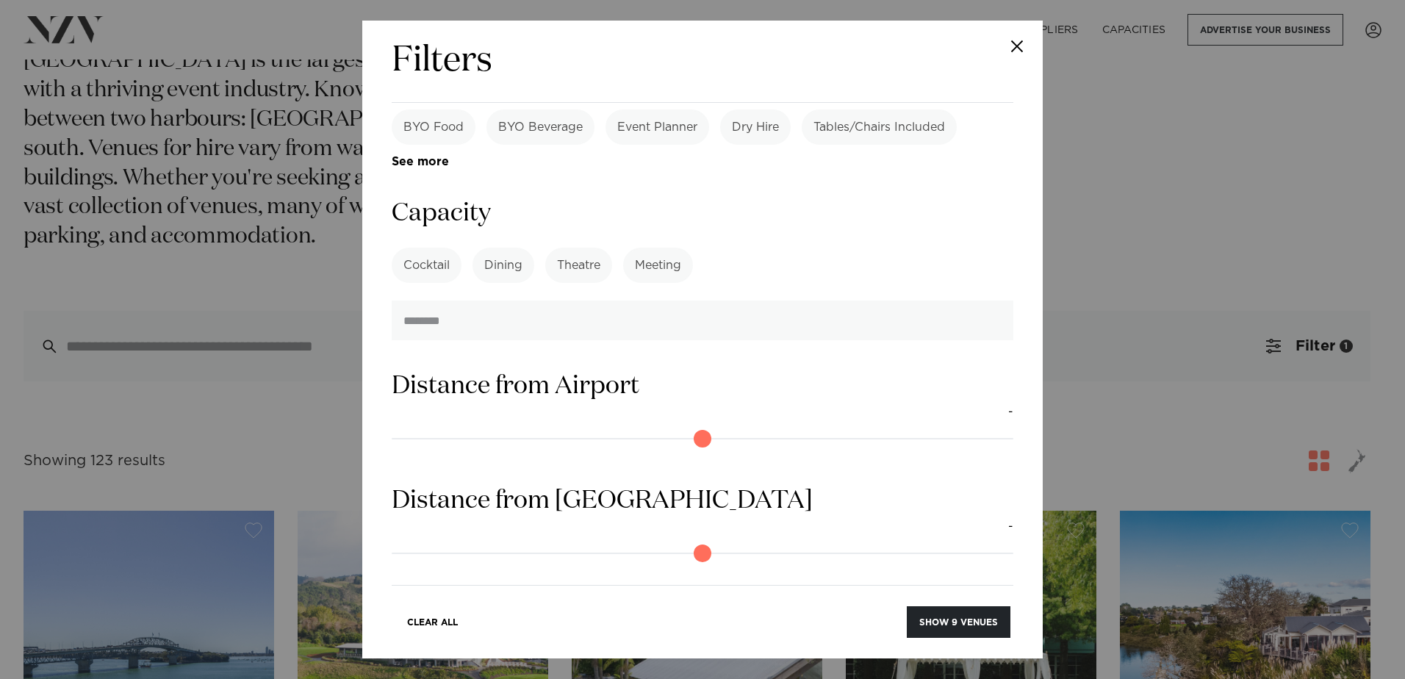
scroll to position [1235, 0]
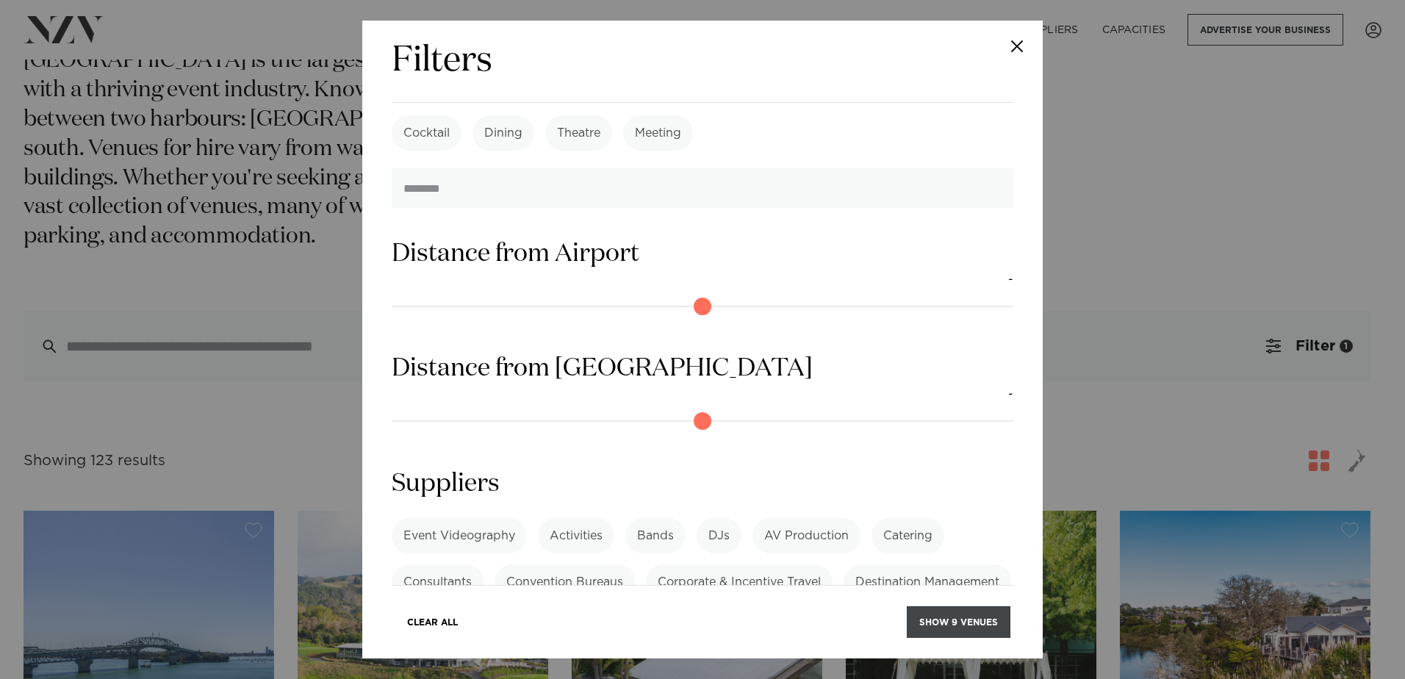
type input "***"
click at [950, 622] on button "Show 9 venues" at bounding box center [959, 622] width 104 height 32
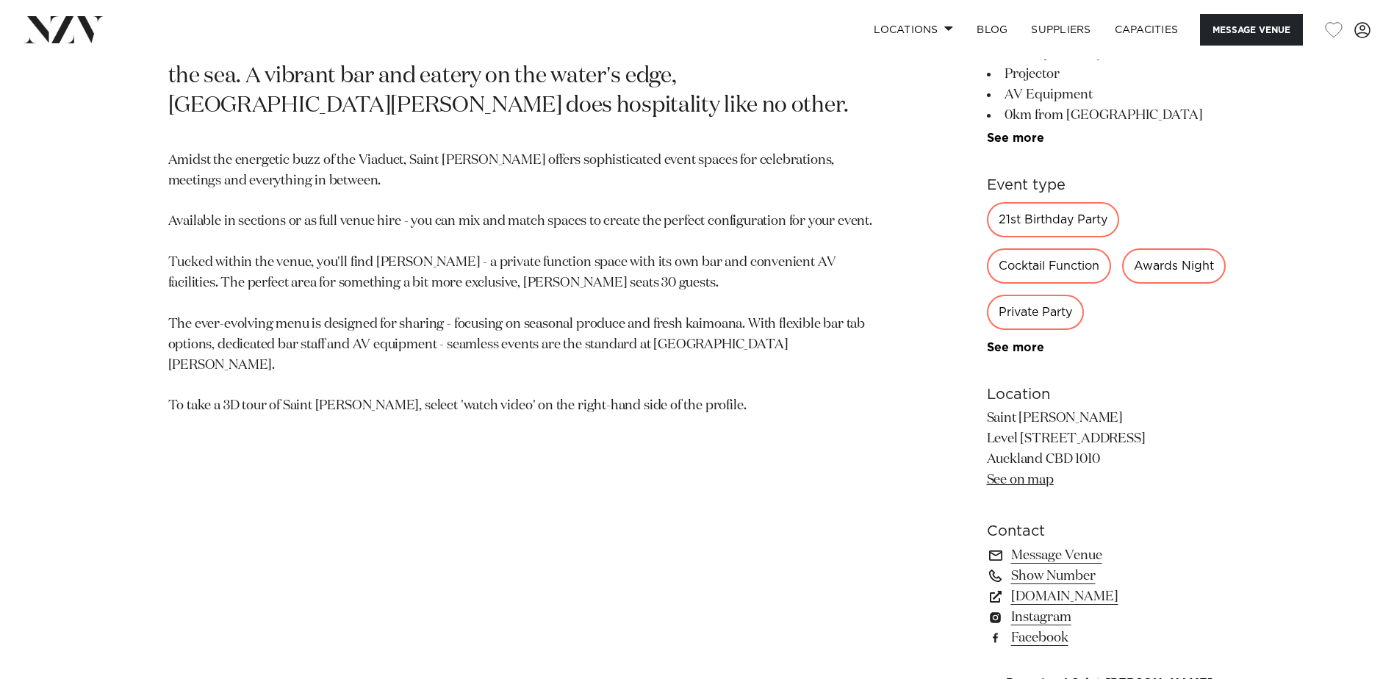
scroll to position [882, 0]
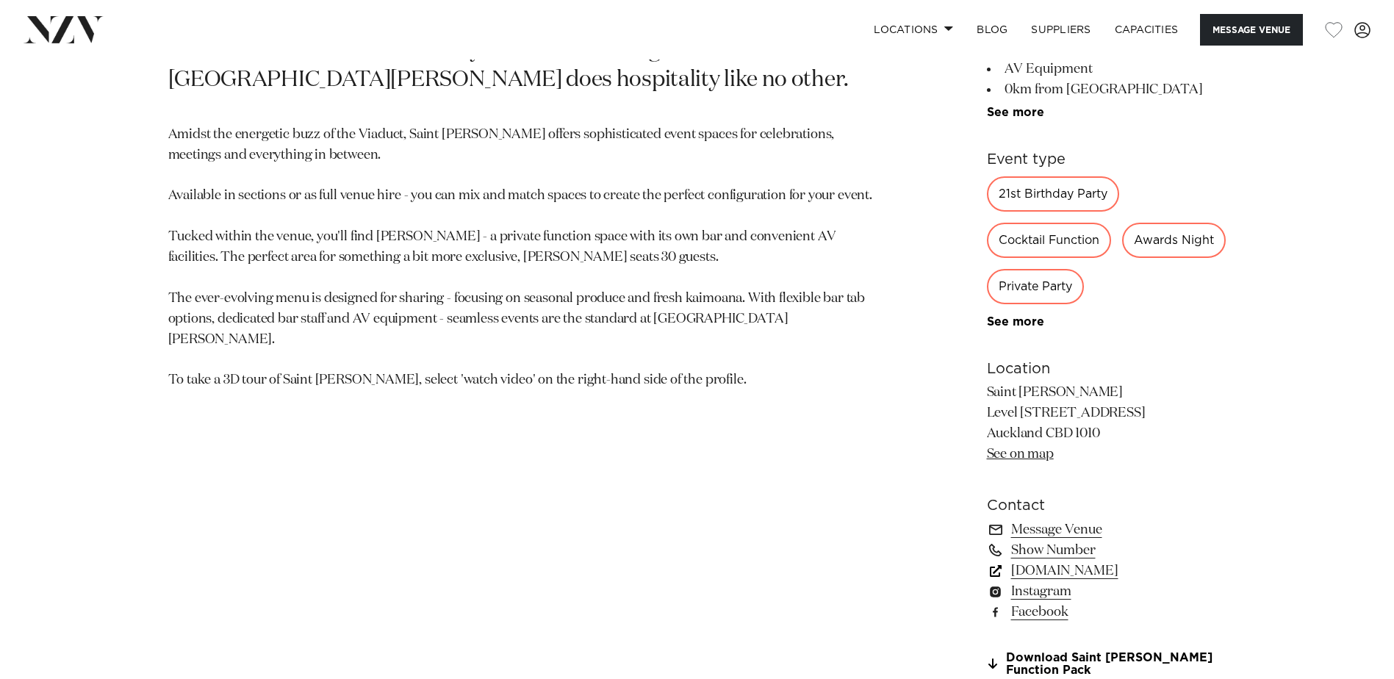
click at [1086, 567] on link "saintalice.co.nz" at bounding box center [1107, 571] width 240 height 21
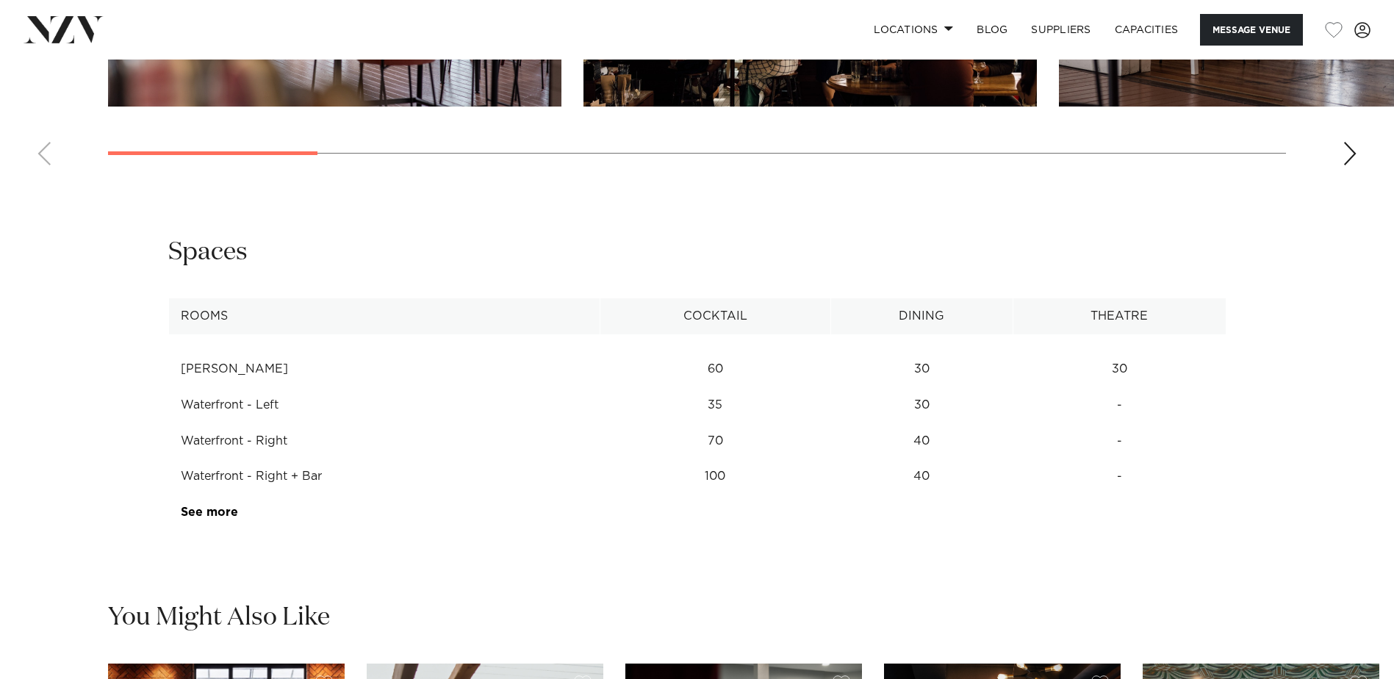
scroll to position [1984, 0]
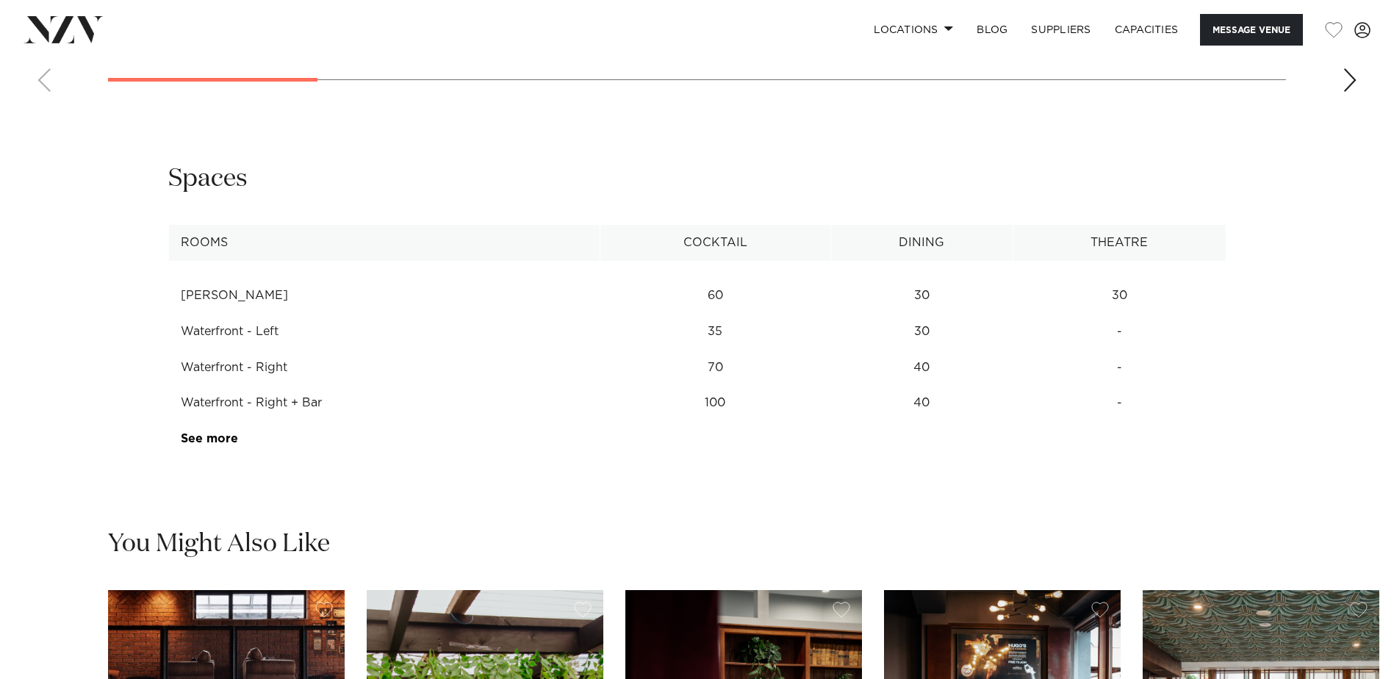
click at [220, 437] on link "See more" at bounding box center [238, 439] width 115 height 12
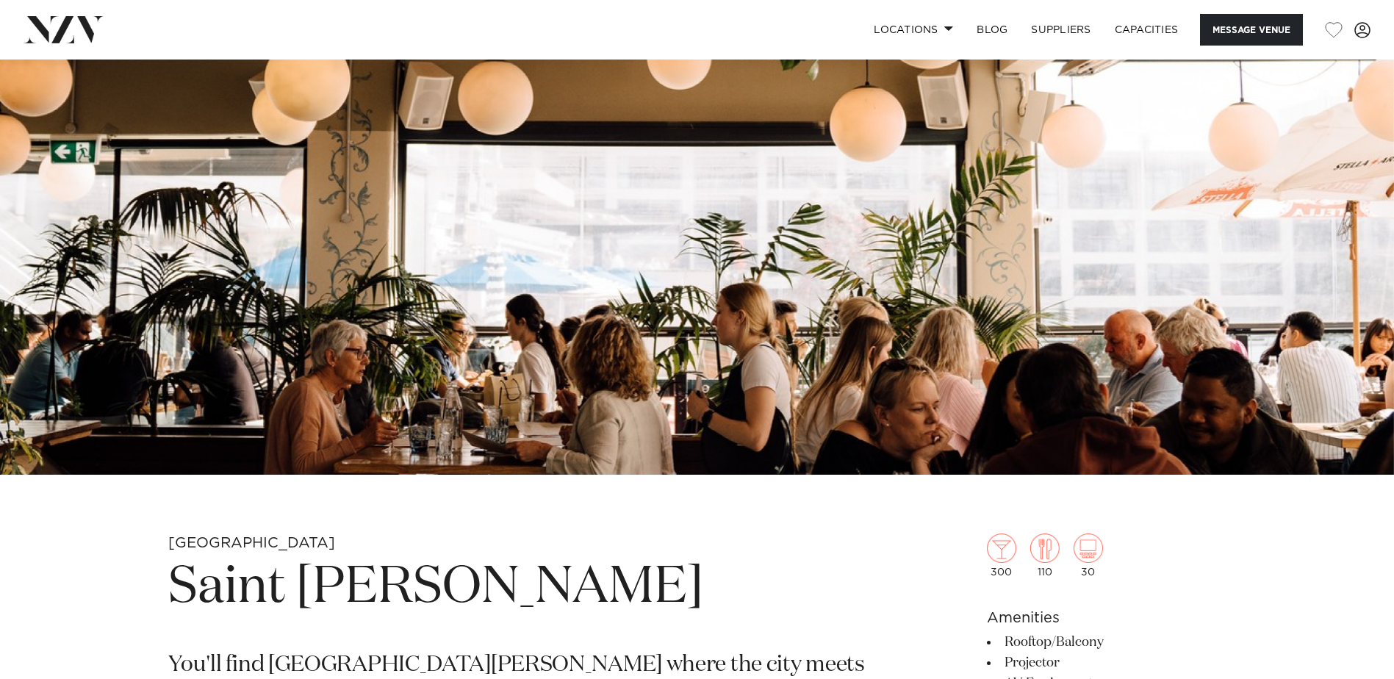
scroll to position [0, 0]
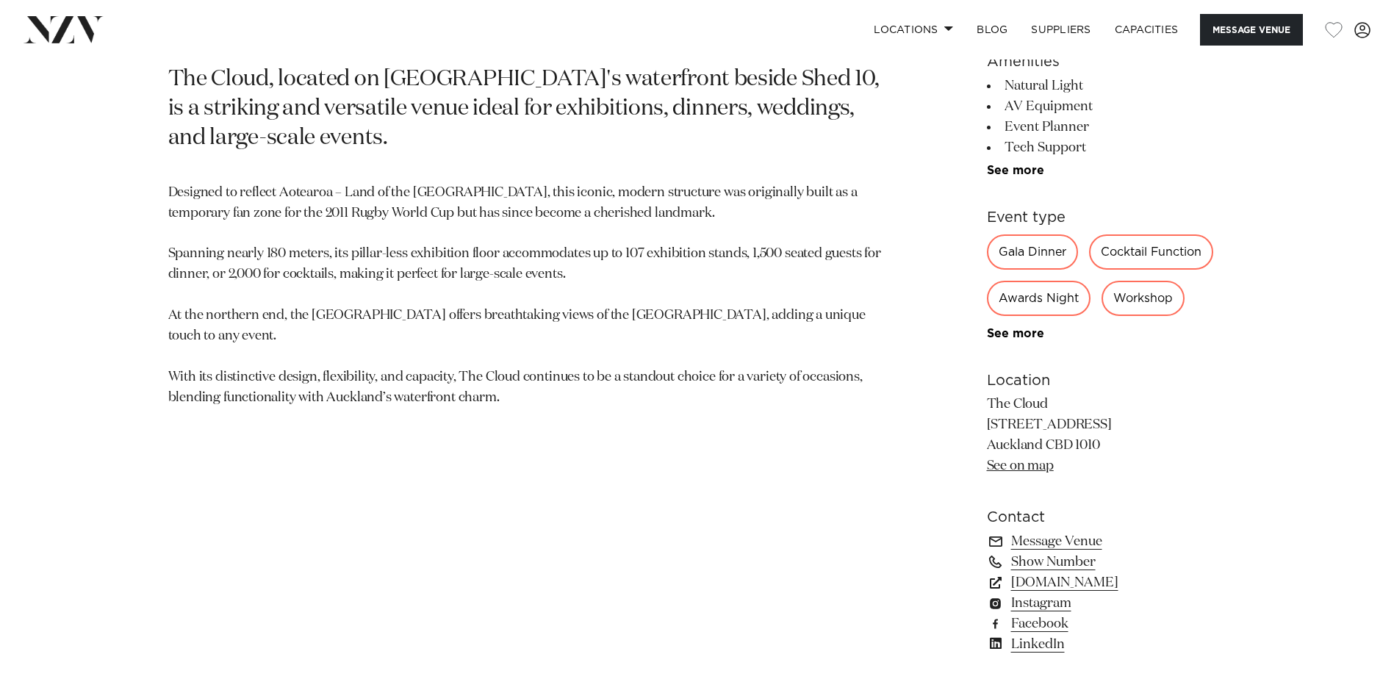
scroll to position [1029, 0]
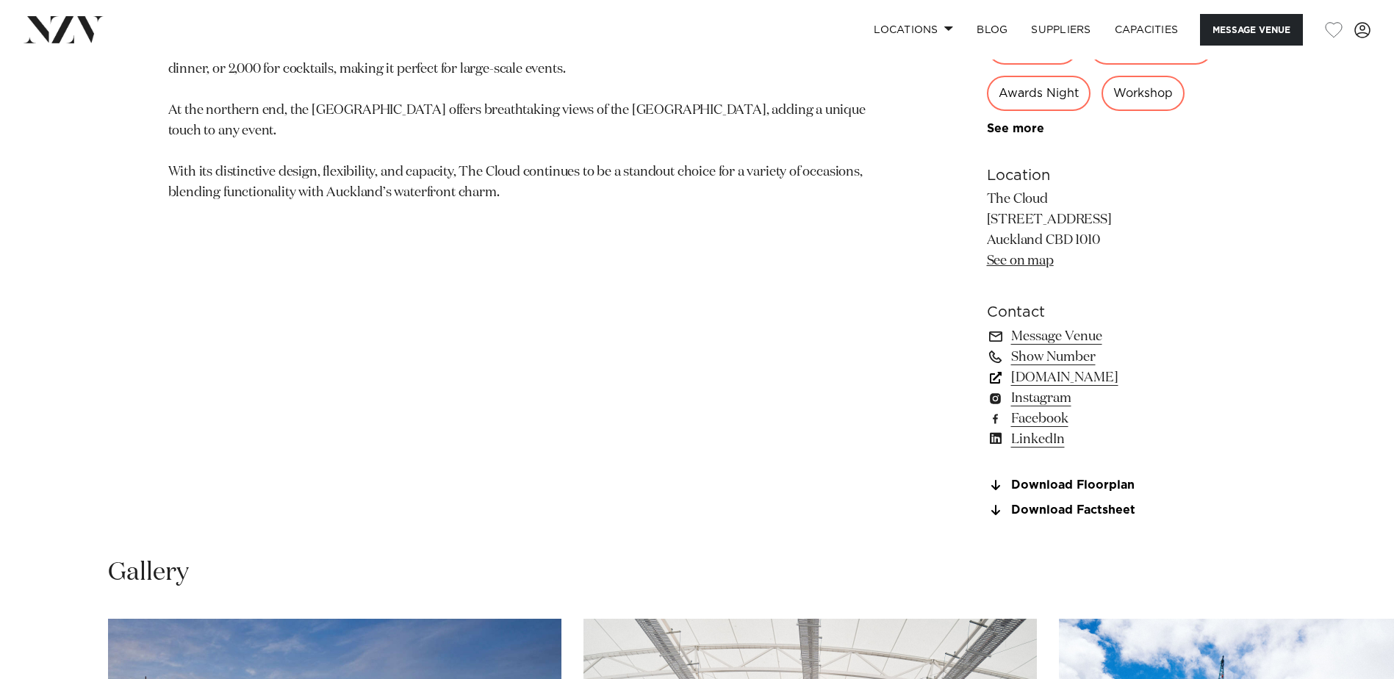
click at [1058, 378] on link "[DOMAIN_NAME]" at bounding box center [1107, 377] width 240 height 21
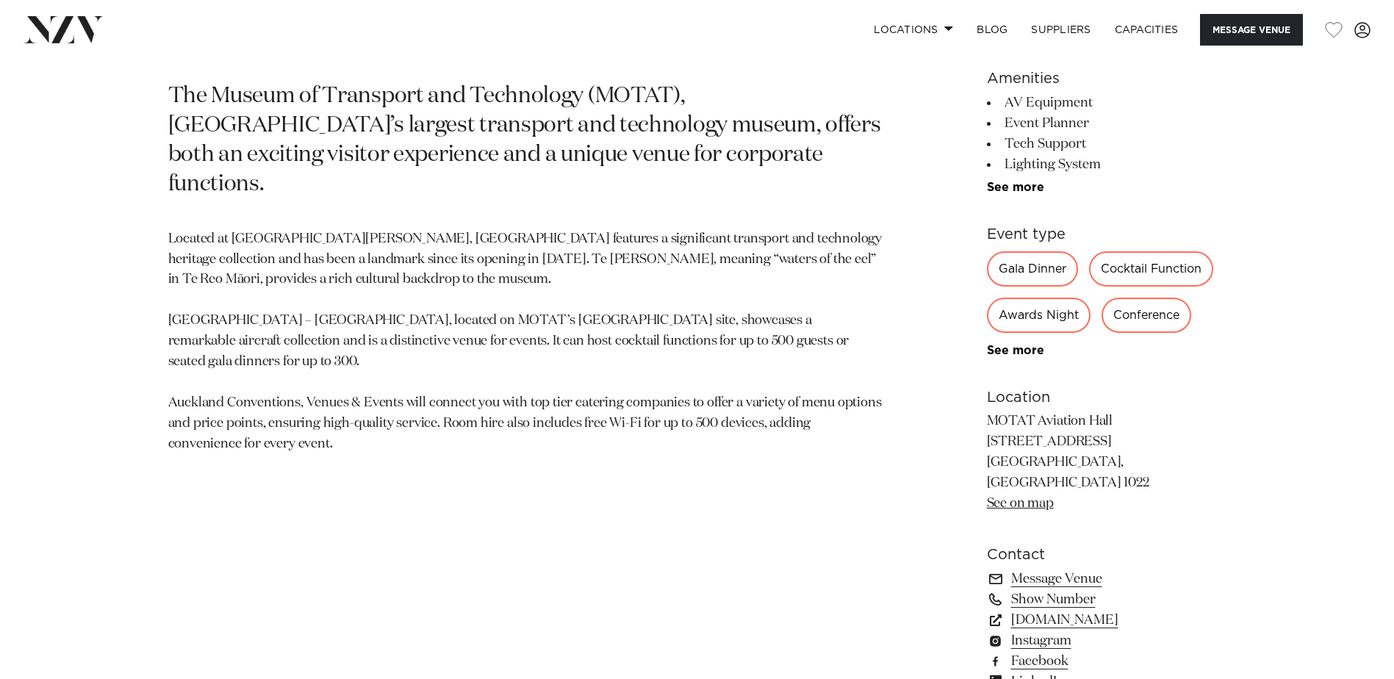
scroll to position [808, 0]
click at [1111, 609] on link "www.aucklandconventions.co.nz" at bounding box center [1107, 619] width 240 height 21
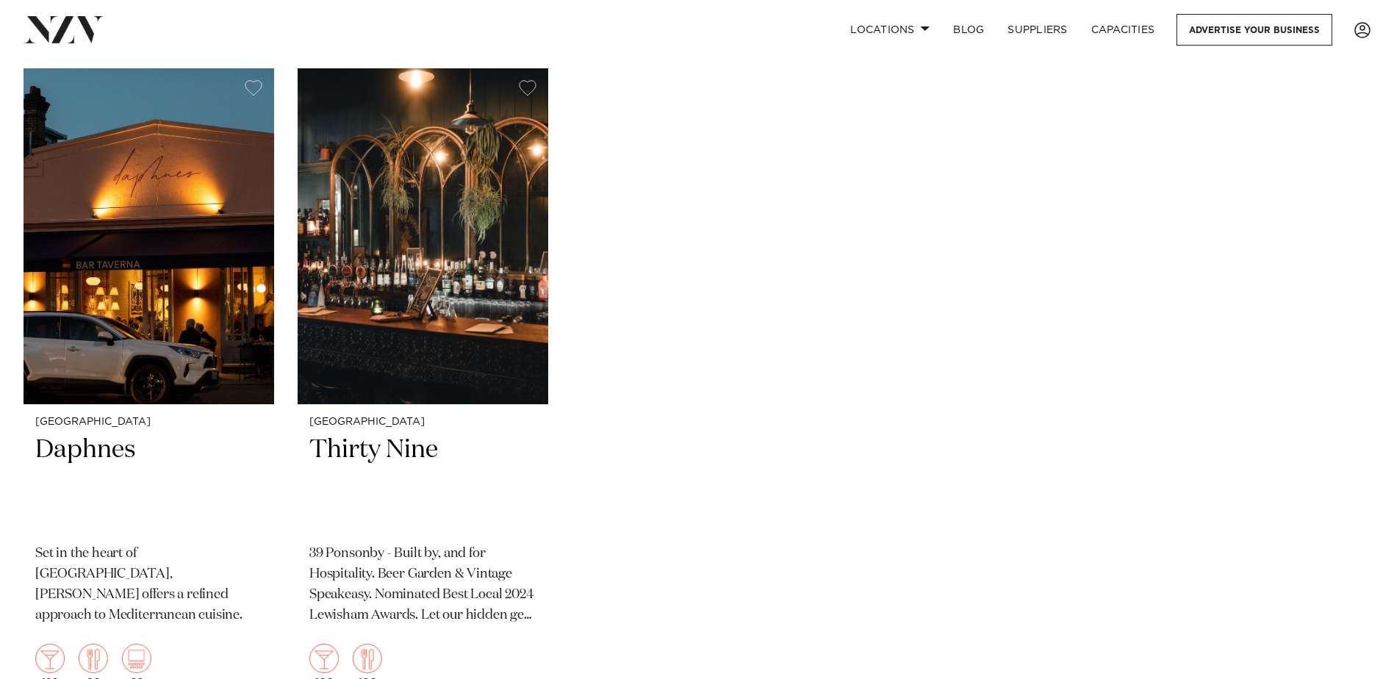
scroll to position [266, 0]
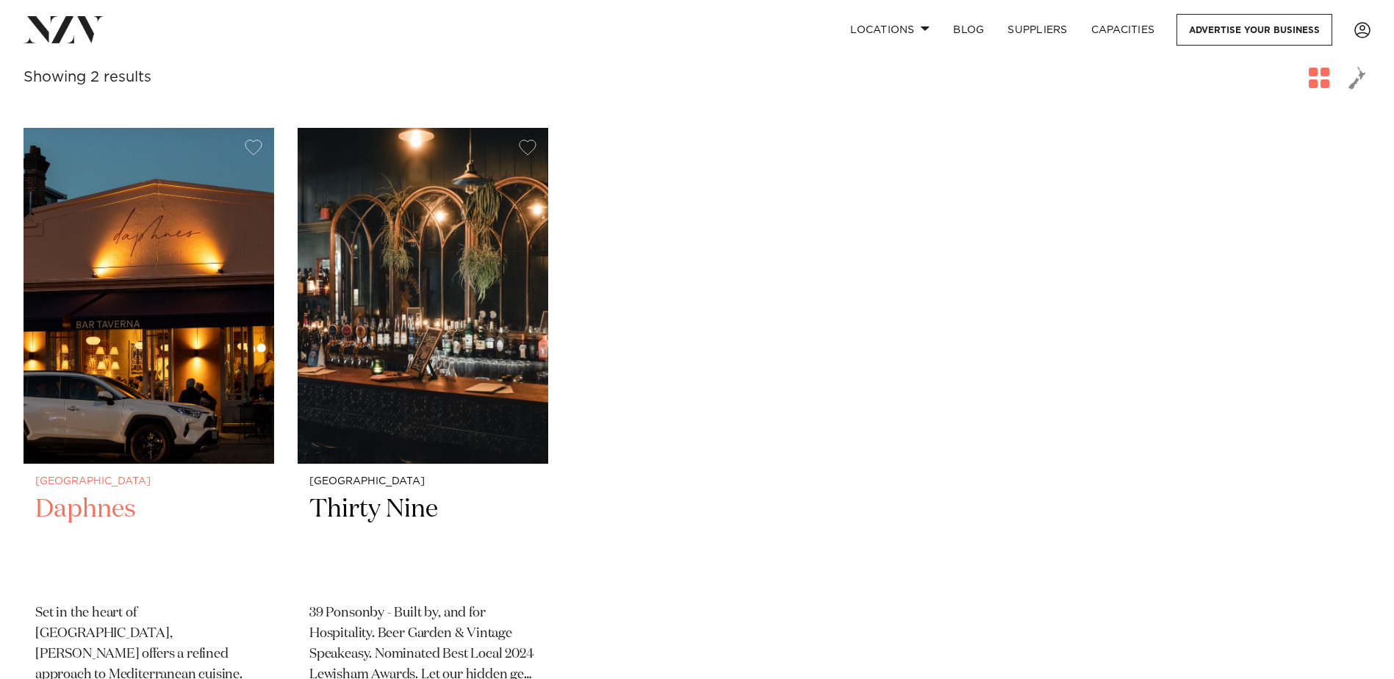
click at [96, 516] on h2 "Daphnes" at bounding box center [148, 542] width 227 height 99
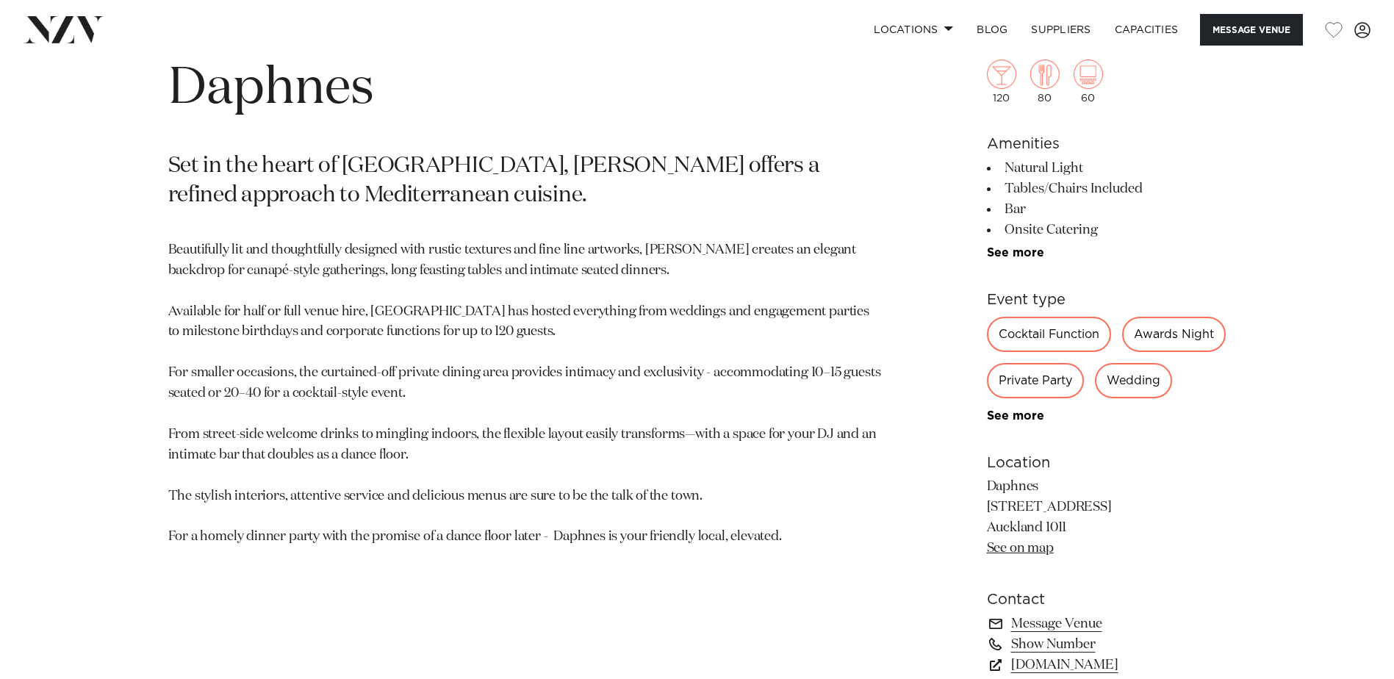
scroll to position [808, 0]
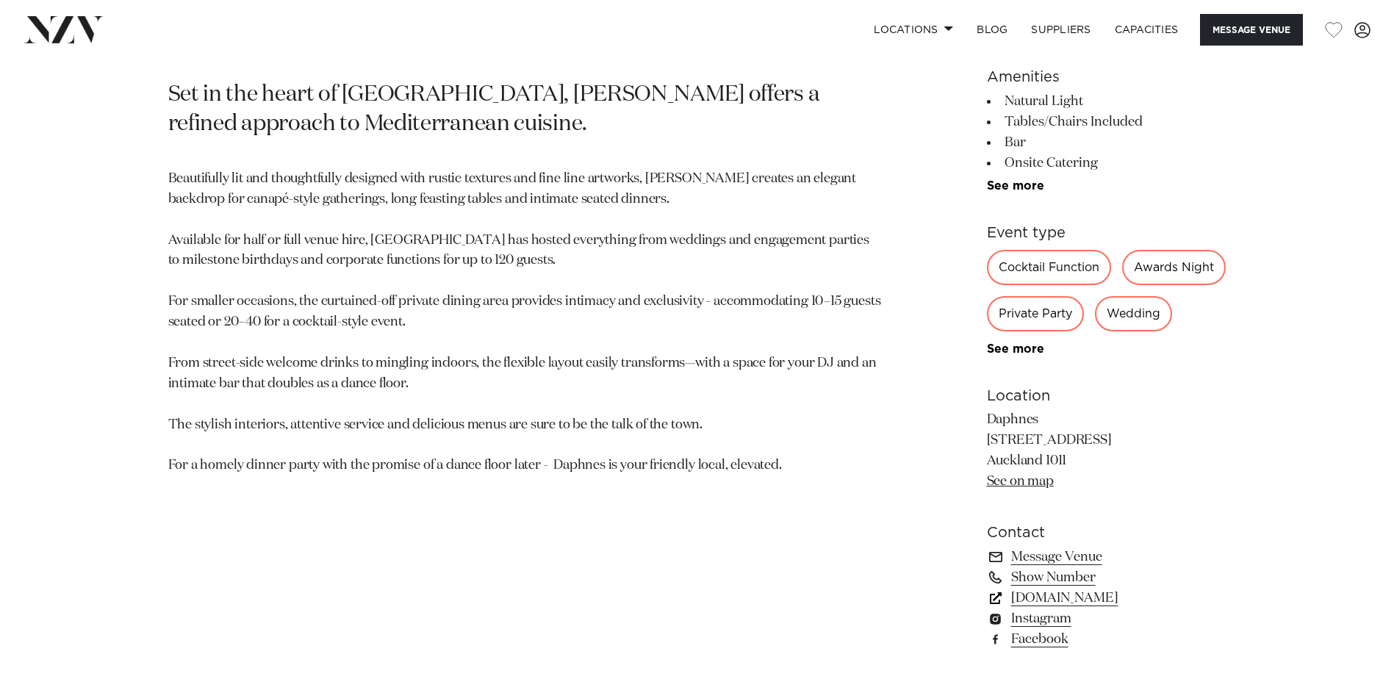
click at [1062, 609] on link "www.daphnes.co.nz" at bounding box center [1107, 598] width 240 height 21
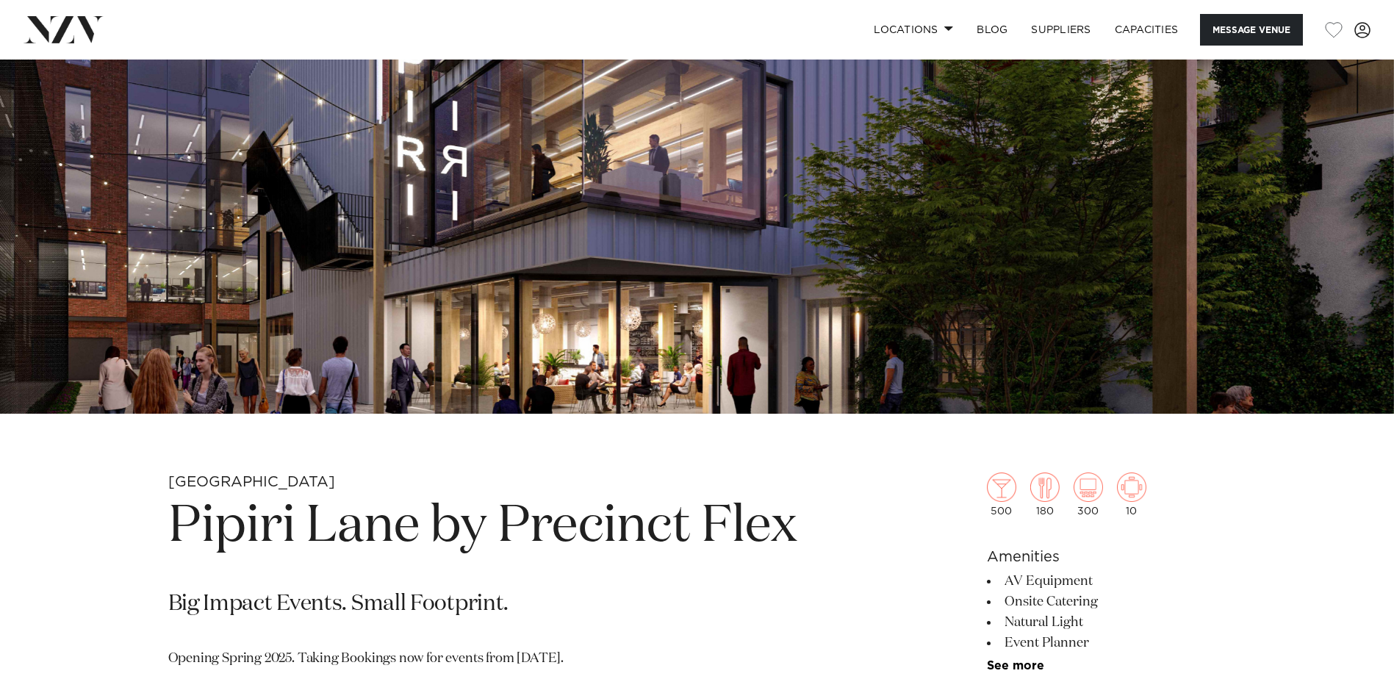
scroll to position [441, 0]
